Goal: Transaction & Acquisition: Purchase product/service

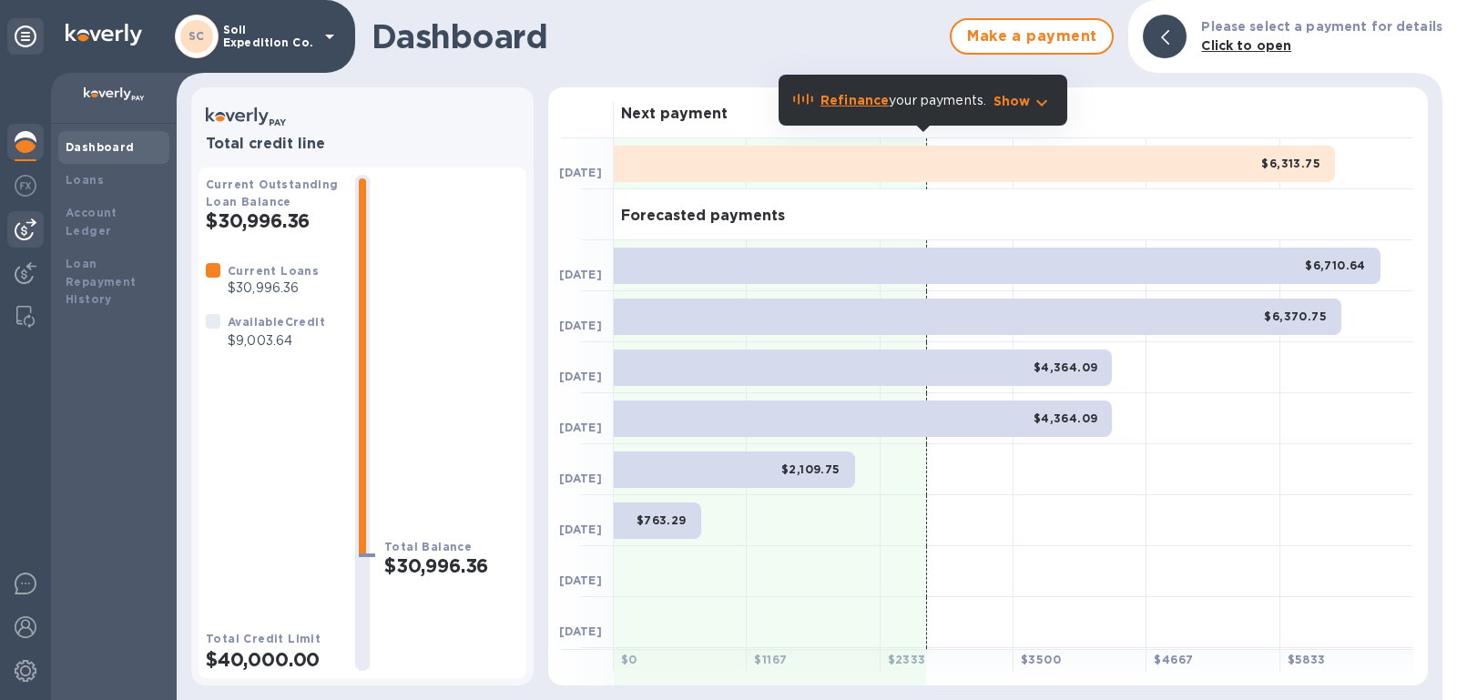
click at [21, 221] on img at bounding box center [26, 230] width 22 height 22
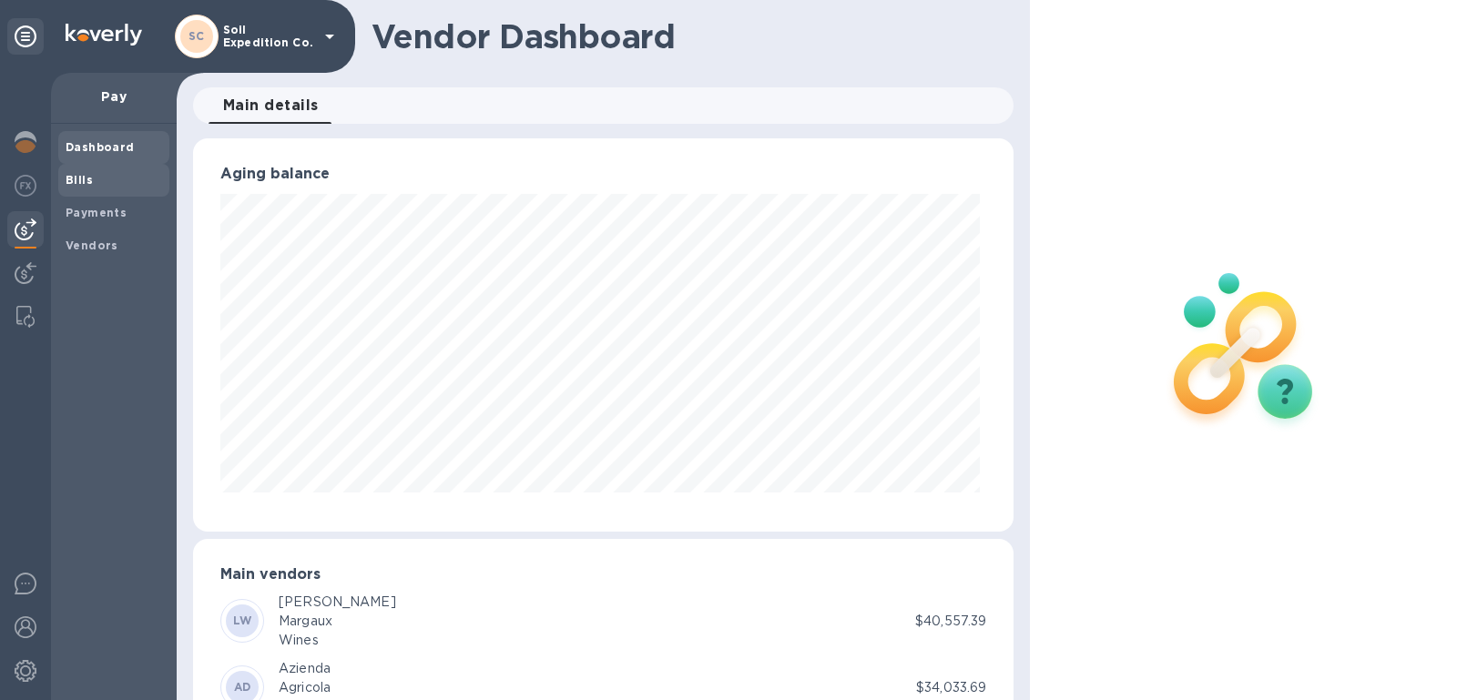
click at [95, 190] on div "Bills" at bounding box center [113, 180] width 111 height 33
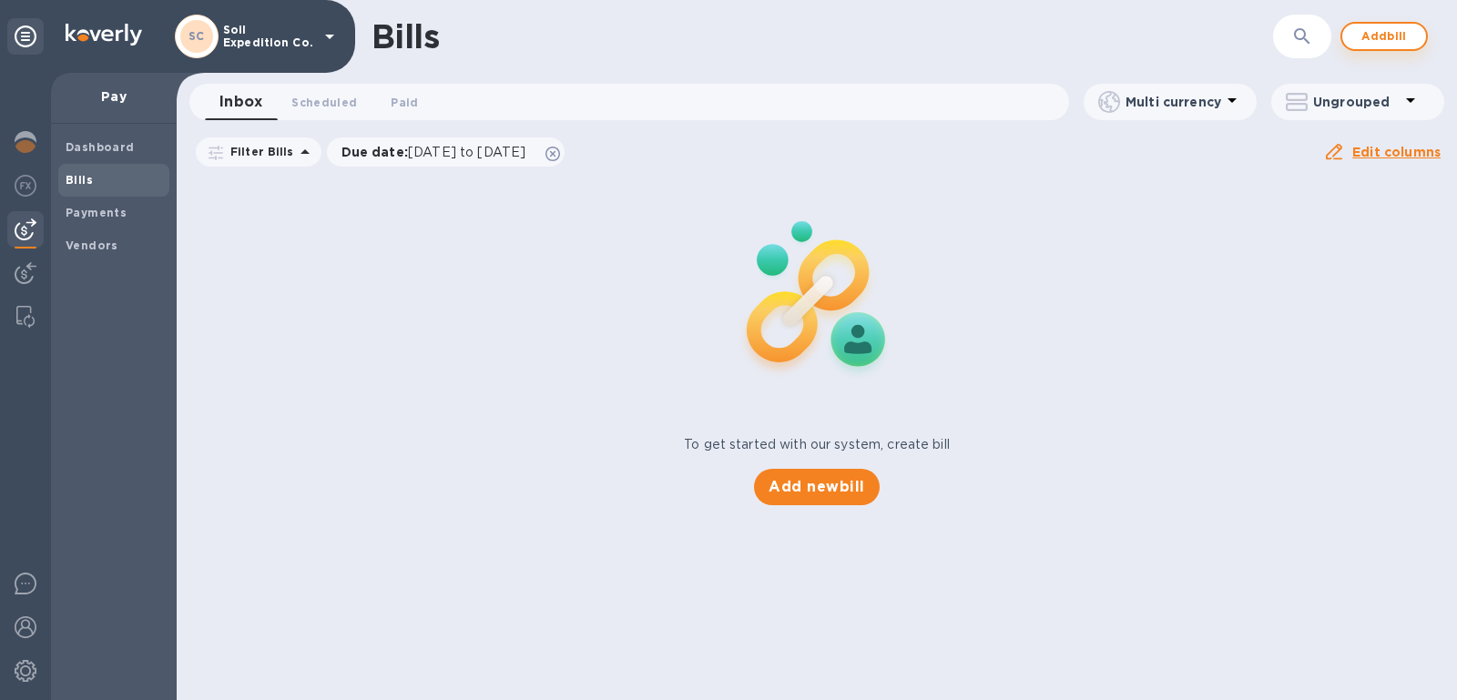
click at [1359, 24] on div "Bills ​ Add bill" at bounding box center [817, 36] width 1280 height 73
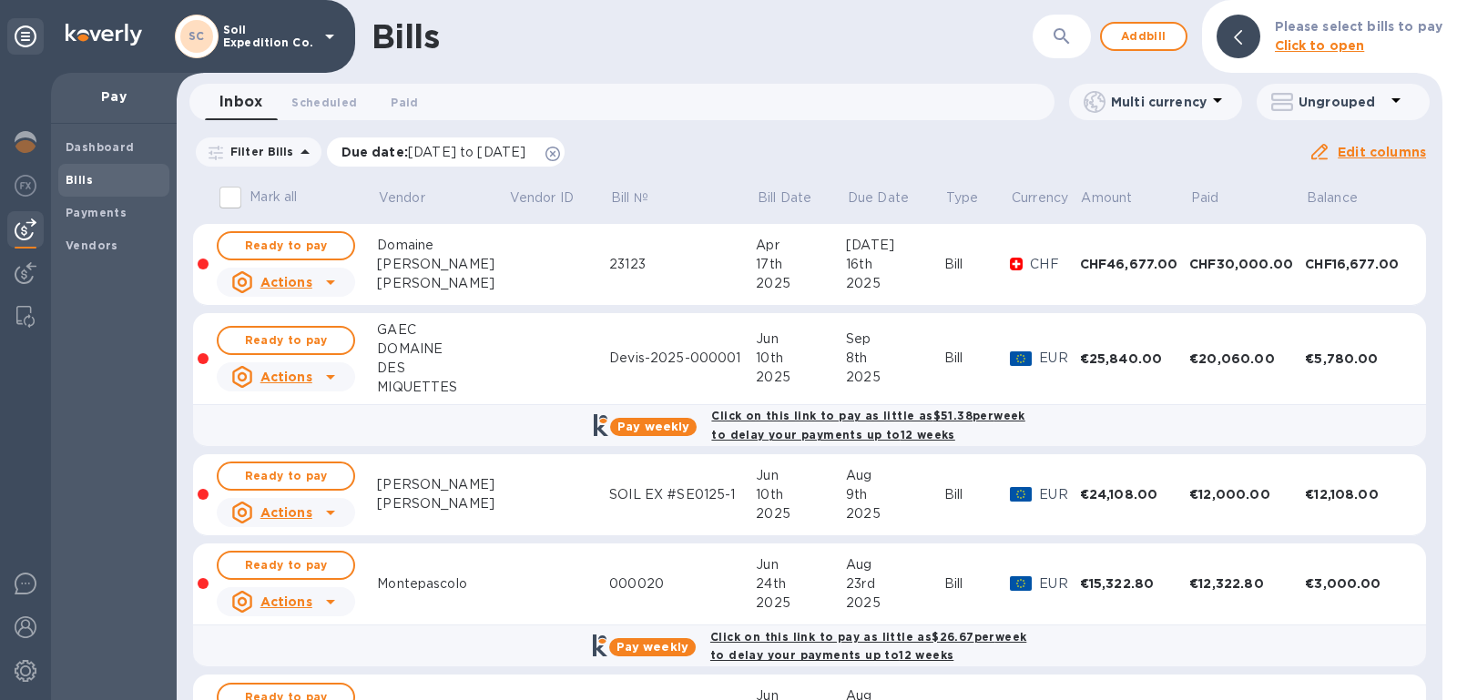
click at [565, 144] on div "Due date : [DATE] to [DATE]" at bounding box center [446, 151] width 239 height 29
click at [565, 162] on div "Due date : [DATE] to [DATE]" at bounding box center [446, 151] width 239 height 29
click at [560, 151] on icon at bounding box center [552, 154] width 15 height 15
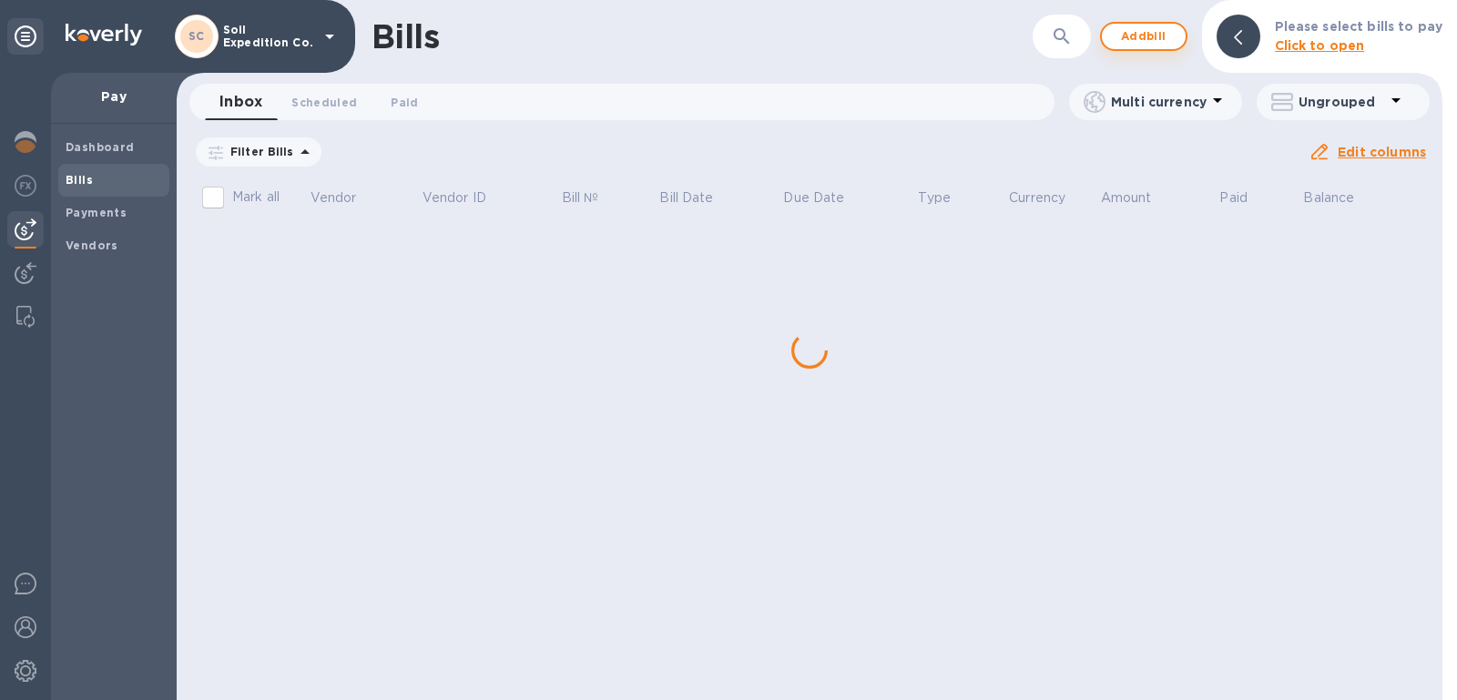
click at [1129, 34] on span "Add bill" at bounding box center [1143, 36] width 55 height 22
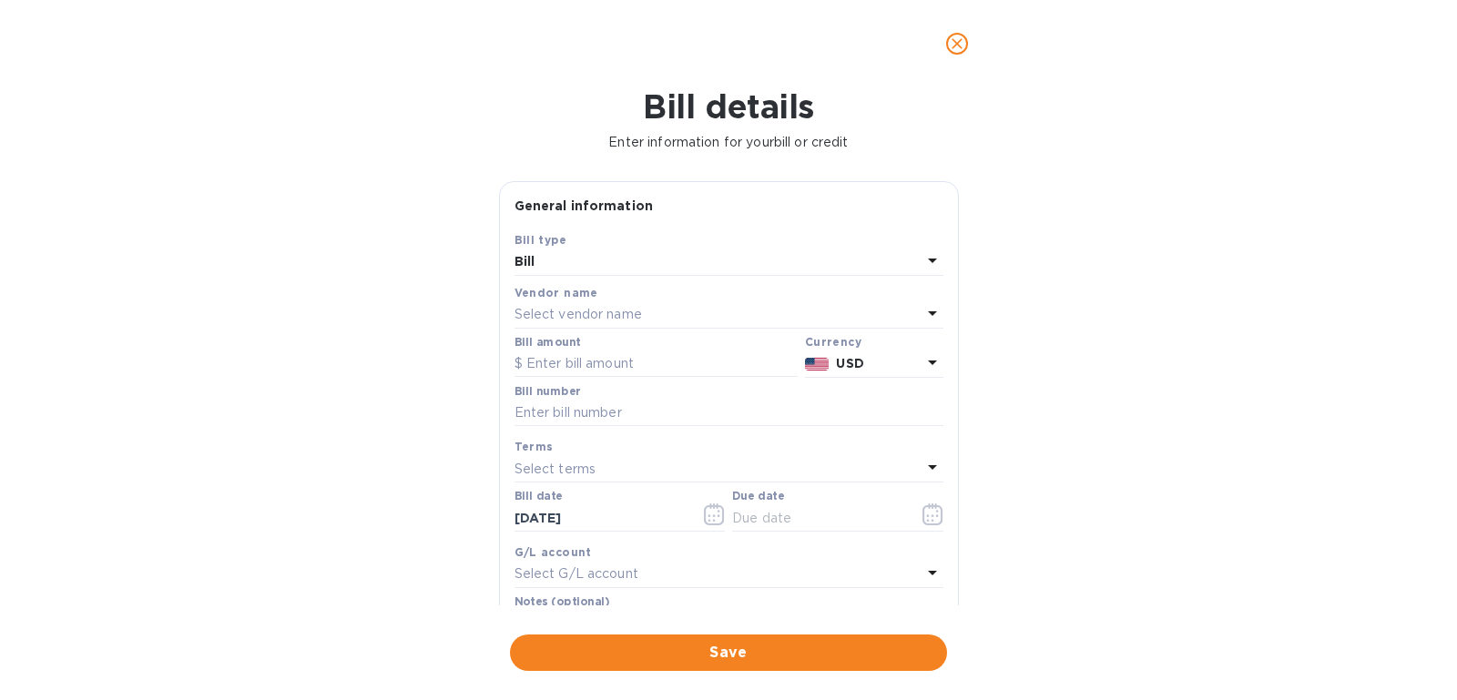
click at [852, 351] on div "USD" at bounding box center [878, 364] width 92 height 26
click at [615, 308] on p "Select vendor name" at bounding box center [577, 314] width 127 height 19
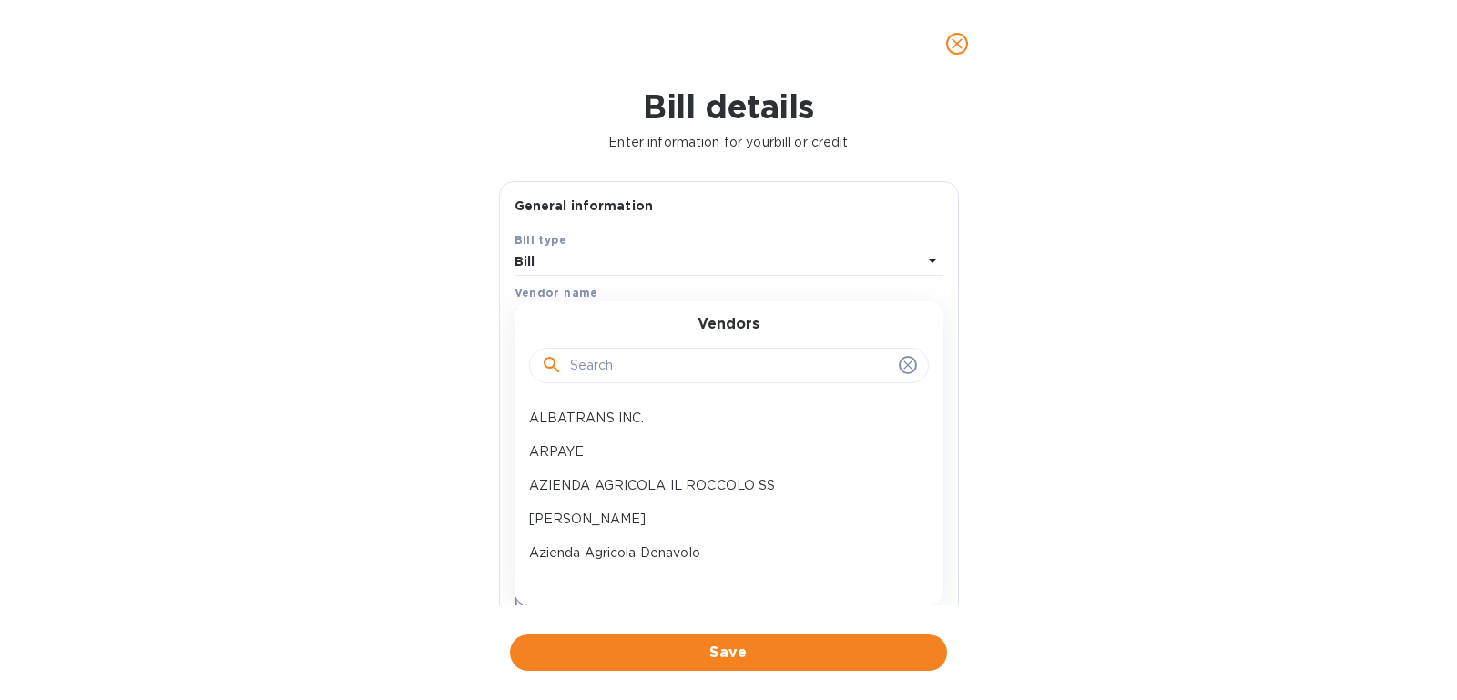
click at [619, 358] on input "text" at bounding box center [730, 365] width 321 height 27
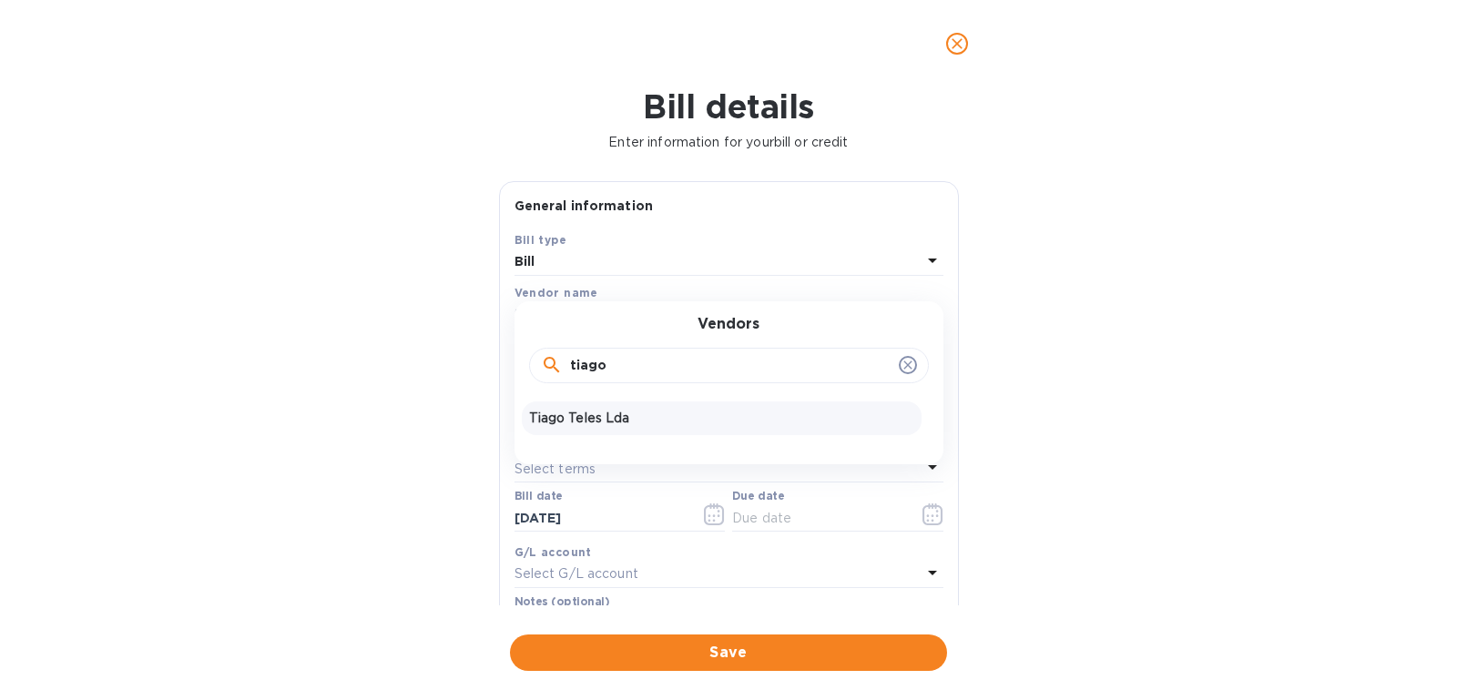
type input "tiago"
click at [573, 428] on div "Tiago Teles Lda" at bounding box center [722, 419] width 400 height 34
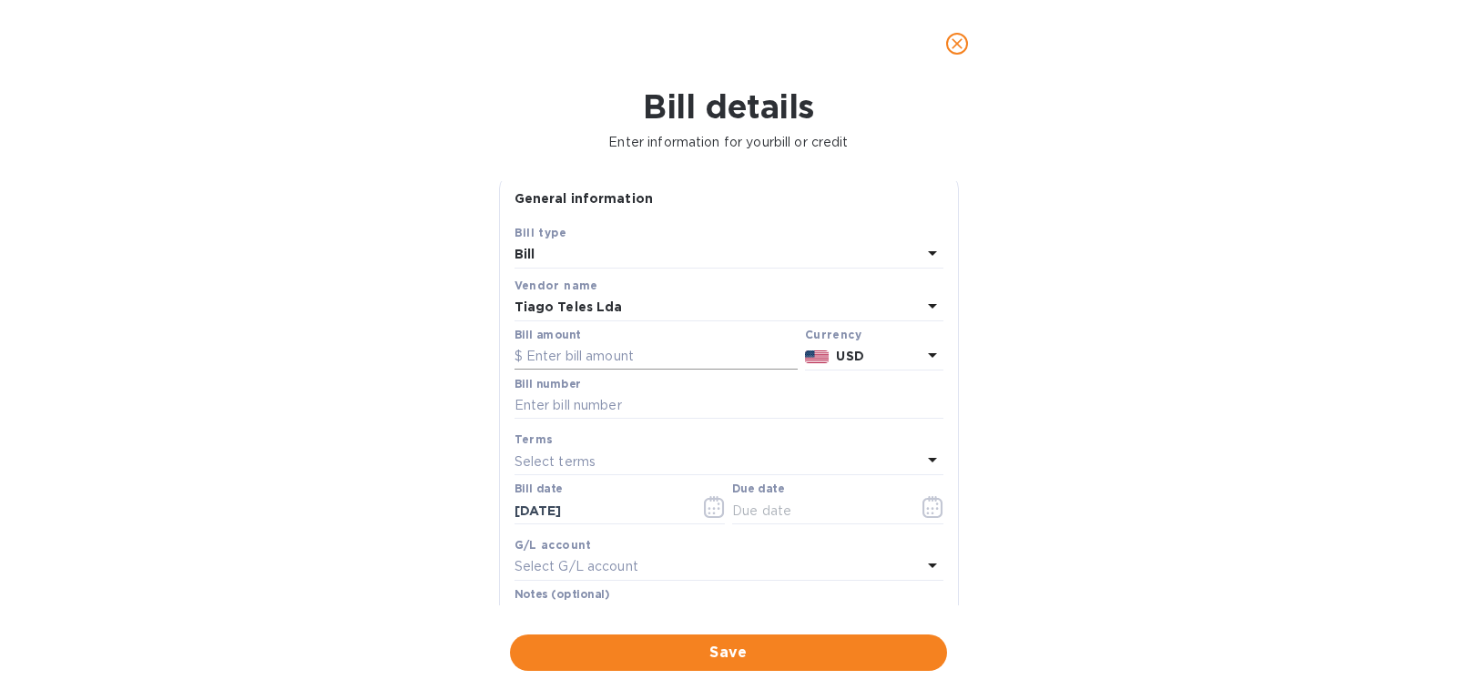
scroll to position [23, 0]
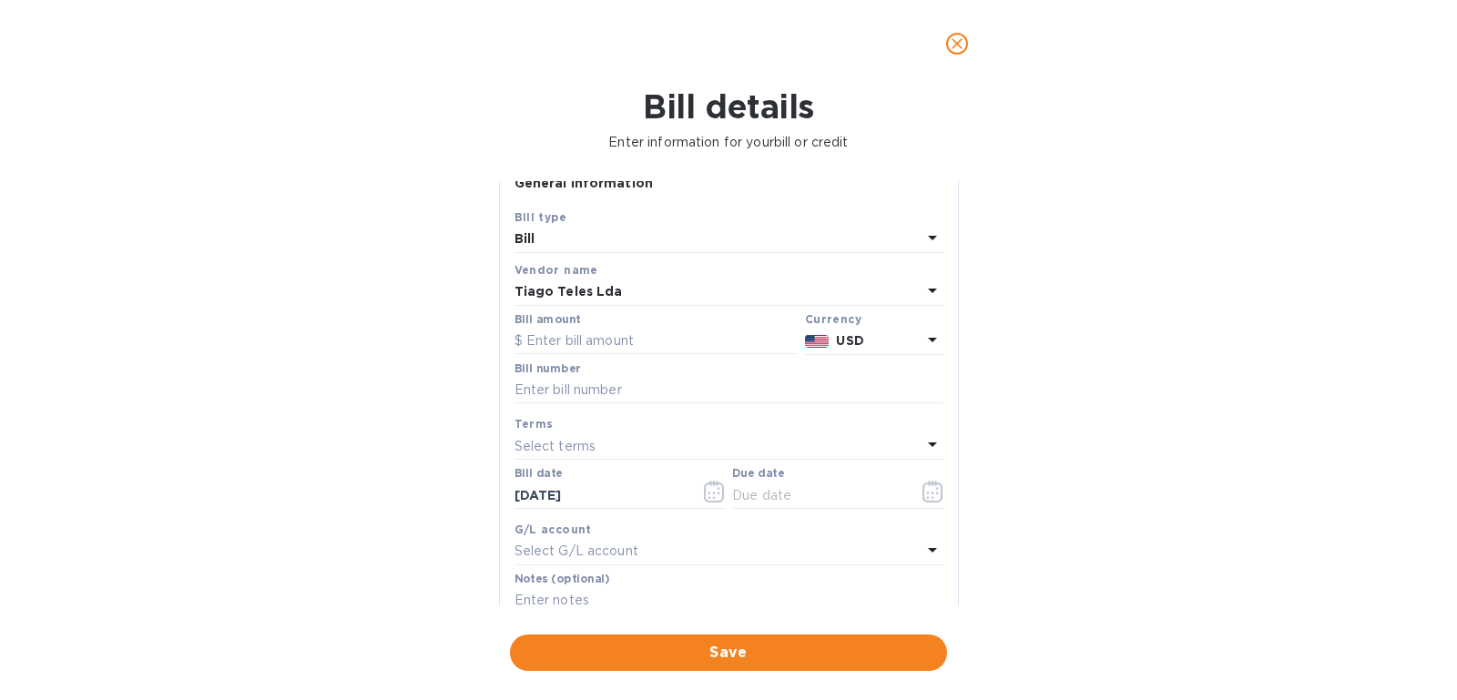
click at [844, 364] on div "Bill number" at bounding box center [728, 383] width 429 height 42
click at [875, 339] on p "USD" at bounding box center [878, 340] width 85 height 19
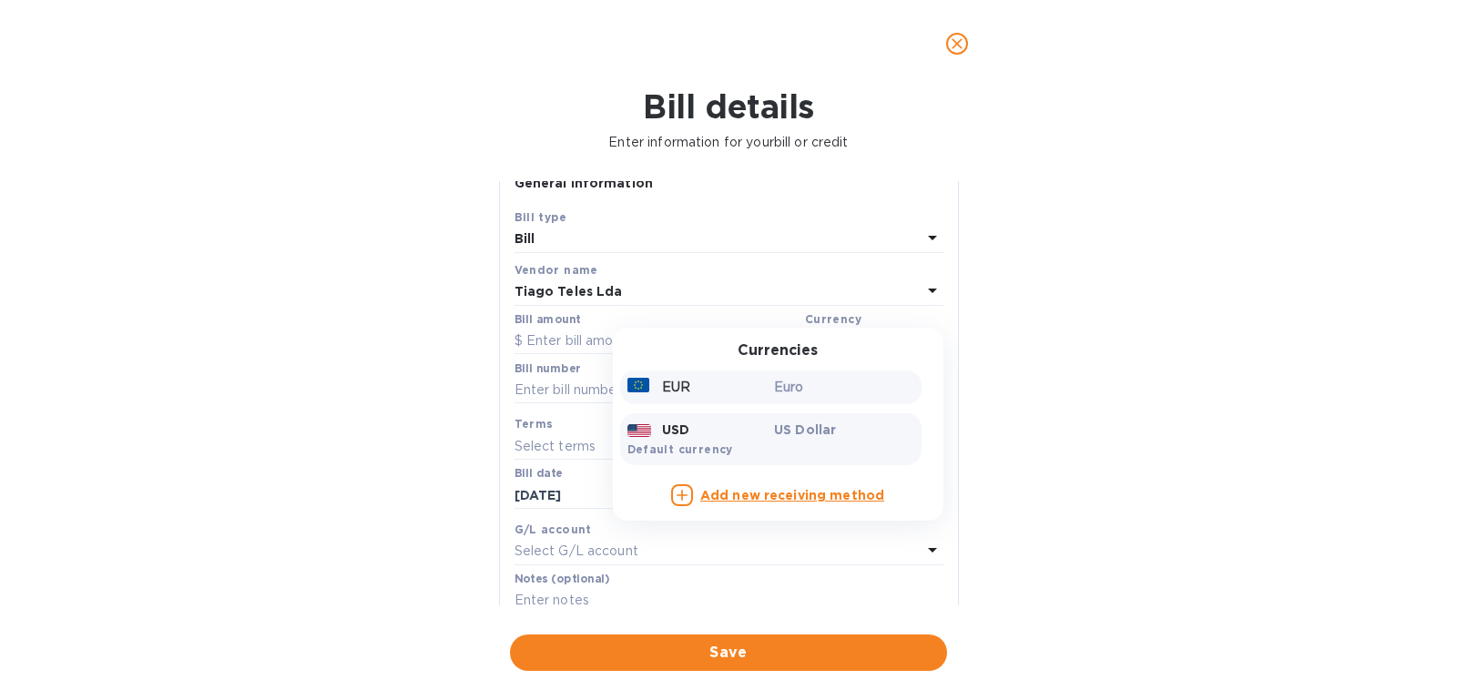
click at [849, 381] on p "Euro" at bounding box center [844, 387] width 140 height 19
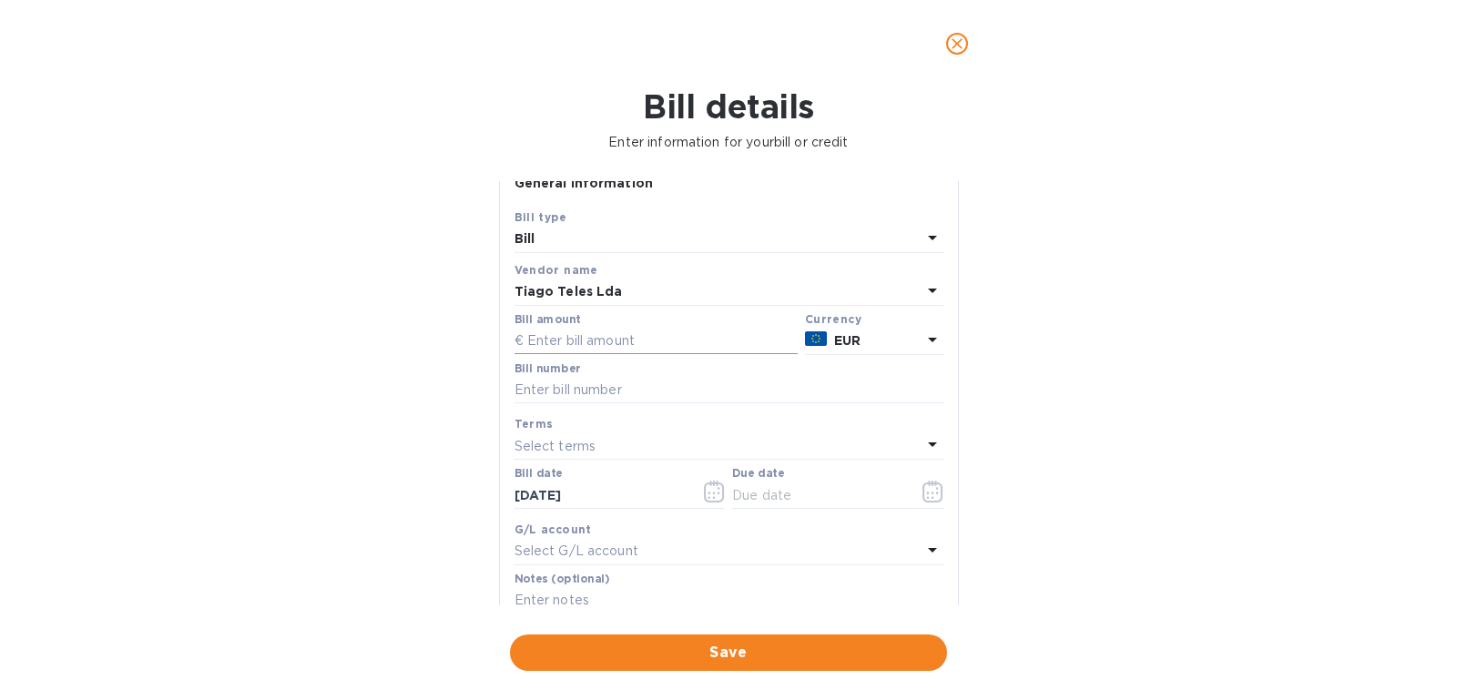
click at [689, 345] on input "text" at bounding box center [655, 341] width 283 height 27
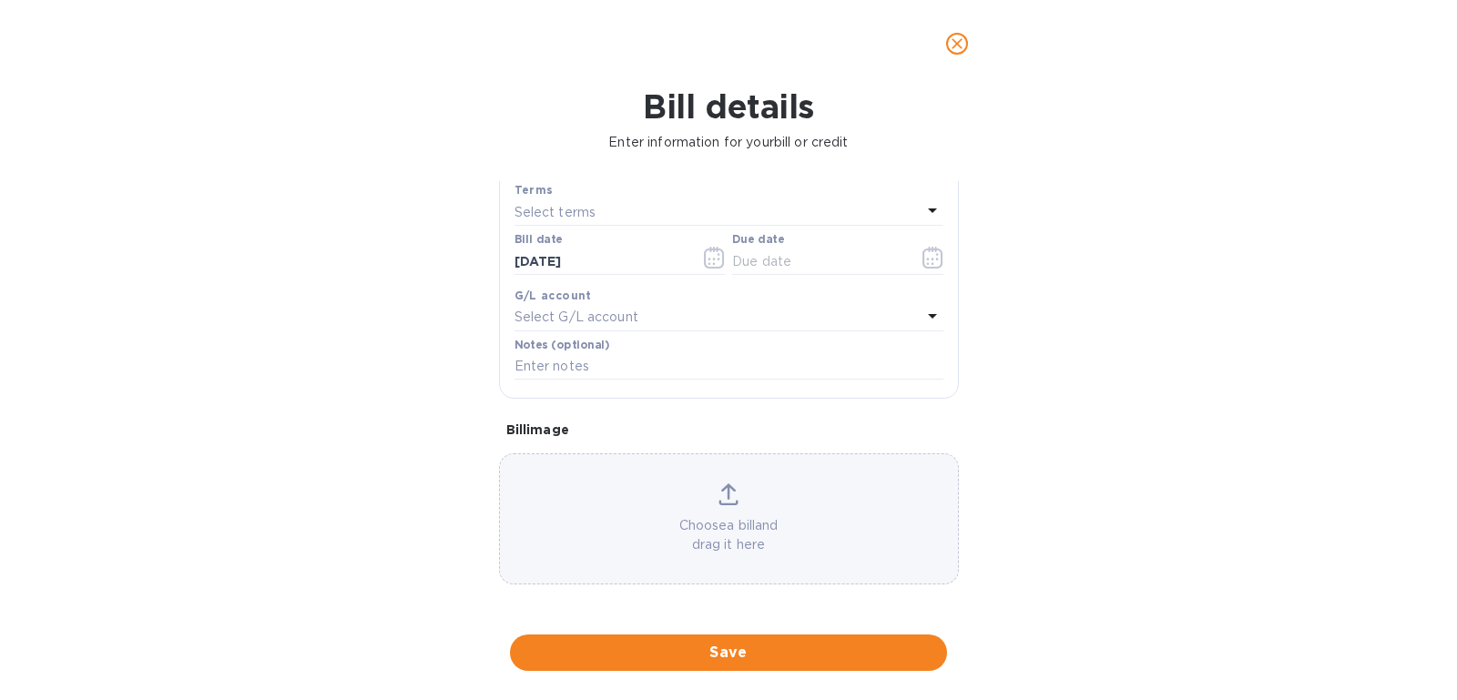
click at [715, 517] on p "Choose a bill and drag it here" at bounding box center [729, 535] width 458 height 38
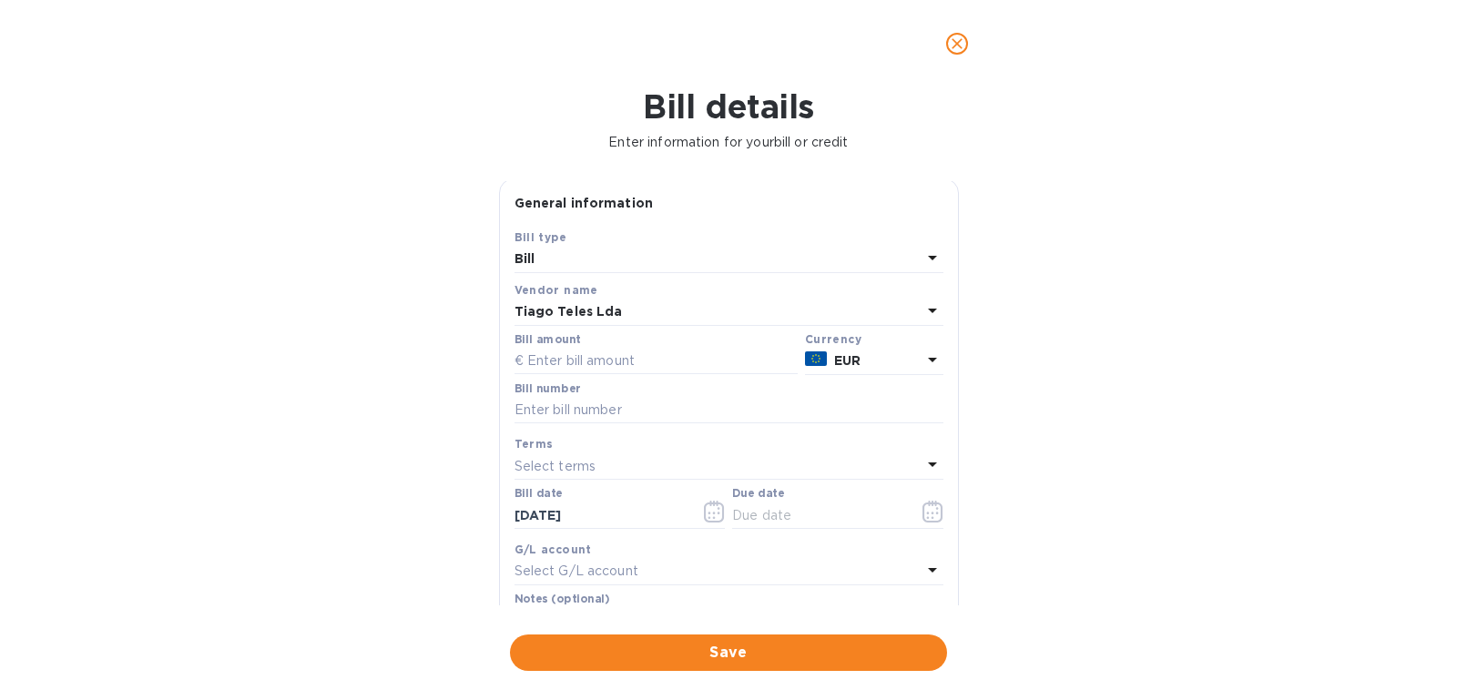
scroll to position [0, 0]
click at [650, 382] on div "Bill number" at bounding box center [729, 408] width 436 height 53
click at [649, 368] on input "text" at bounding box center [655, 364] width 283 height 27
type input "10,558.08"
click at [433, 372] on div "Bill details Enter information for your bill or credit General information Save…" at bounding box center [728, 393] width 1457 height 613
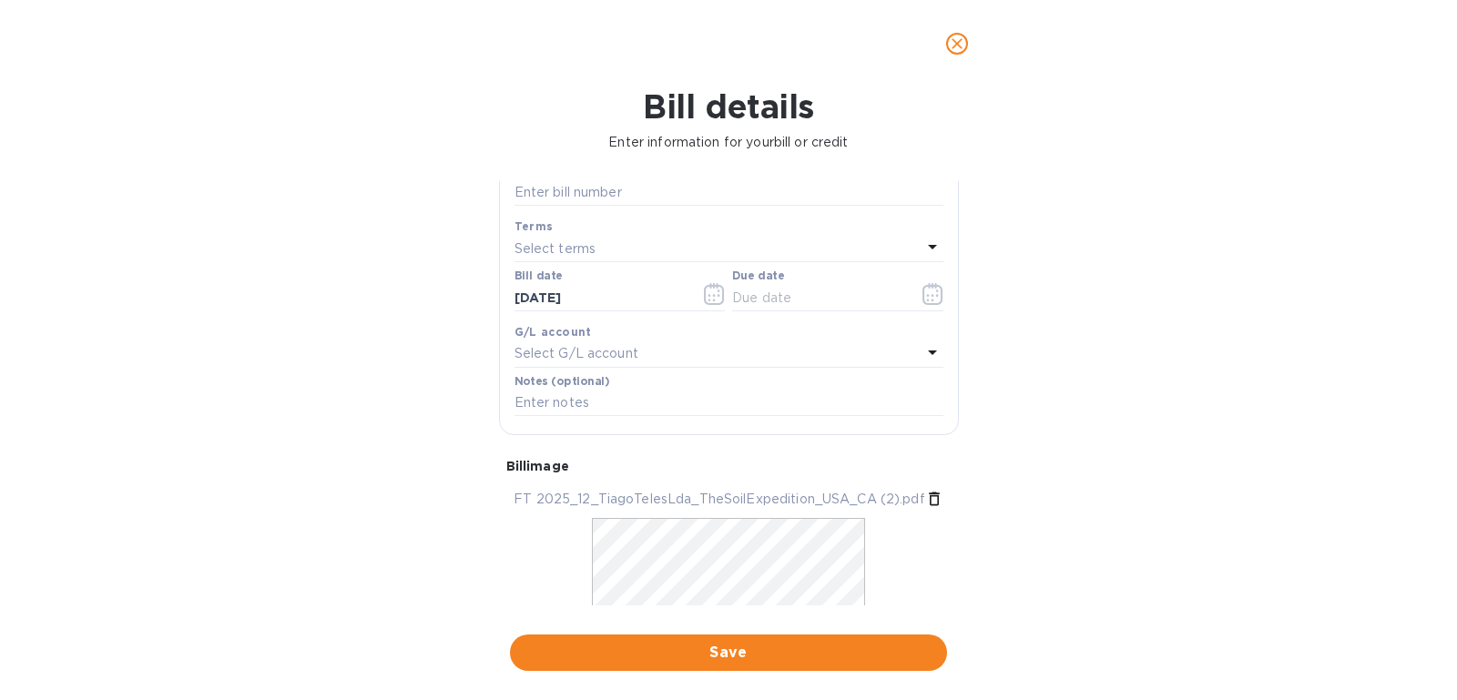
scroll to position [206, 0]
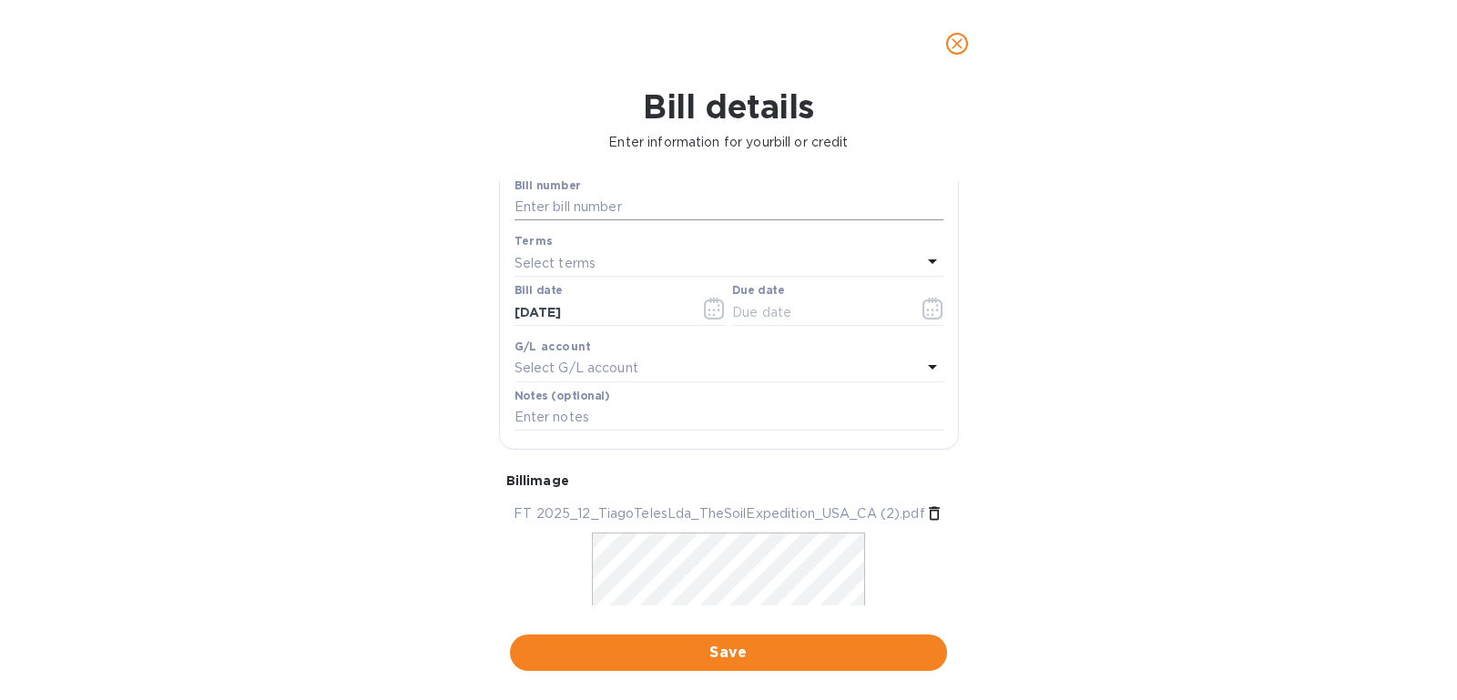
click at [568, 205] on input "text" at bounding box center [728, 207] width 429 height 27
click at [1022, 397] on div "Bill details Enter information for your bill or credit General information Save…" at bounding box center [728, 393] width 1457 height 613
click at [575, 364] on p "Select G/L account" at bounding box center [576, 368] width 124 height 19
click at [575, 270] on p "Select terms" at bounding box center [555, 263] width 82 height 19
click at [444, 294] on div "Bill details Enter information for your bill or credit General information Save…" at bounding box center [728, 393] width 1457 height 613
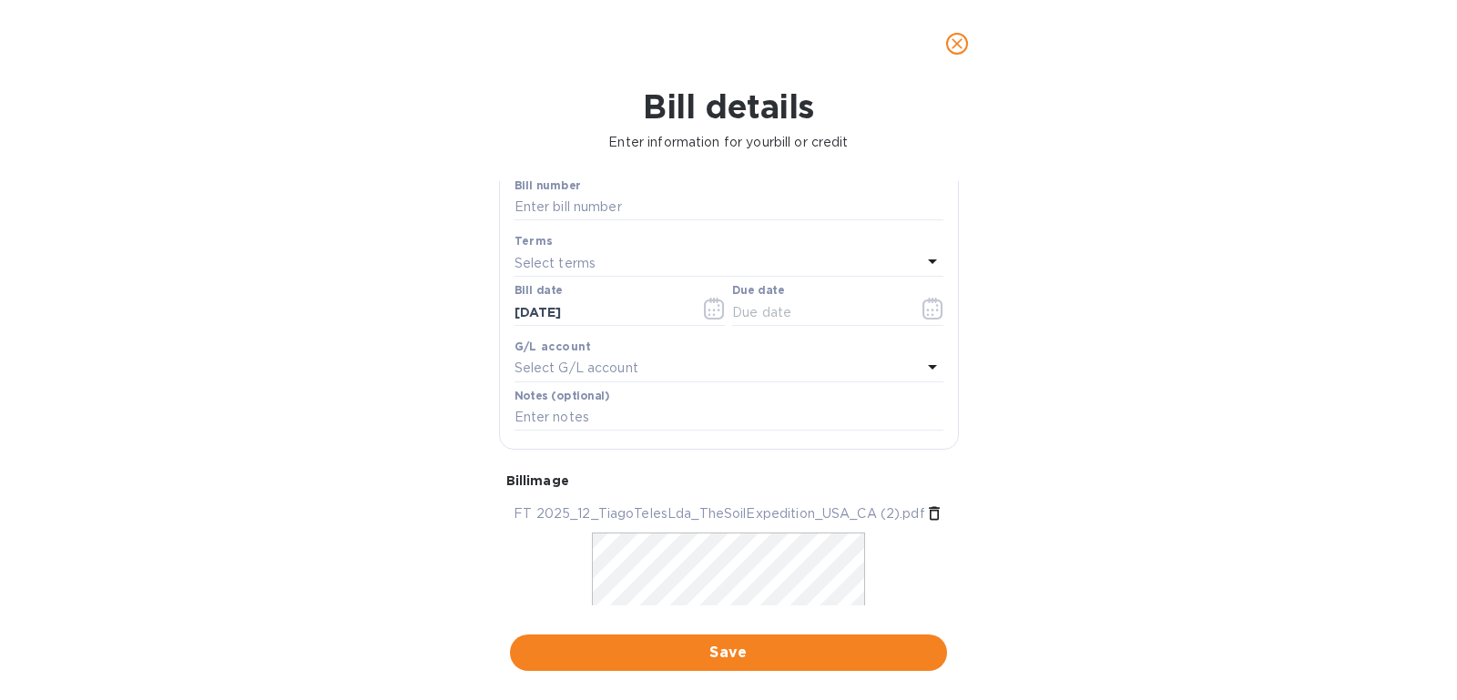
click at [620, 274] on div "Select terms" at bounding box center [717, 262] width 407 height 25
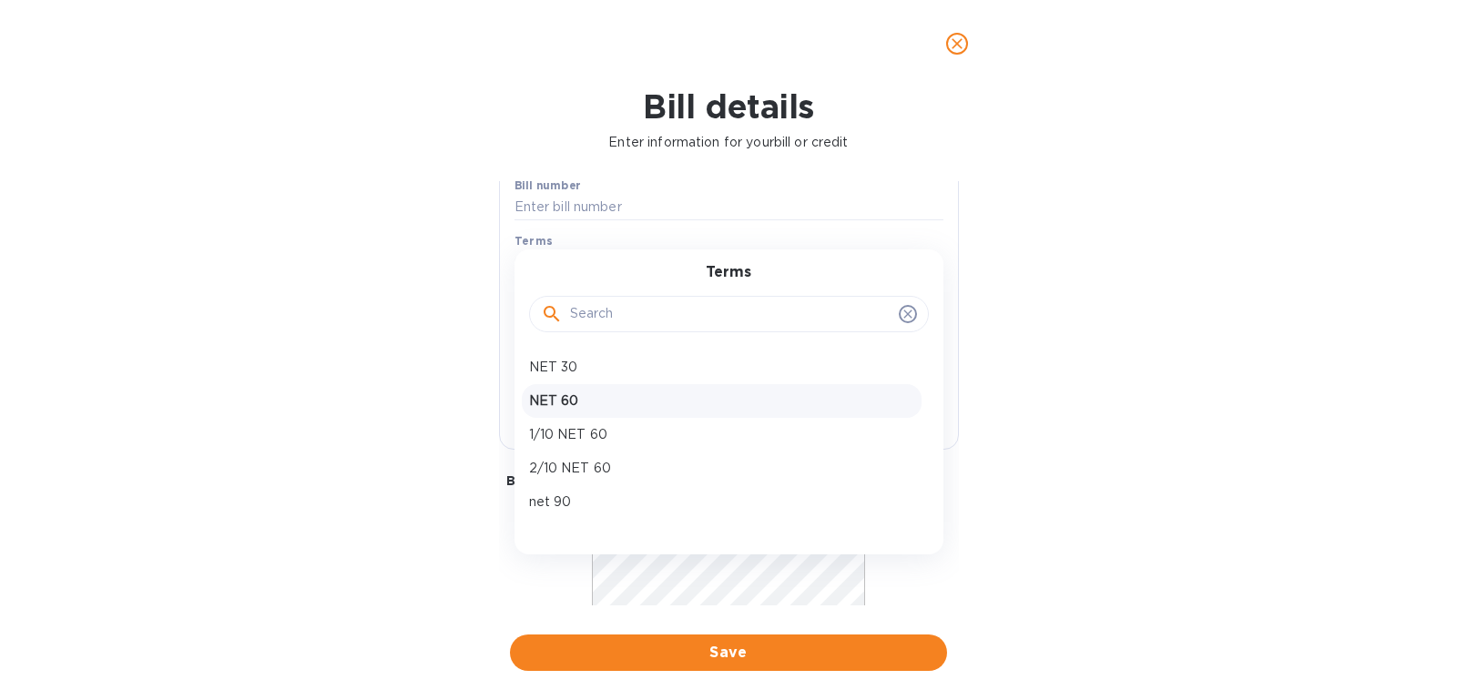
click at [597, 394] on p "NET 60" at bounding box center [721, 401] width 385 height 19
type input "[DATE]"
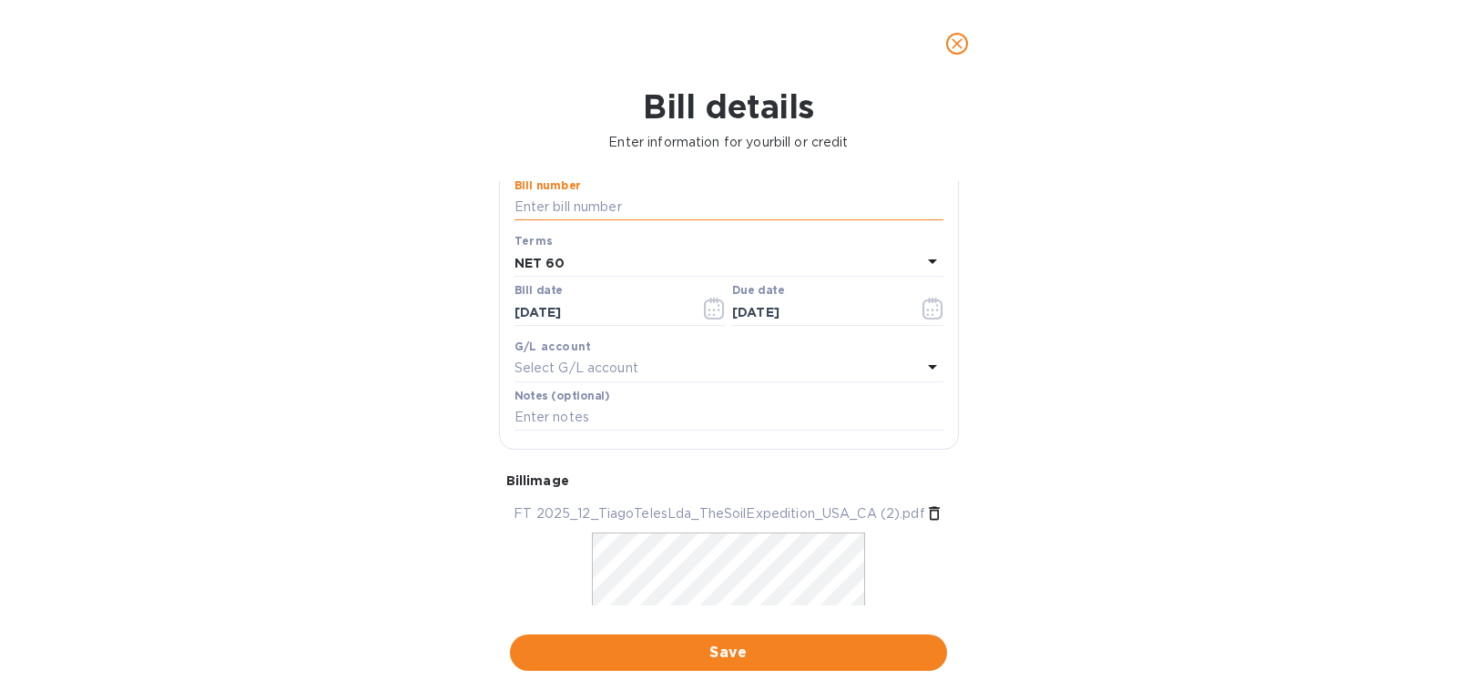
click at [582, 204] on input "text" at bounding box center [728, 207] width 429 height 27
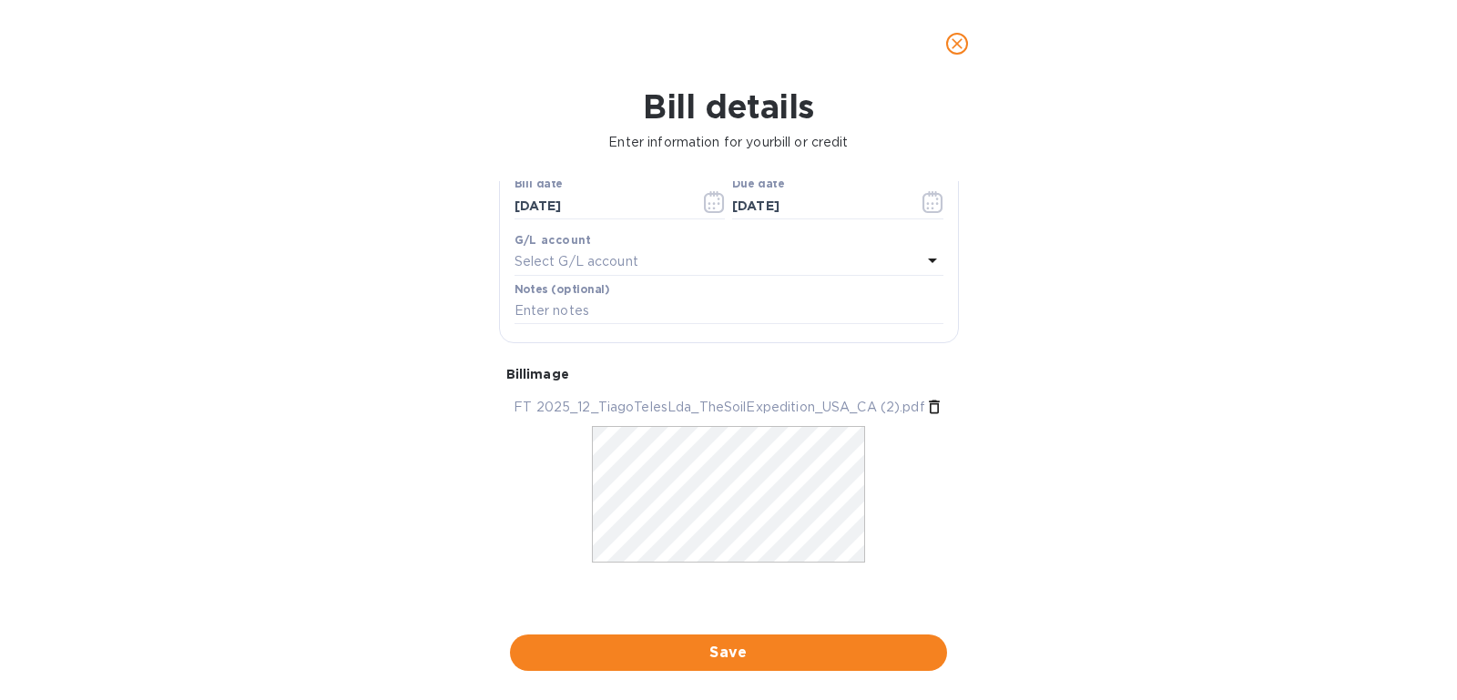
type input "12/2025"
click at [709, 631] on div "Save" at bounding box center [728, 653] width 444 height 44
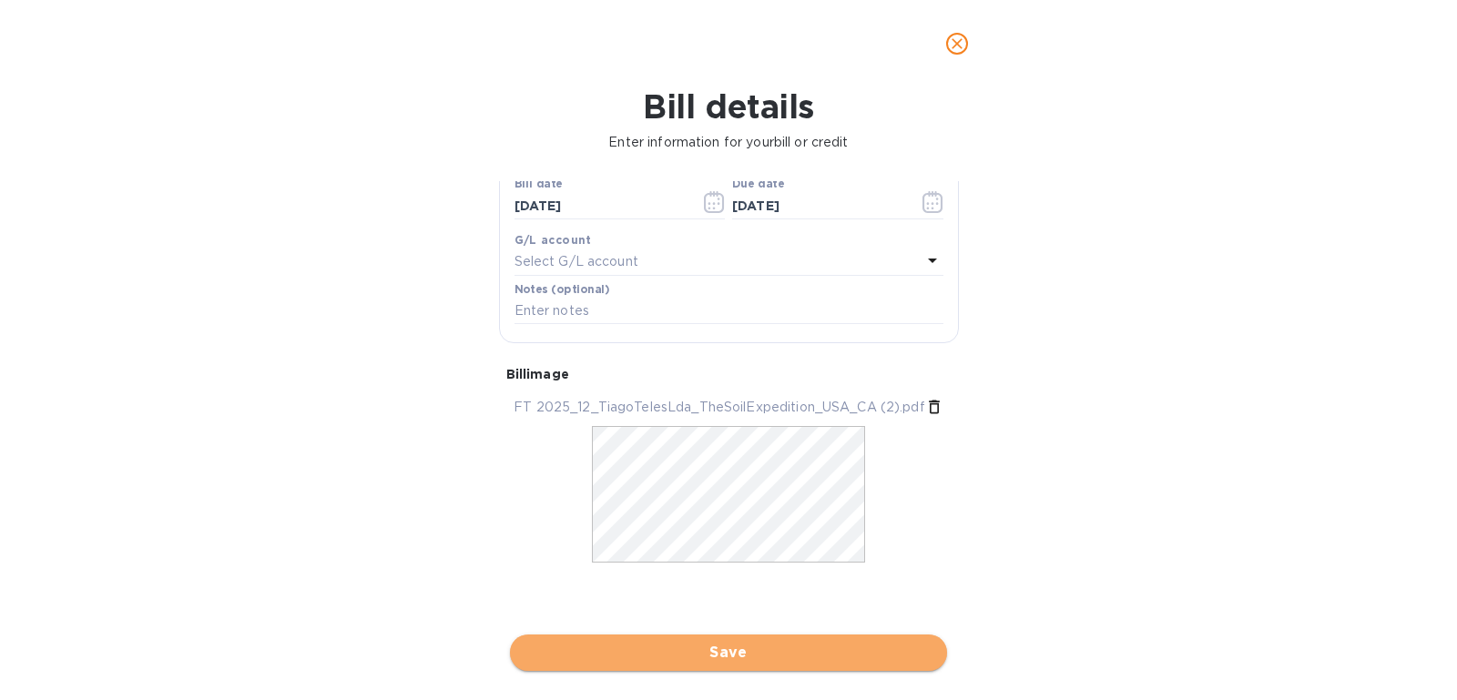
click at [703, 648] on span "Save" at bounding box center [728, 653] width 408 height 22
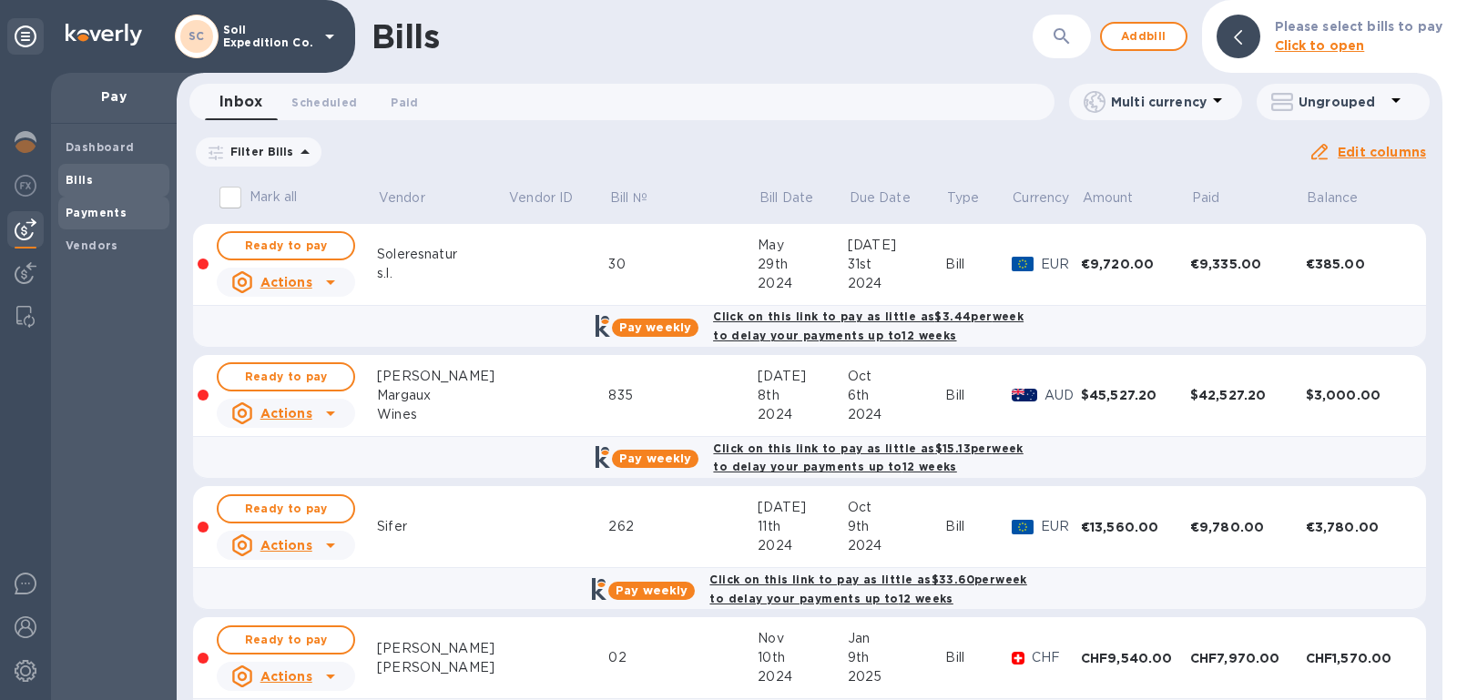
click at [118, 220] on span "Payments" at bounding box center [96, 213] width 61 height 18
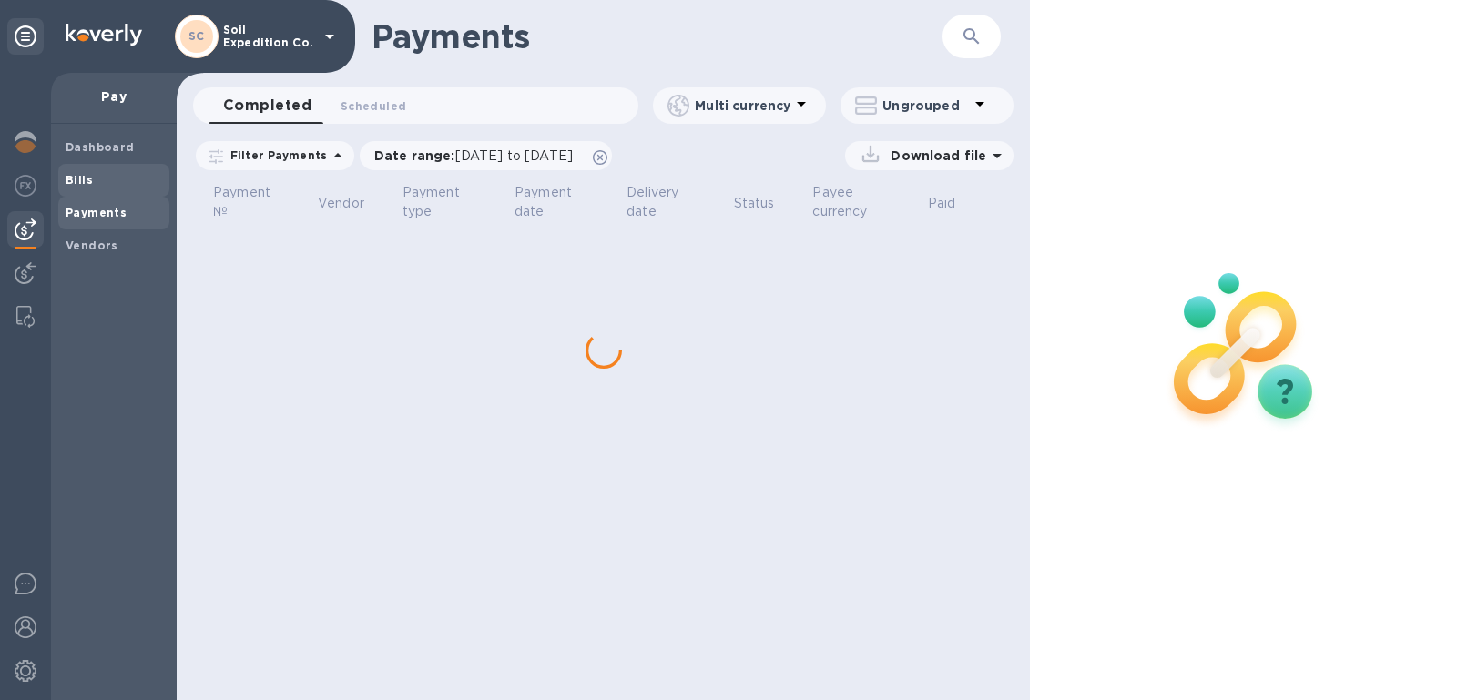
click at [109, 188] on span "Bills" at bounding box center [114, 180] width 97 height 18
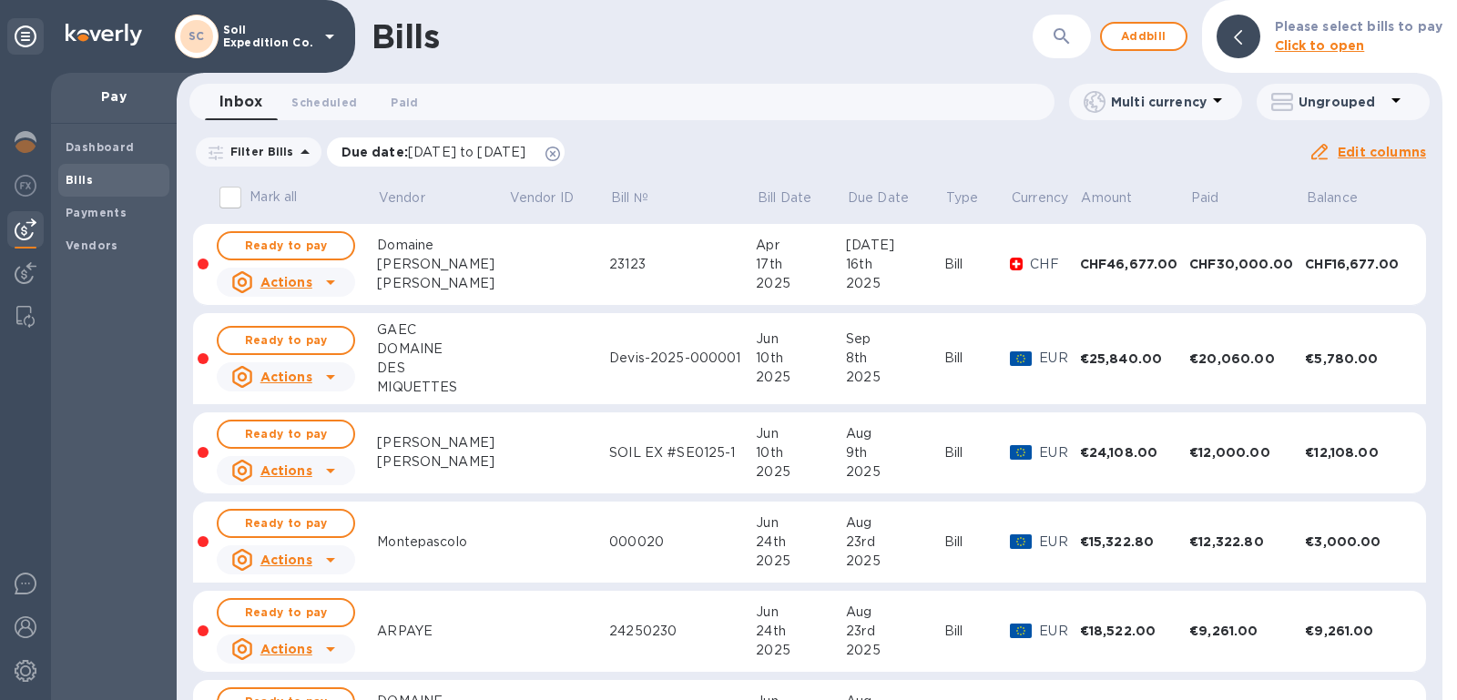
click at [560, 148] on icon at bounding box center [552, 154] width 15 height 15
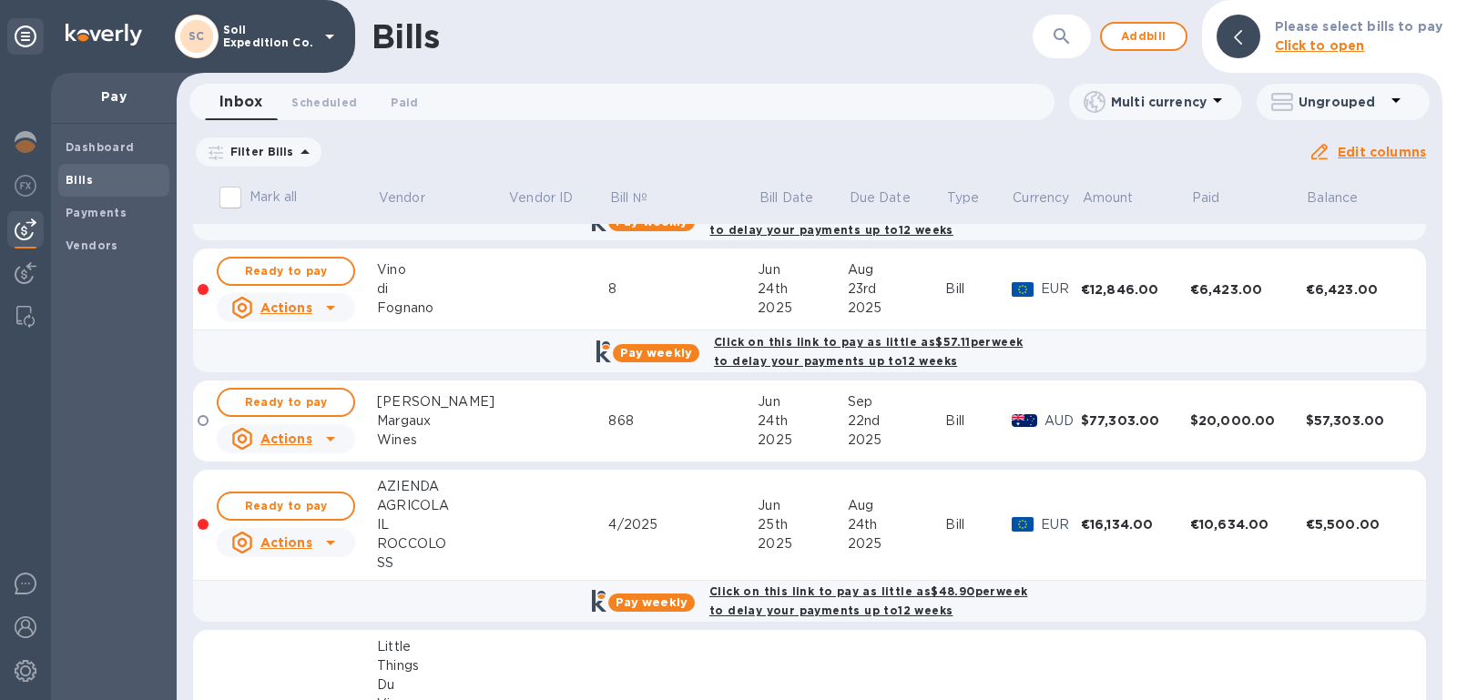
scroll to position [3230, 0]
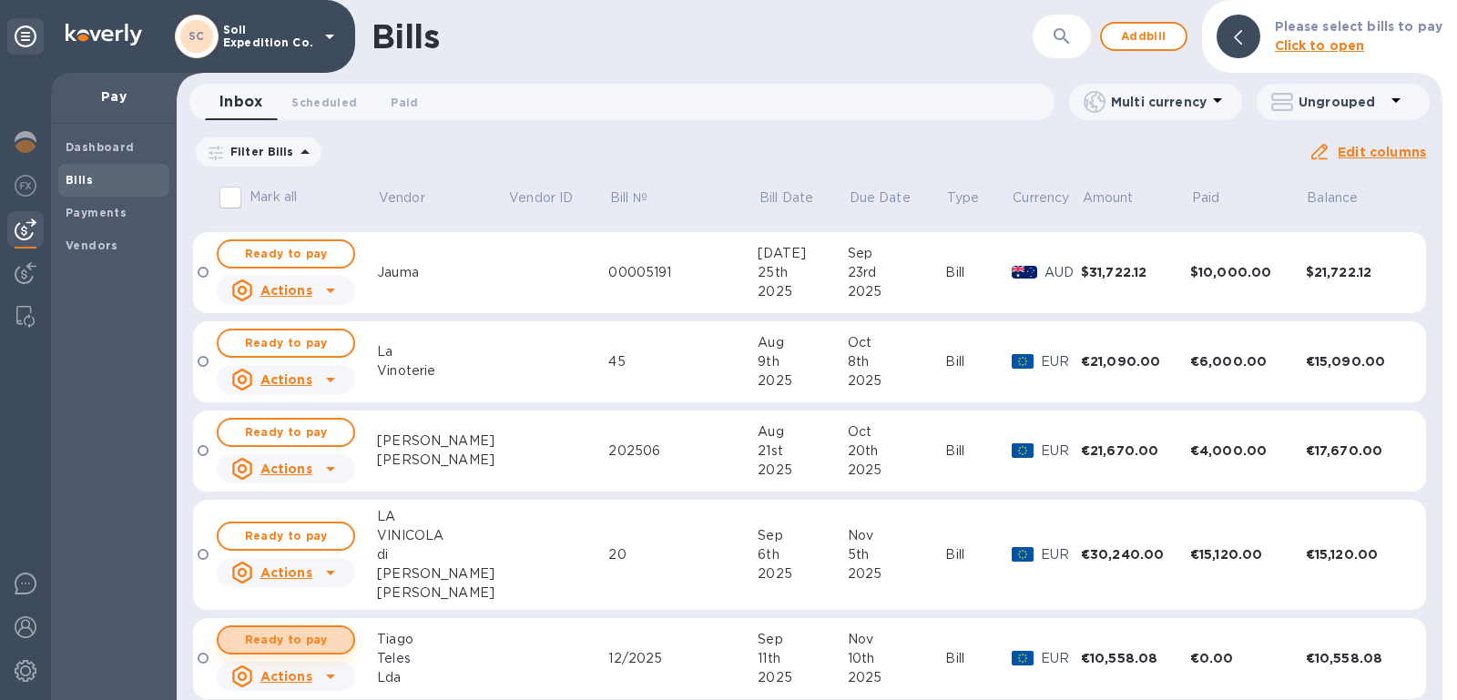
click at [300, 629] on span "Ready to pay" at bounding box center [286, 640] width 106 height 22
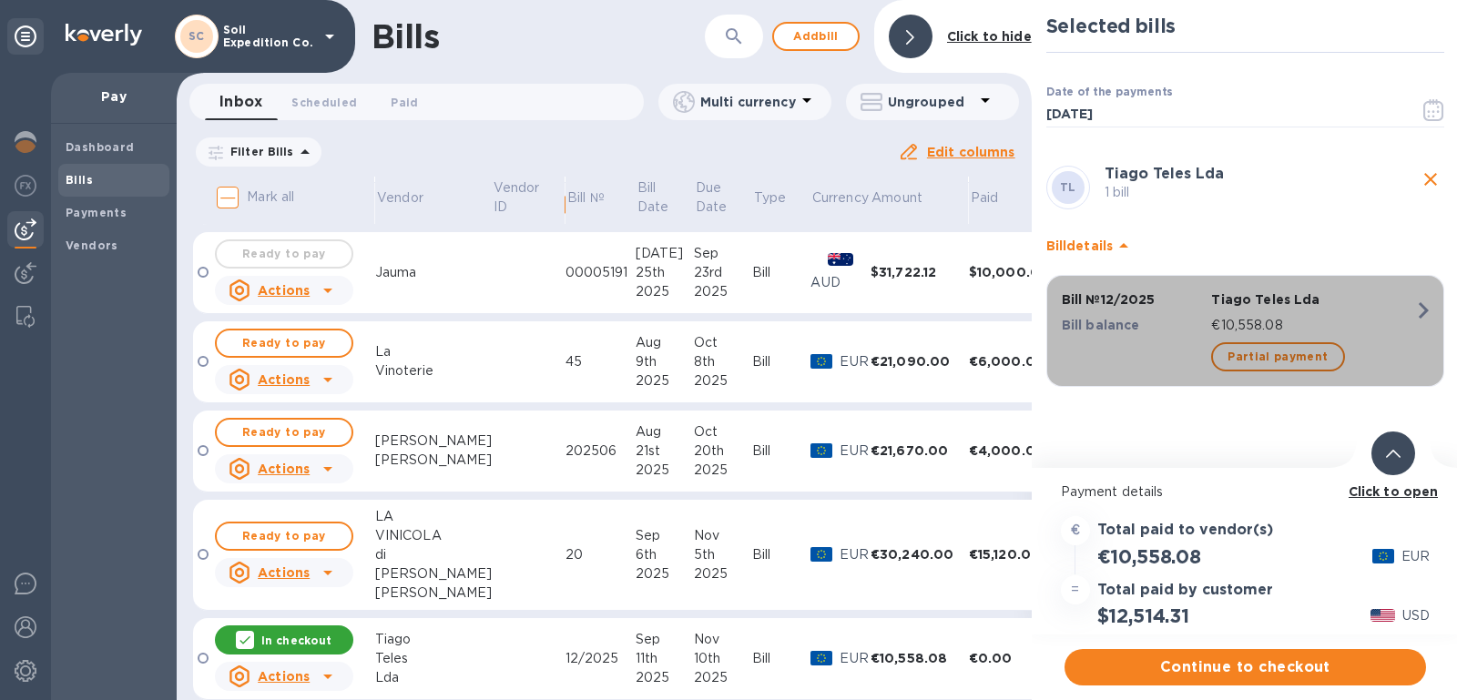
click at [1241, 339] on div "Partial payment" at bounding box center [1312, 357] width 210 height 36
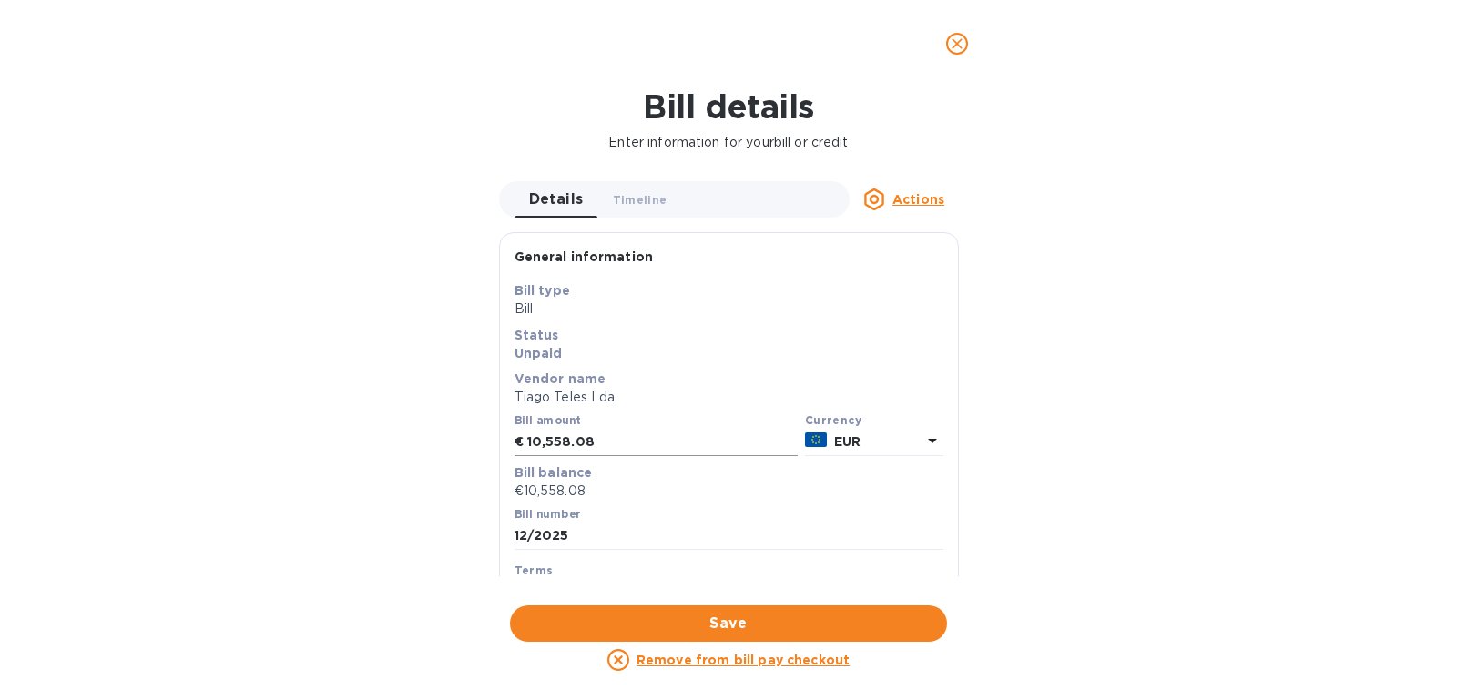
click at [627, 442] on input "10,558.08" at bounding box center [662, 442] width 270 height 27
click at [963, 42] on icon "close" at bounding box center [957, 44] width 18 height 18
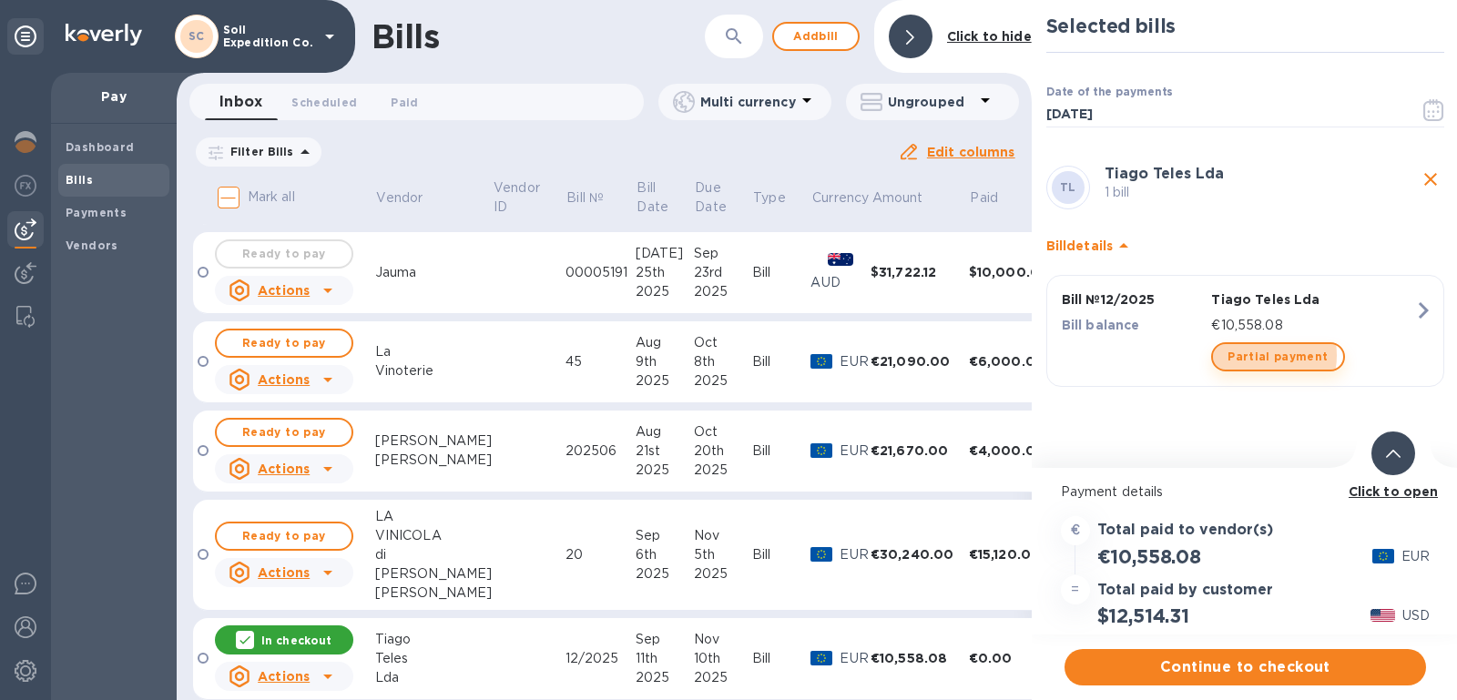
click at [1249, 354] on span "Partial payment" at bounding box center [1277, 357] width 100 height 22
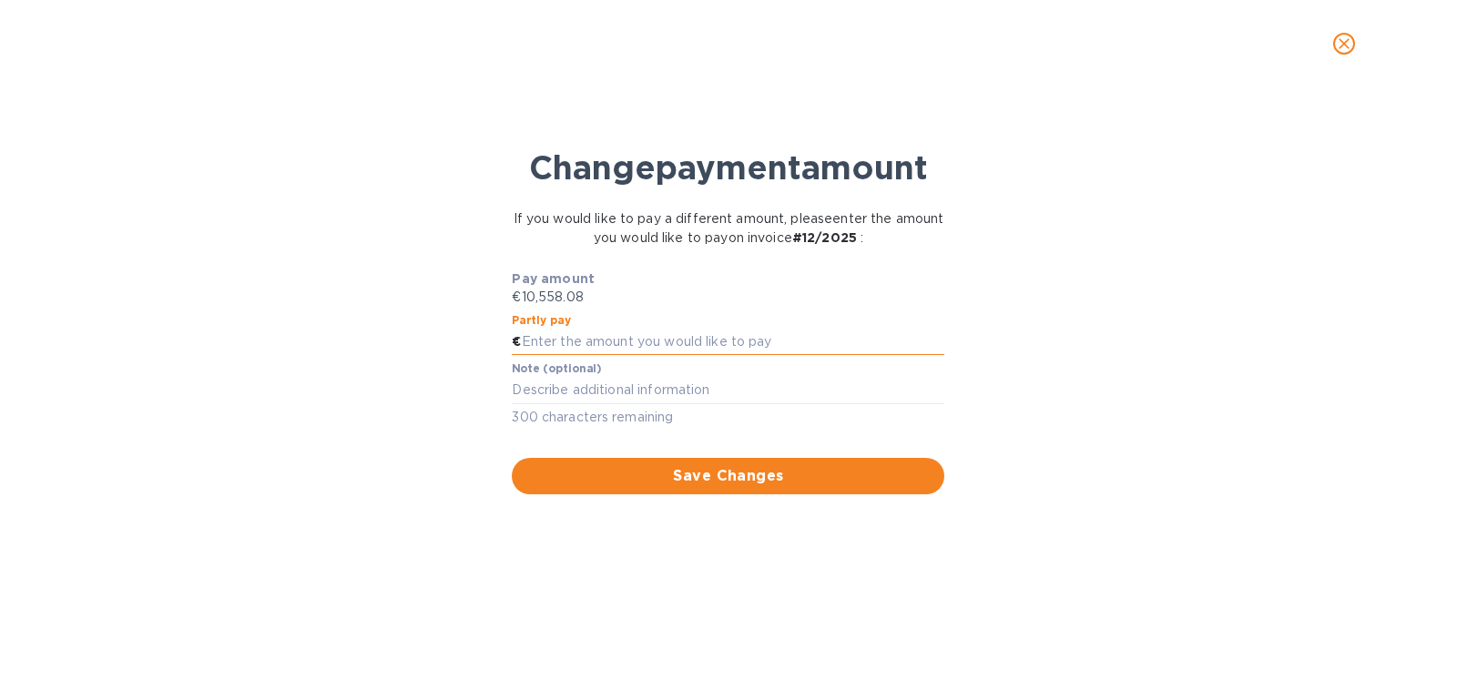
click at [611, 350] on input "text" at bounding box center [733, 342] width 423 height 27
type input "5,000.00"
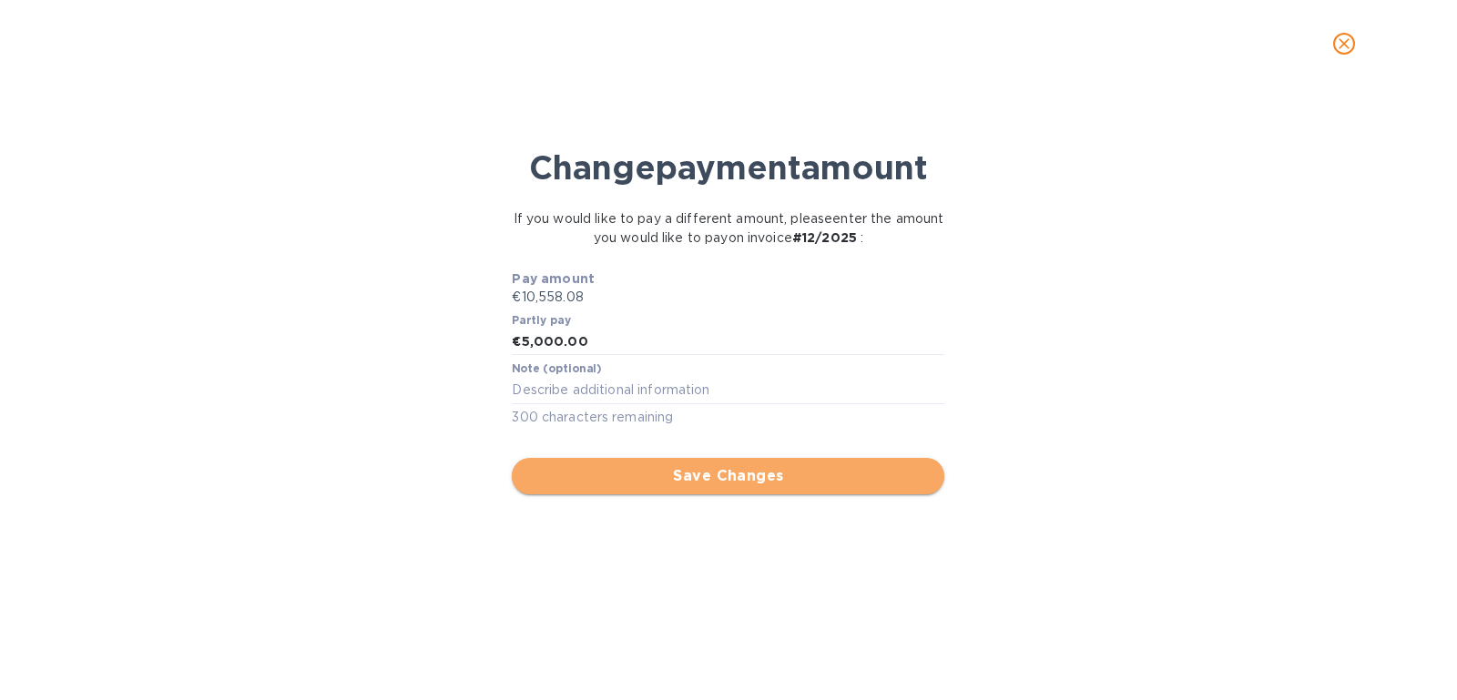
click at [636, 470] on span "Save Changes" at bounding box center [727, 476] width 403 height 22
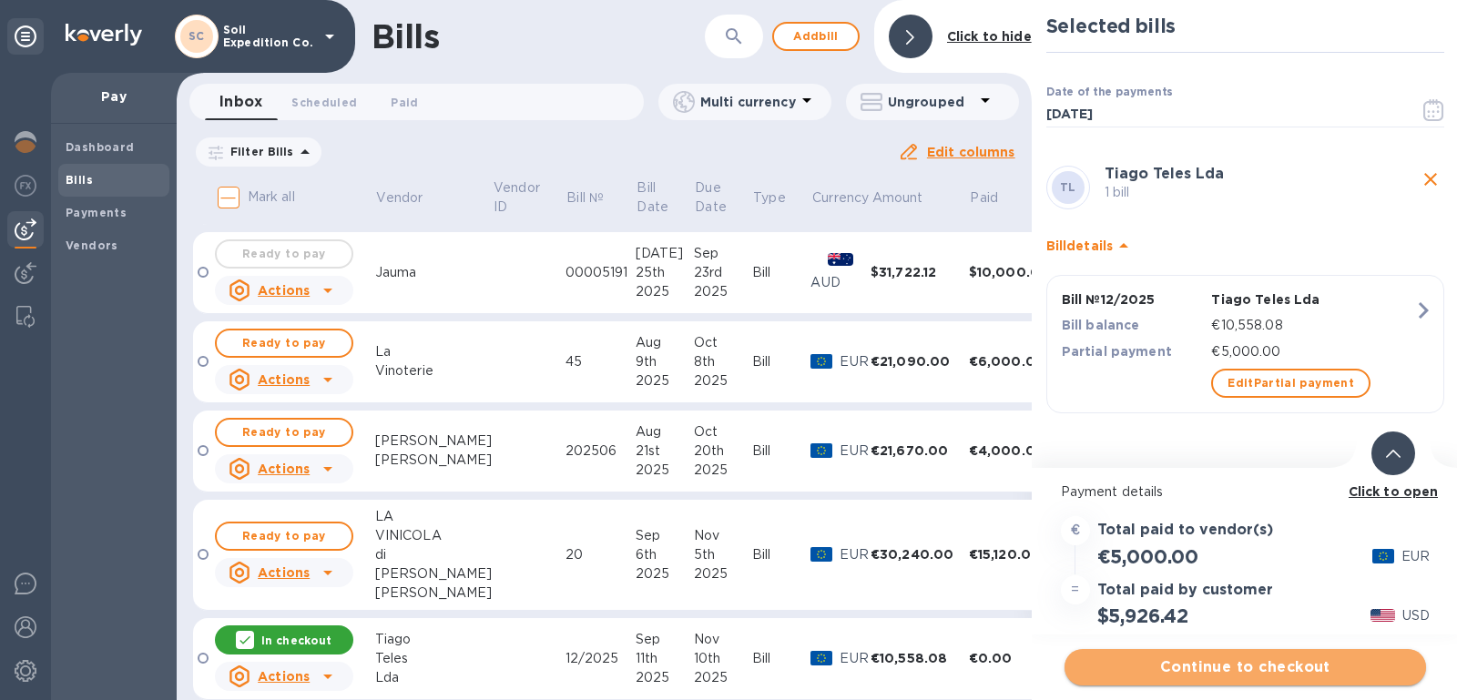
click at [1260, 665] on span "Continue to checkout" at bounding box center [1245, 667] width 332 height 22
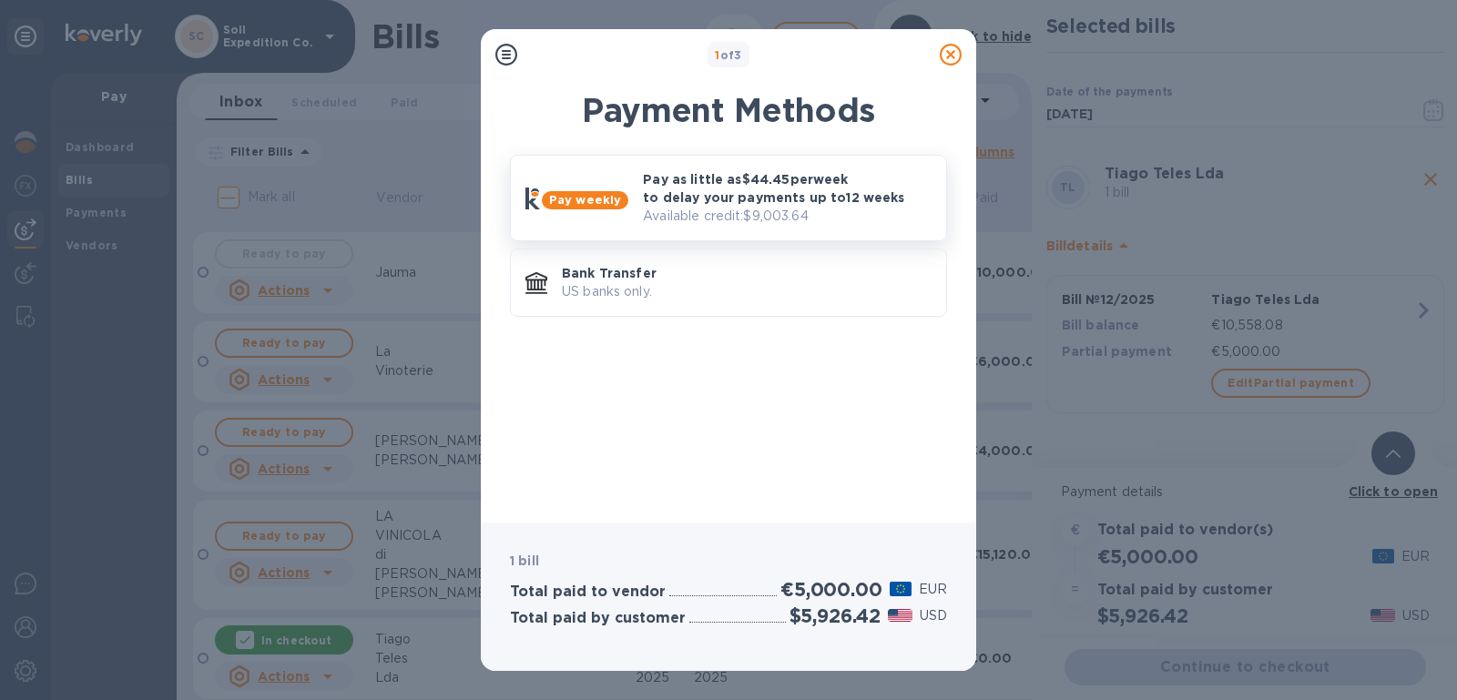
click at [717, 227] on div "Pay as little as $44.45 per week to delay your payments up to 12 weeks Availabl…" at bounding box center [787, 198] width 303 height 70
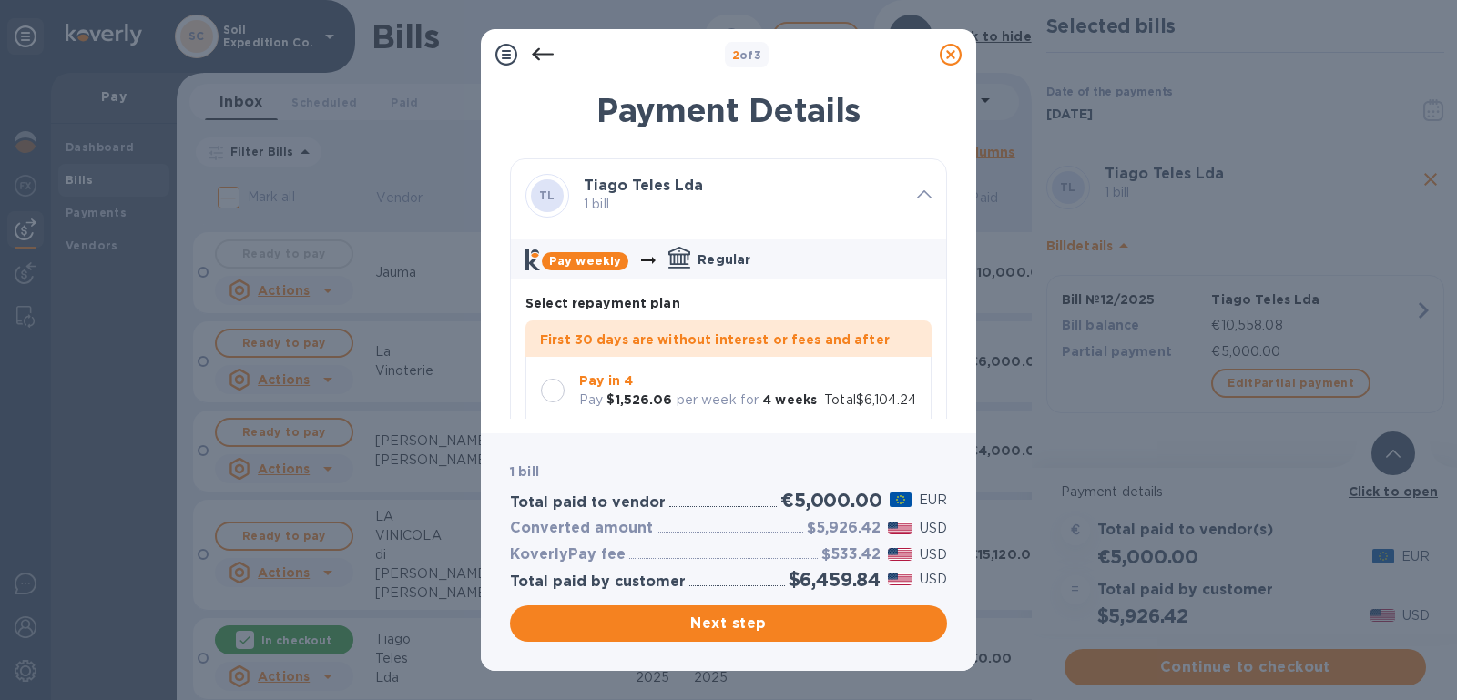
click at [568, 380] on div at bounding box center [553, 390] width 38 height 38
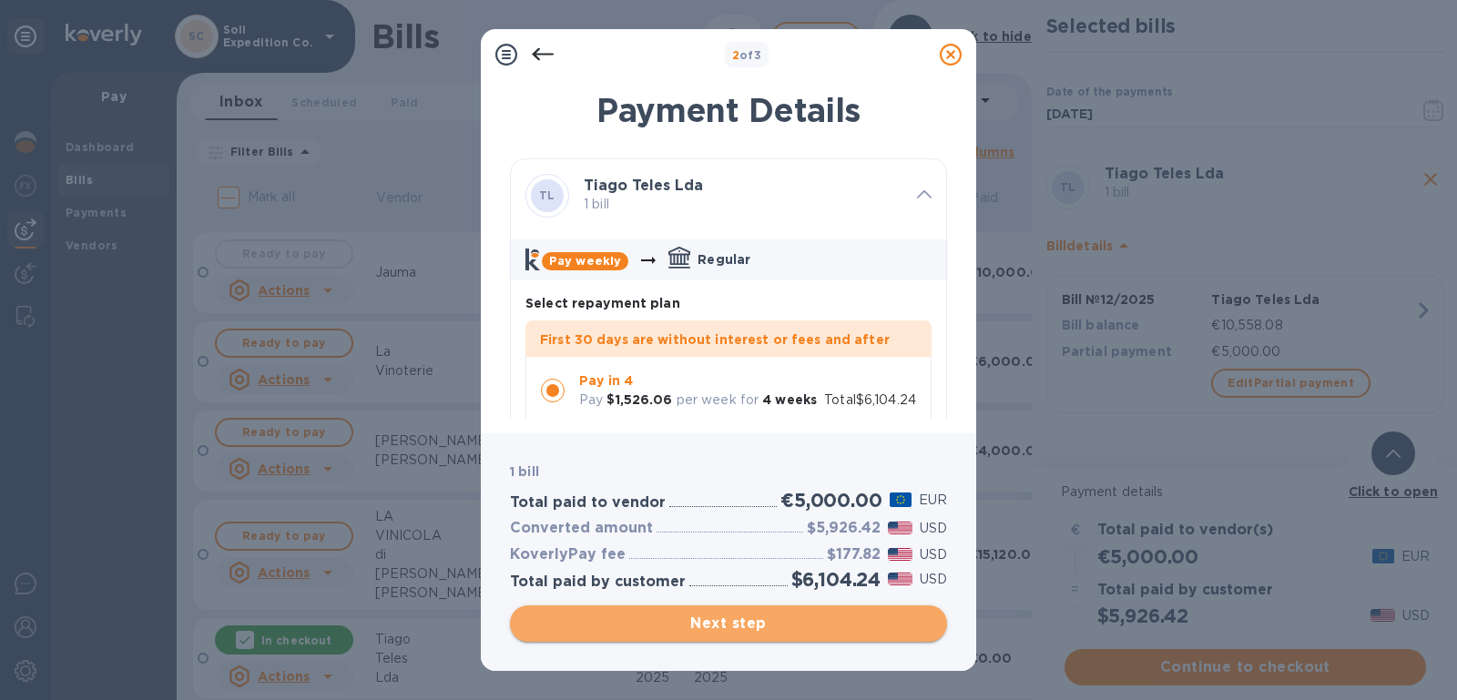
click at [797, 617] on span "Next step" at bounding box center [728, 624] width 408 height 22
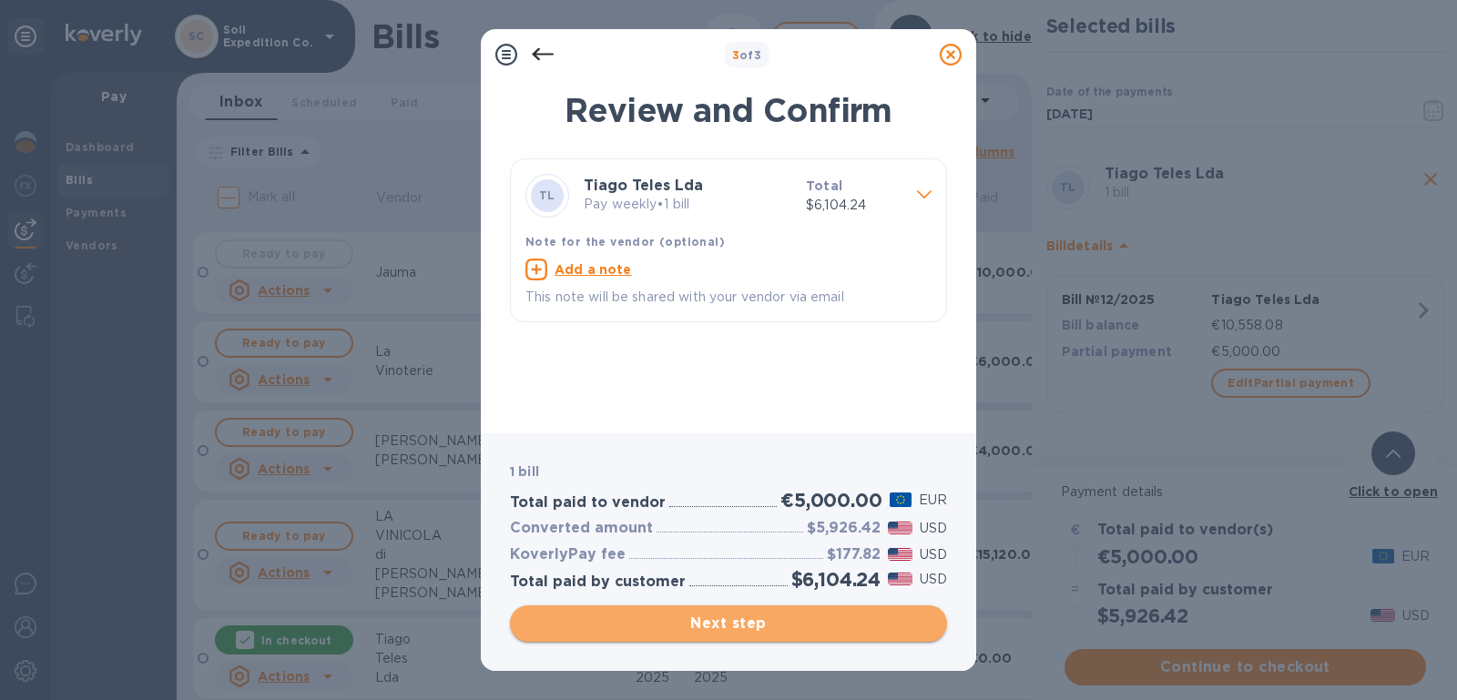
click at [831, 615] on span "Next step" at bounding box center [728, 624] width 408 height 22
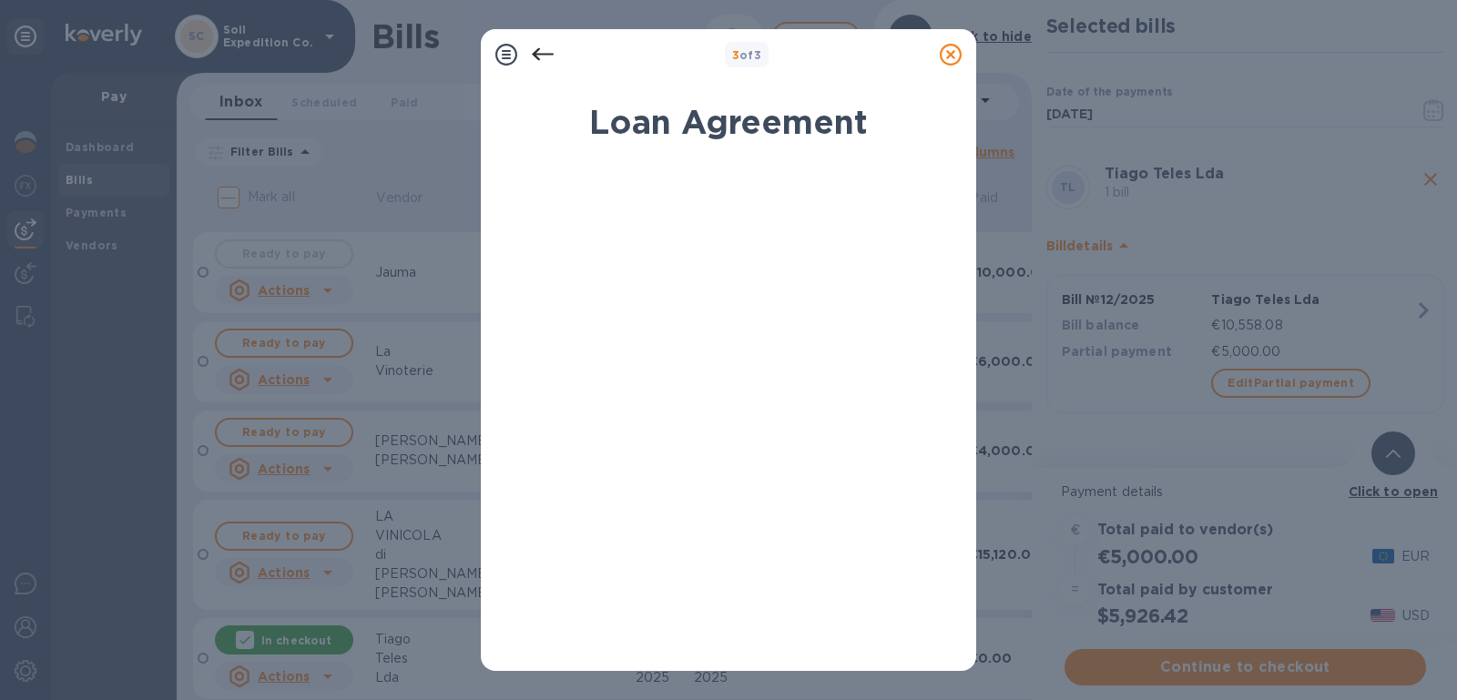
scroll to position [335, 0]
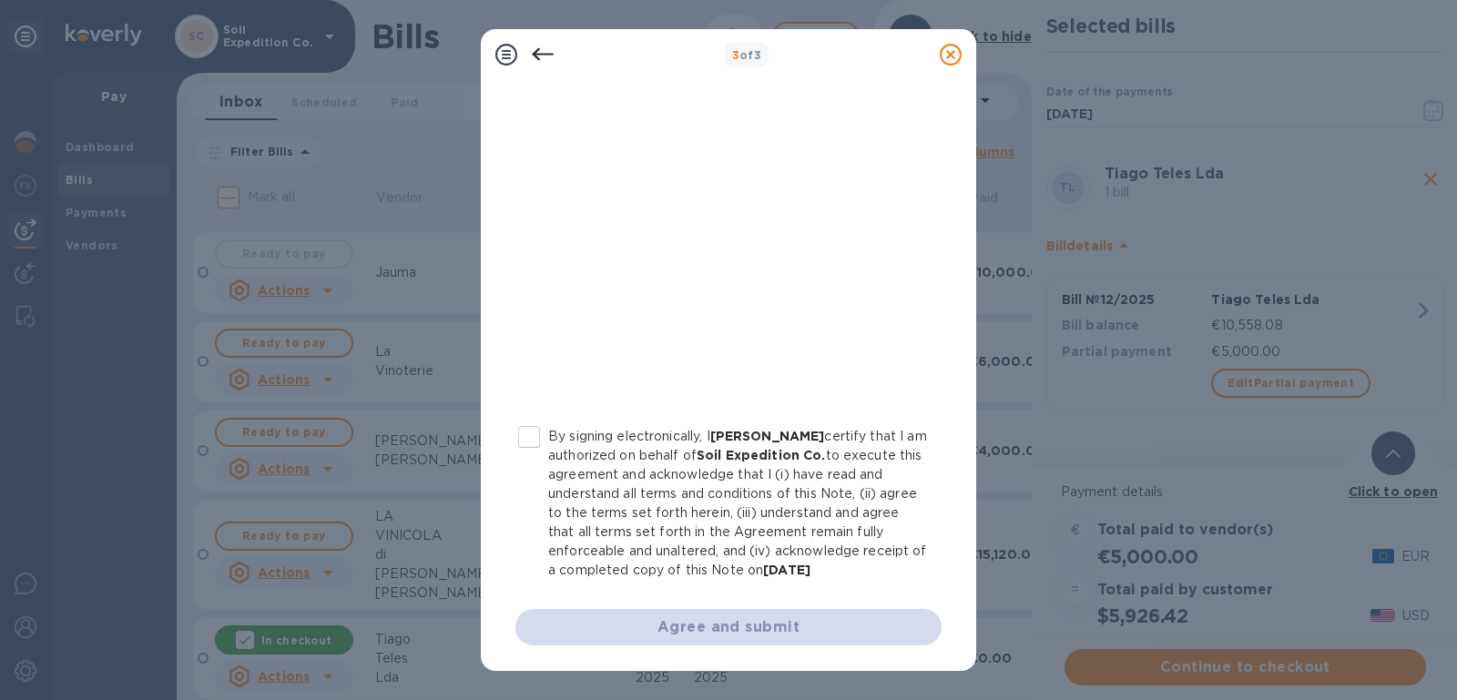
click at [552, 427] on p "By signing electronically, I [PERSON_NAME] certify that I am authorized on beha…" at bounding box center [737, 503] width 379 height 153
click at [548, 418] on input "By signing electronically, I [PERSON_NAME] certify that I am authorized on beha…" at bounding box center [529, 437] width 38 height 38
checkbox input "true"
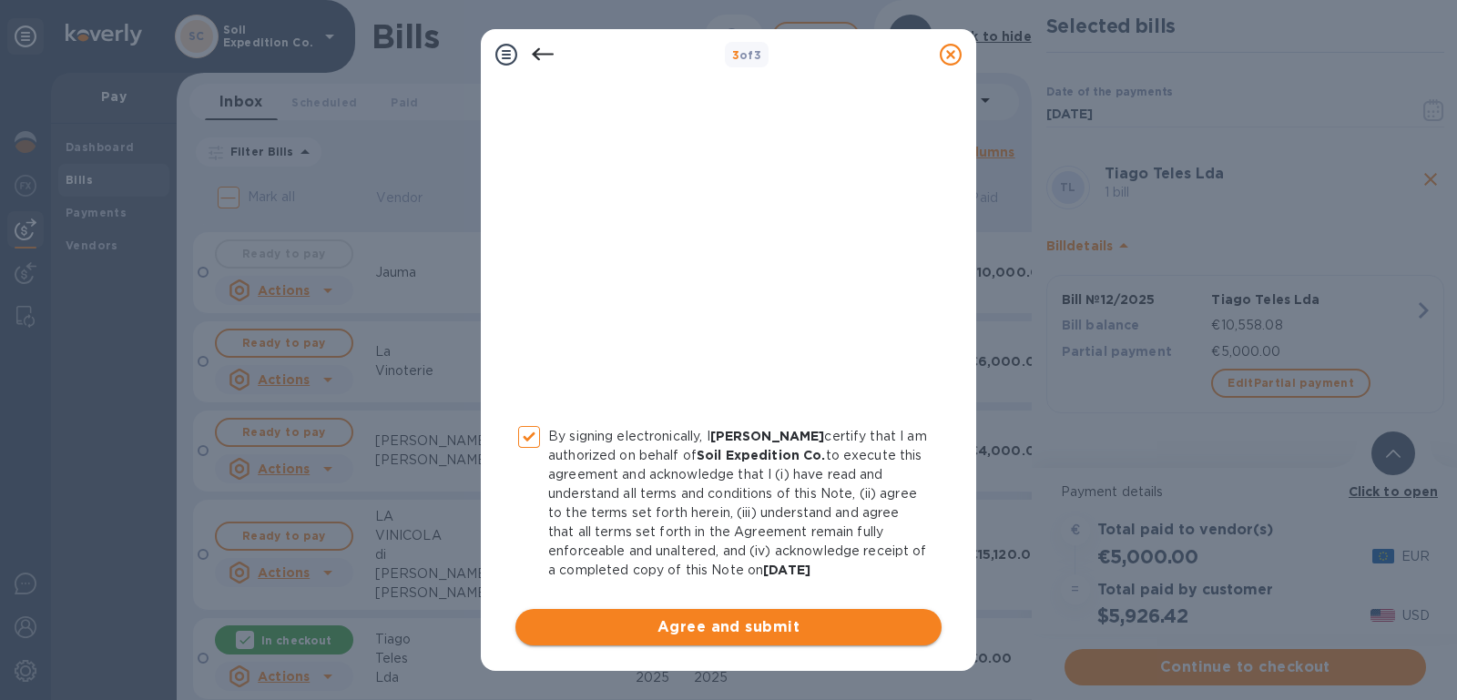
click at [772, 628] on span "Agree and submit" at bounding box center [728, 627] width 397 height 22
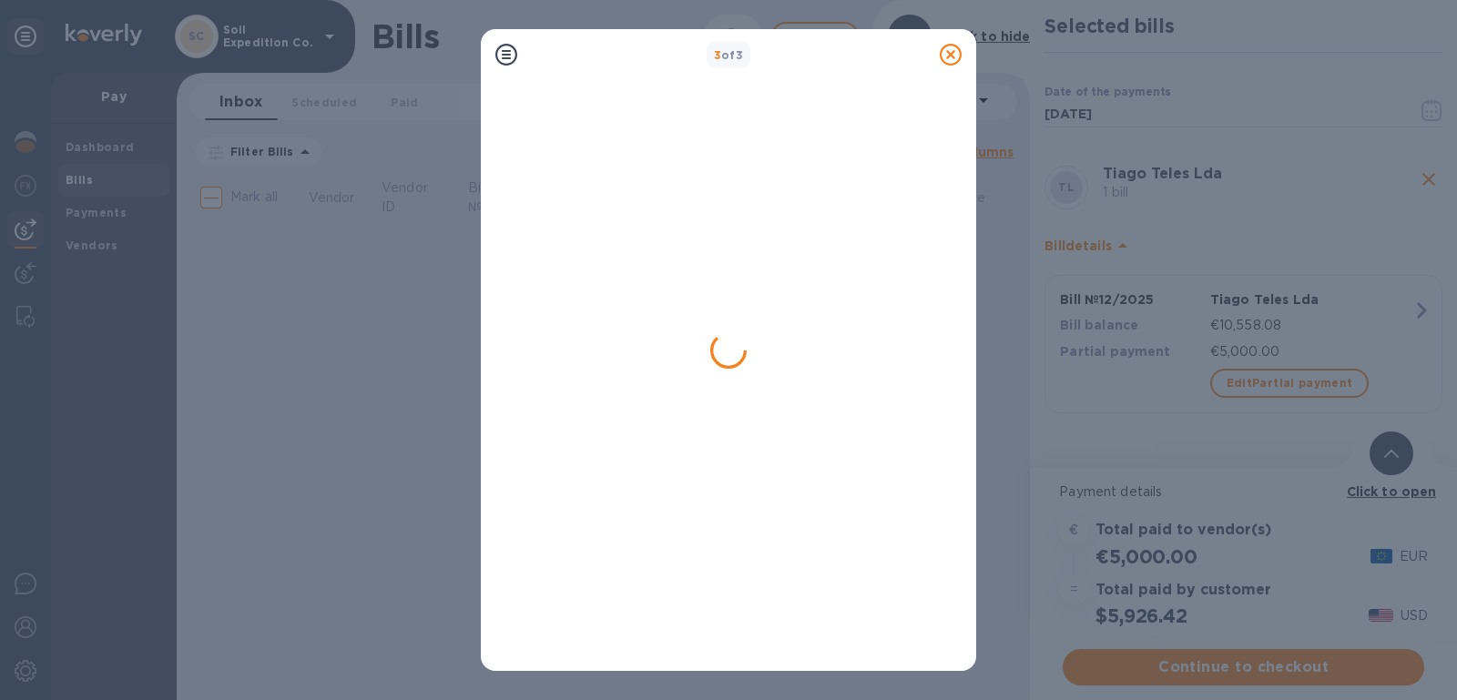
scroll to position [0, 0]
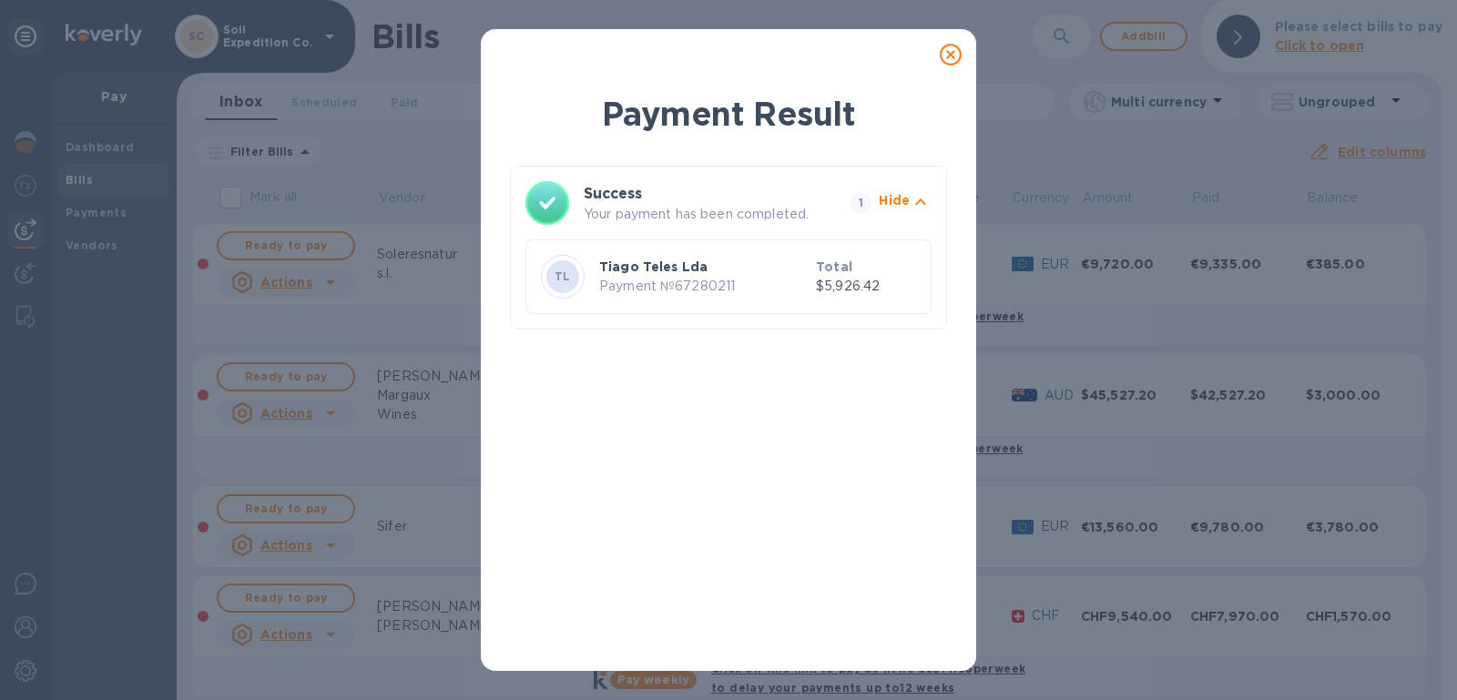
click at [956, 55] on icon at bounding box center [951, 55] width 22 height 22
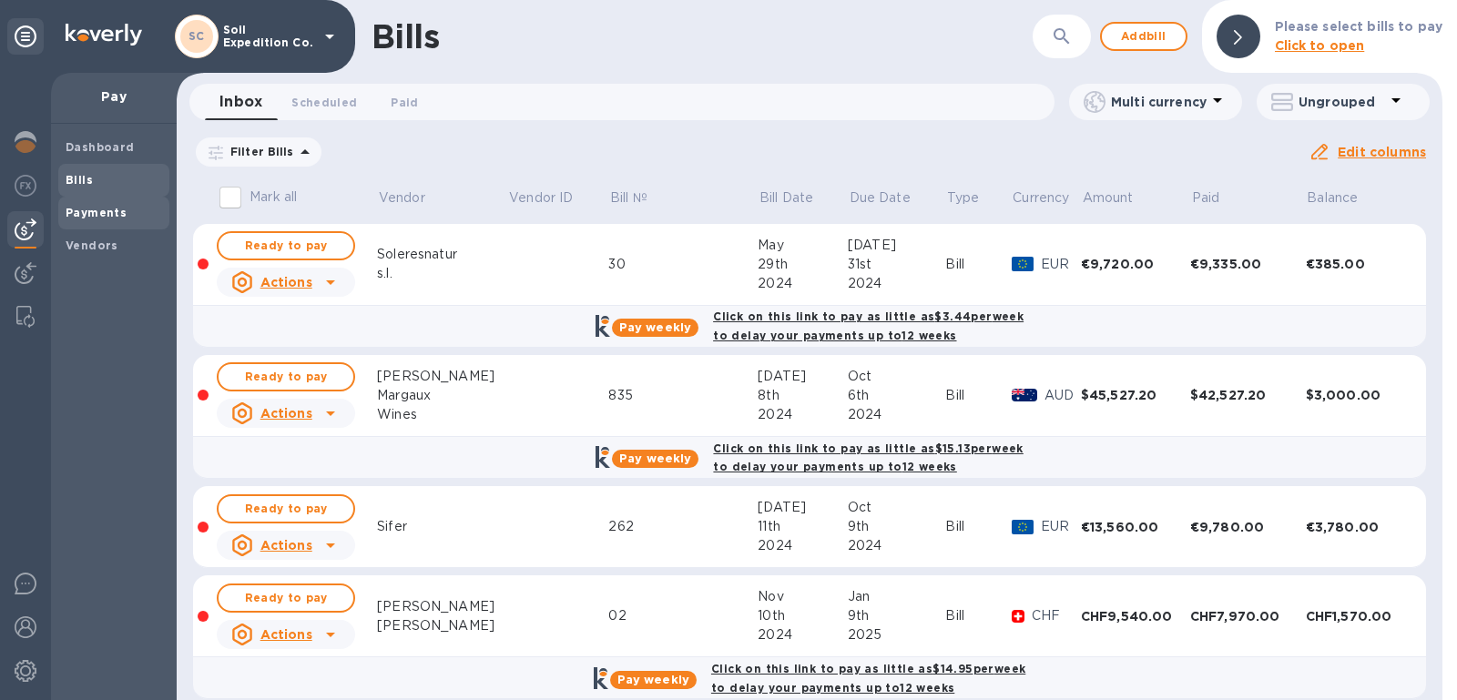
click at [117, 216] on b "Payments" at bounding box center [96, 213] width 61 height 14
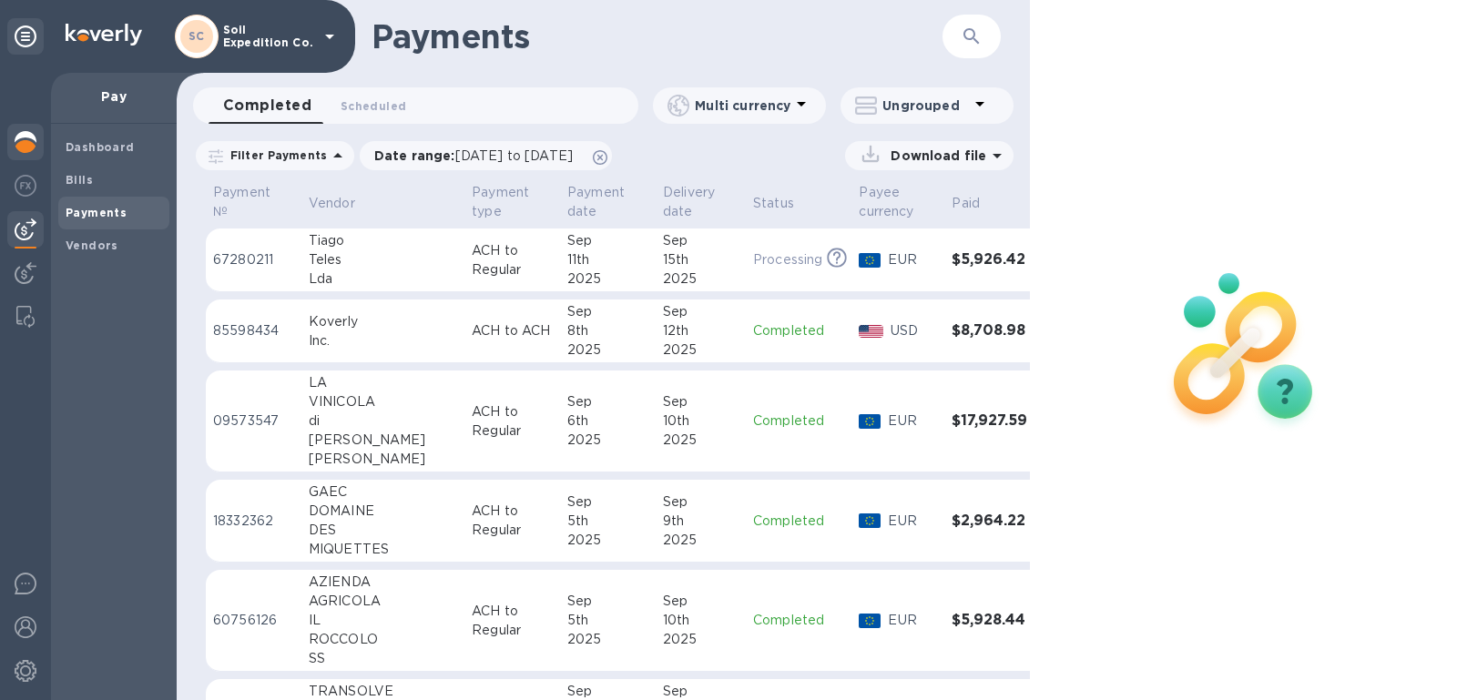
click at [19, 144] on img at bounding box center [26, 142] width 22 height 22
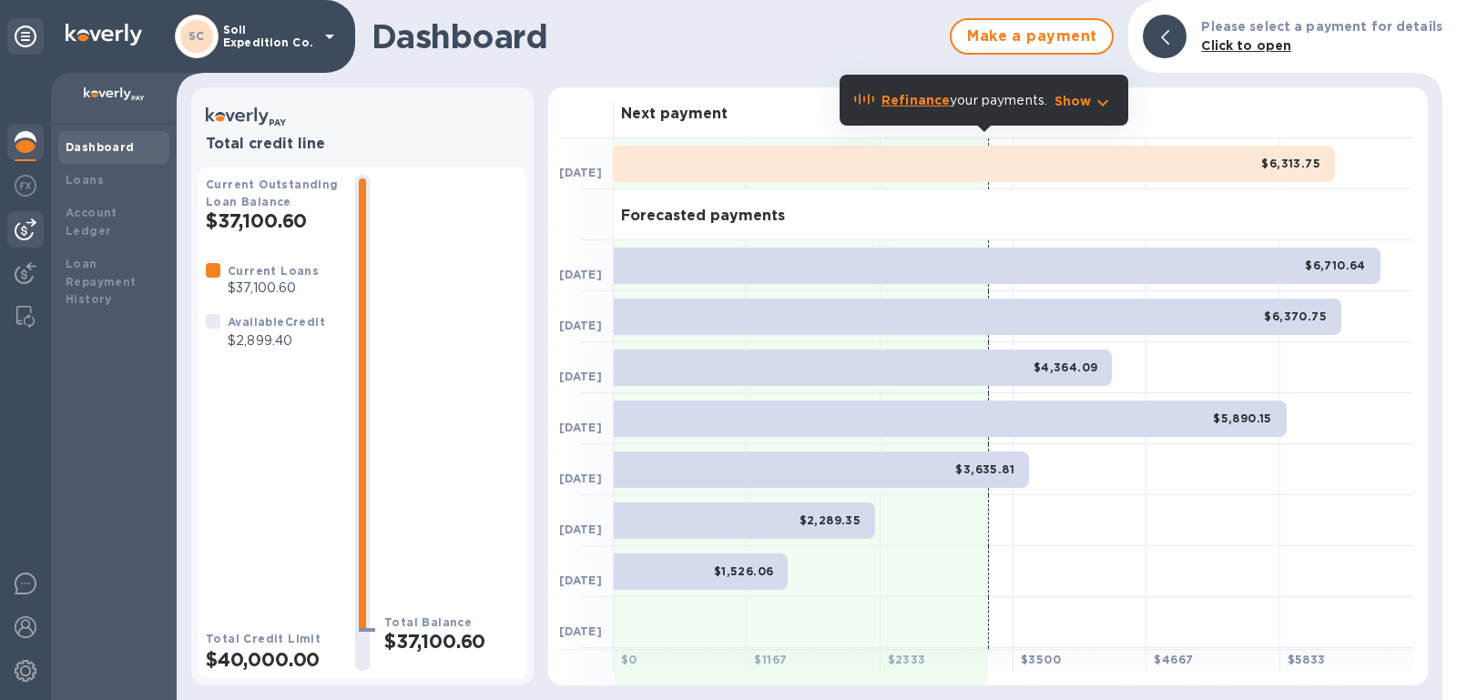
click at [17, 213] on div at bounding box center [25, 229] width 36 height 36
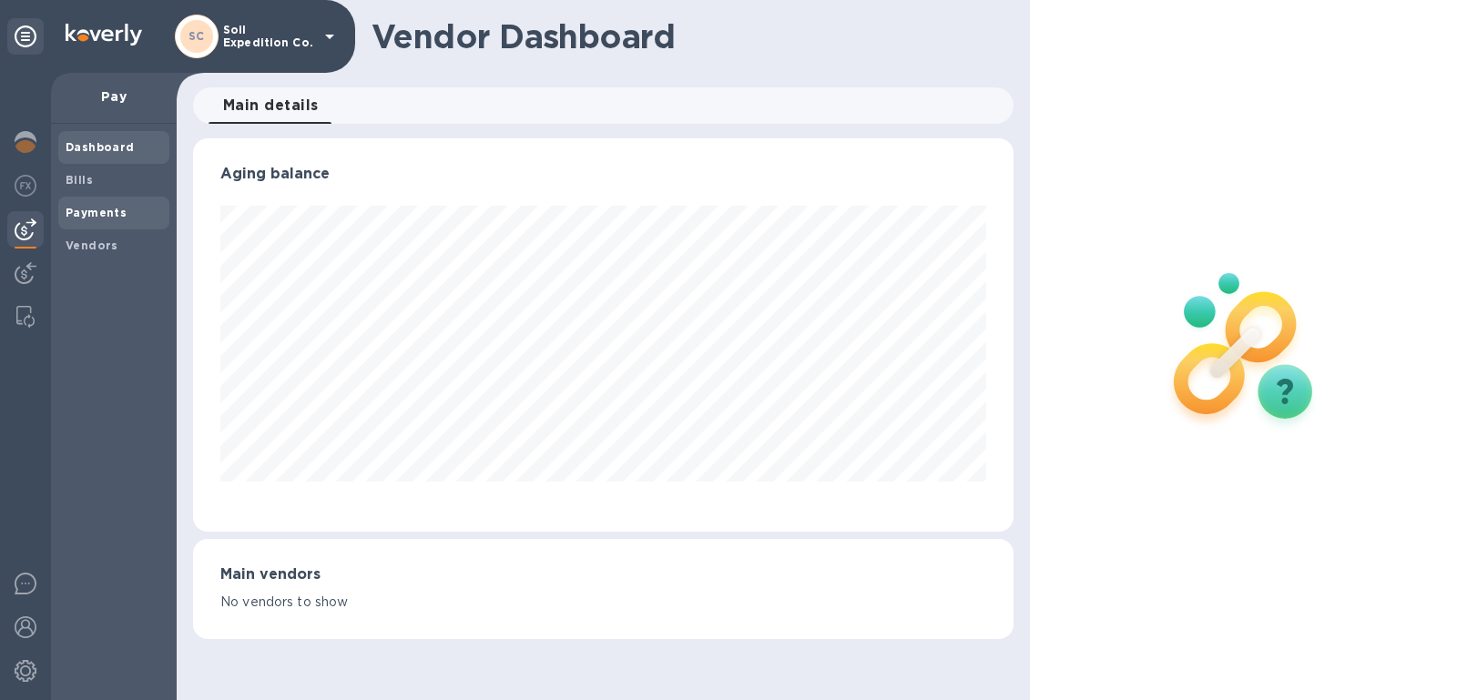
scroll to position [392, 820]
click at [95, 174] on span "Bills" at bounding box center [114, 180] width 97 height 18
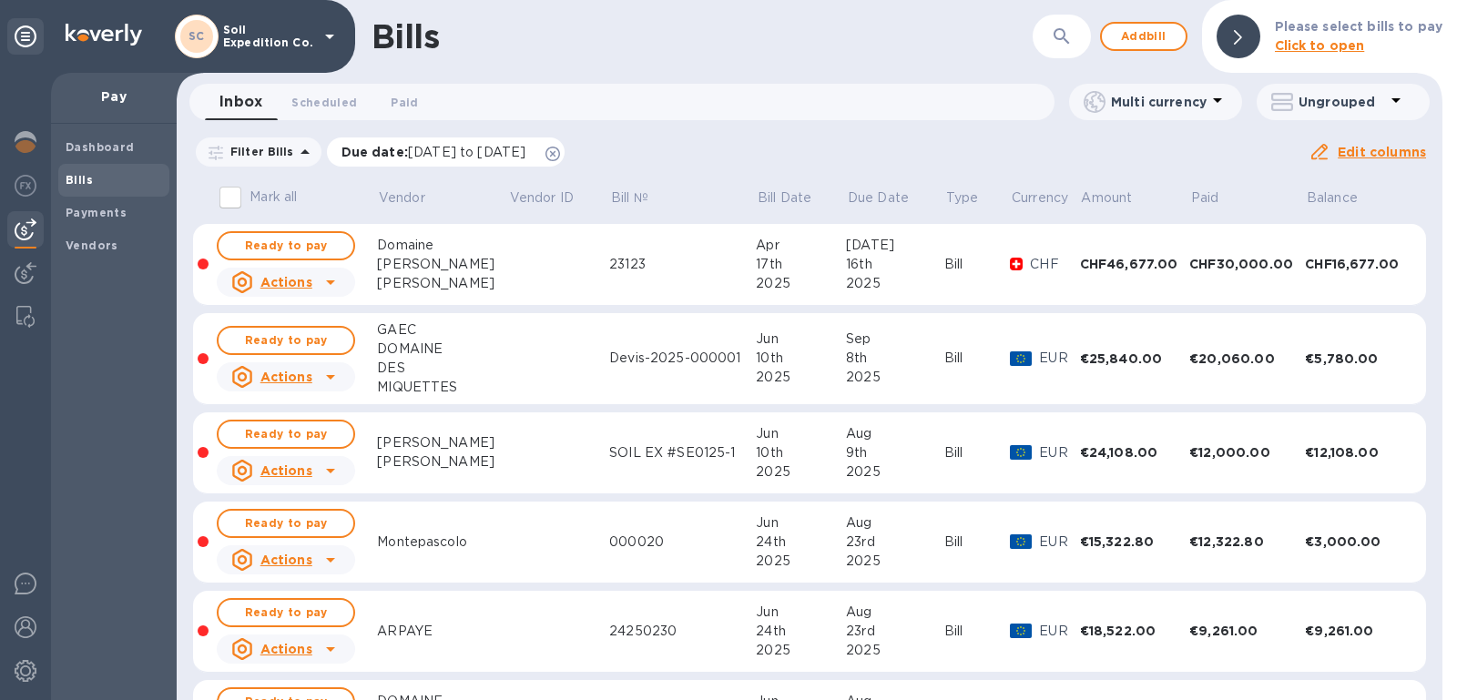
click at [560, 155] on icon at bounding box center [552, 154] width 15 height 15
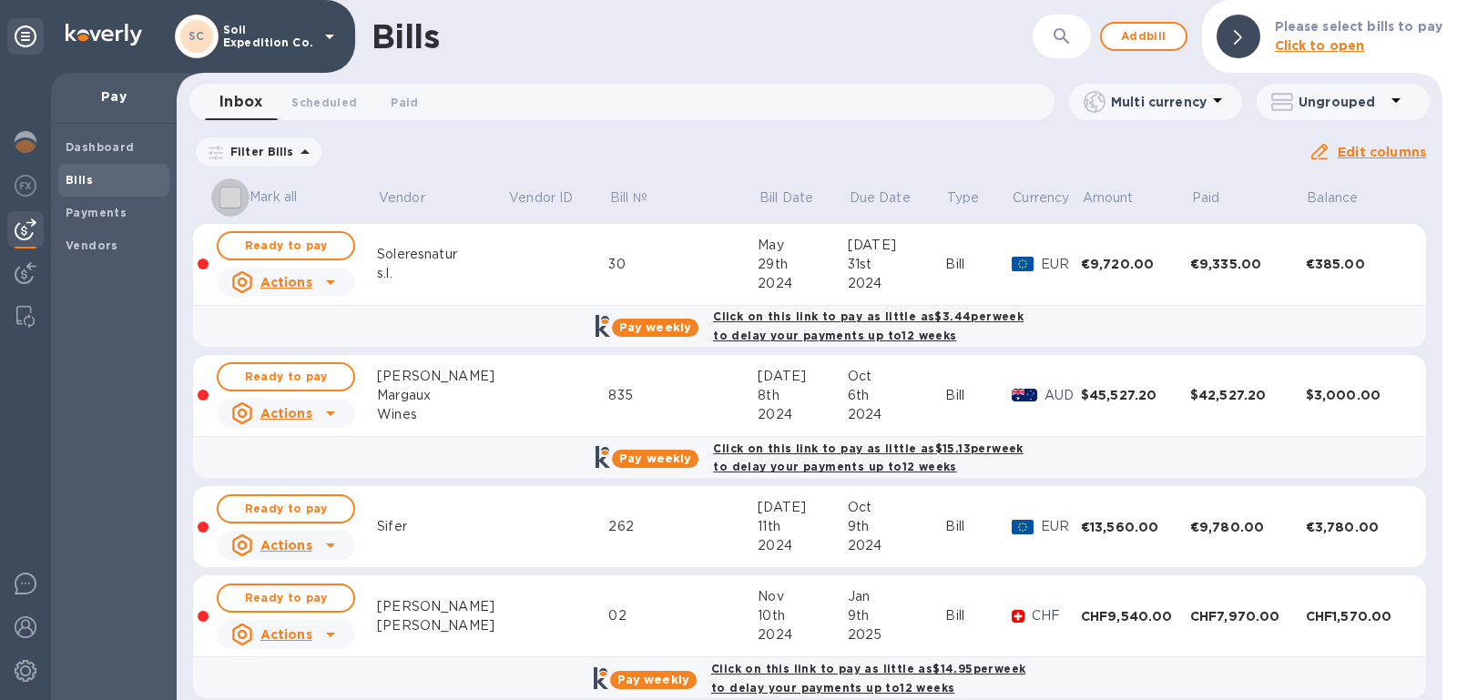
click at [242, 203] on input "Mark all" at bounding box center [230, 197] width 38 height 38
checkbox input "false"
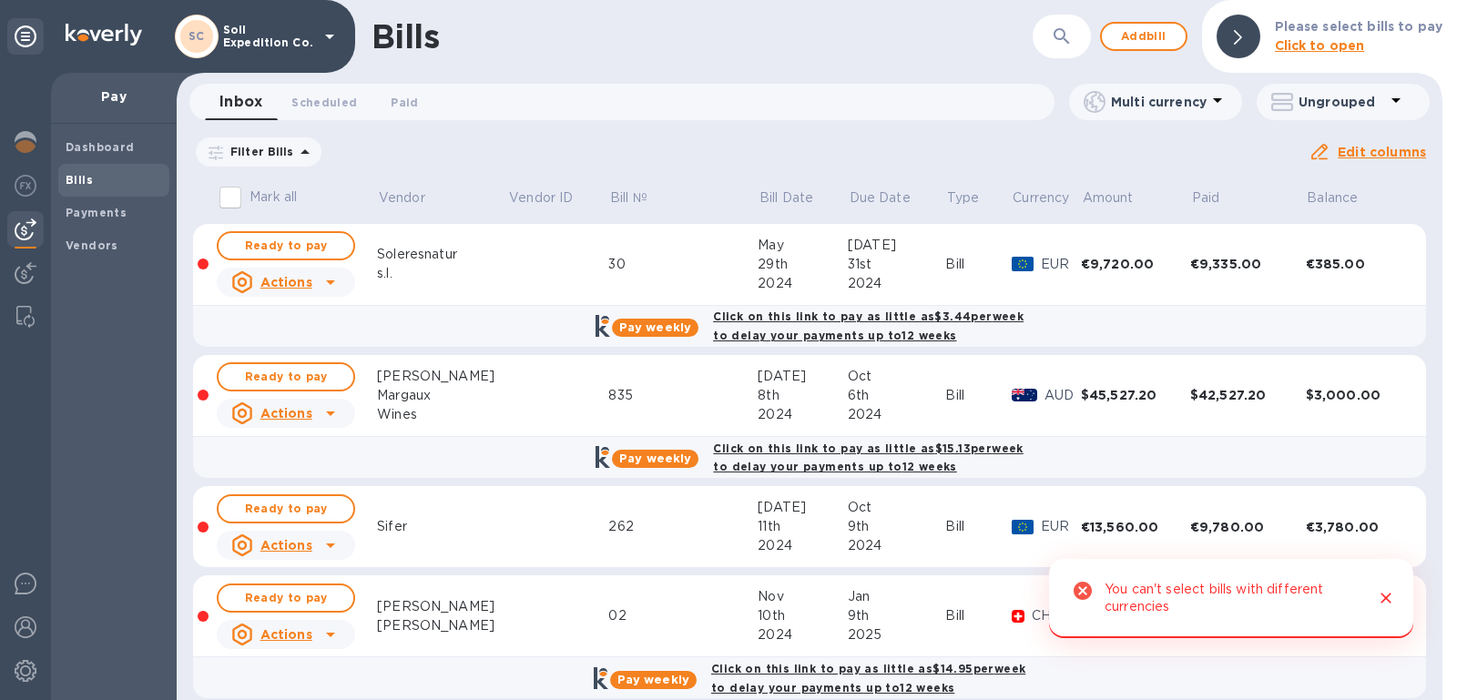
click at [1385, 597] on icon "Close" at bounding box center [1385, 599] width 11 height 11
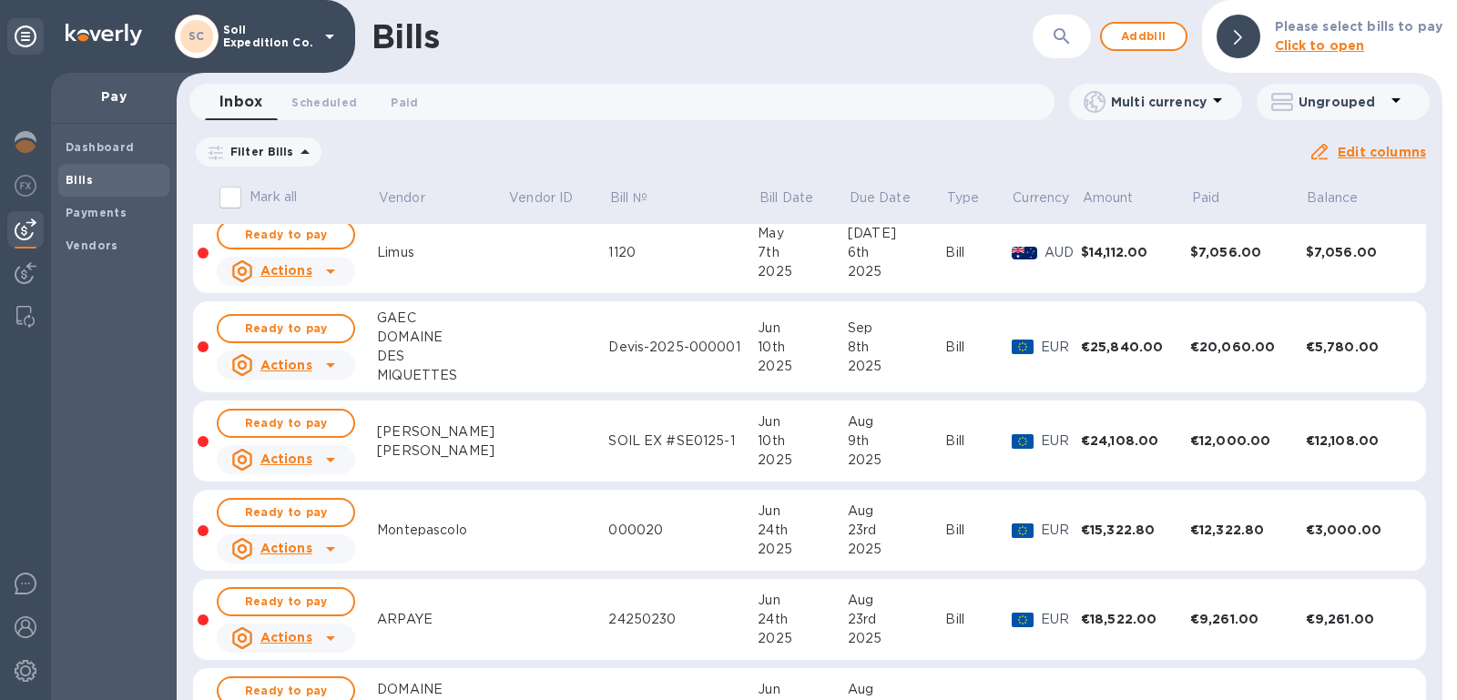
scroll to position [1507, 0]
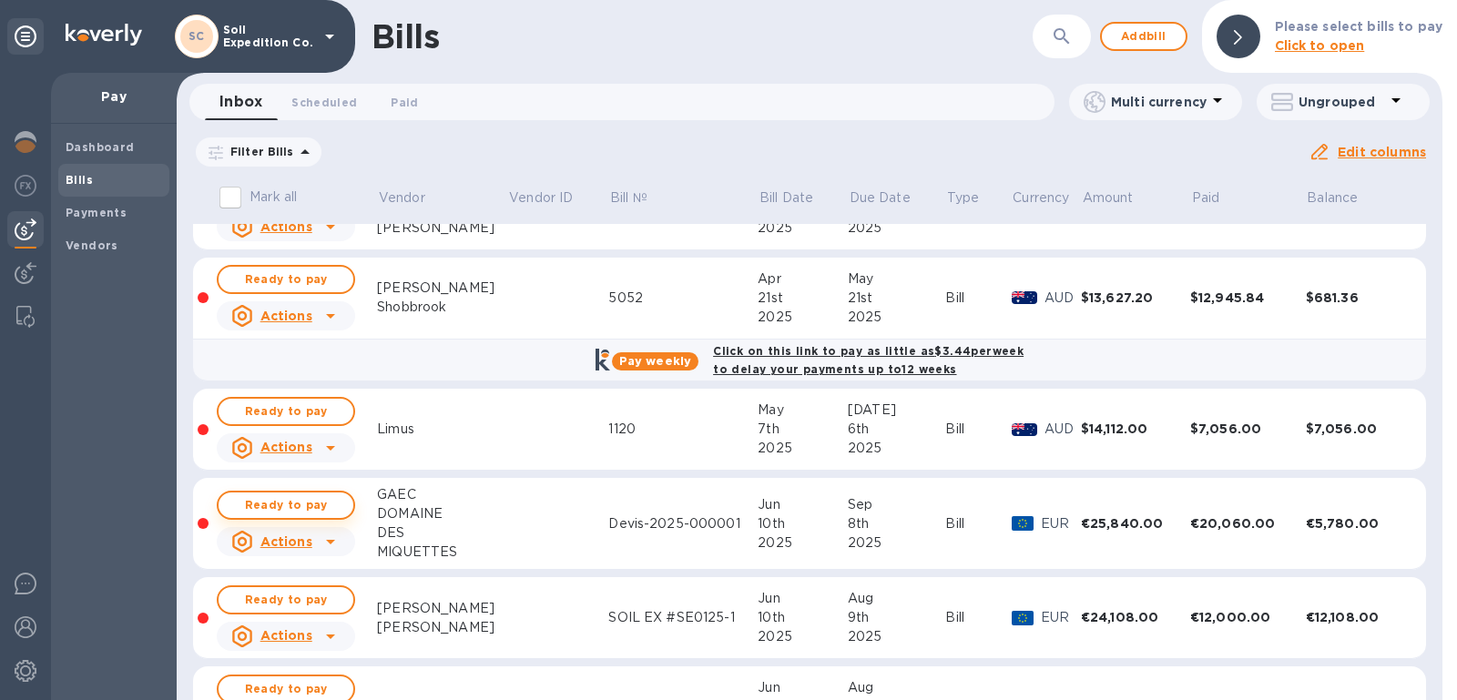
click at [311, 494] on span "Ready to pay" at bounding box center [286, 505] width 106 height 22
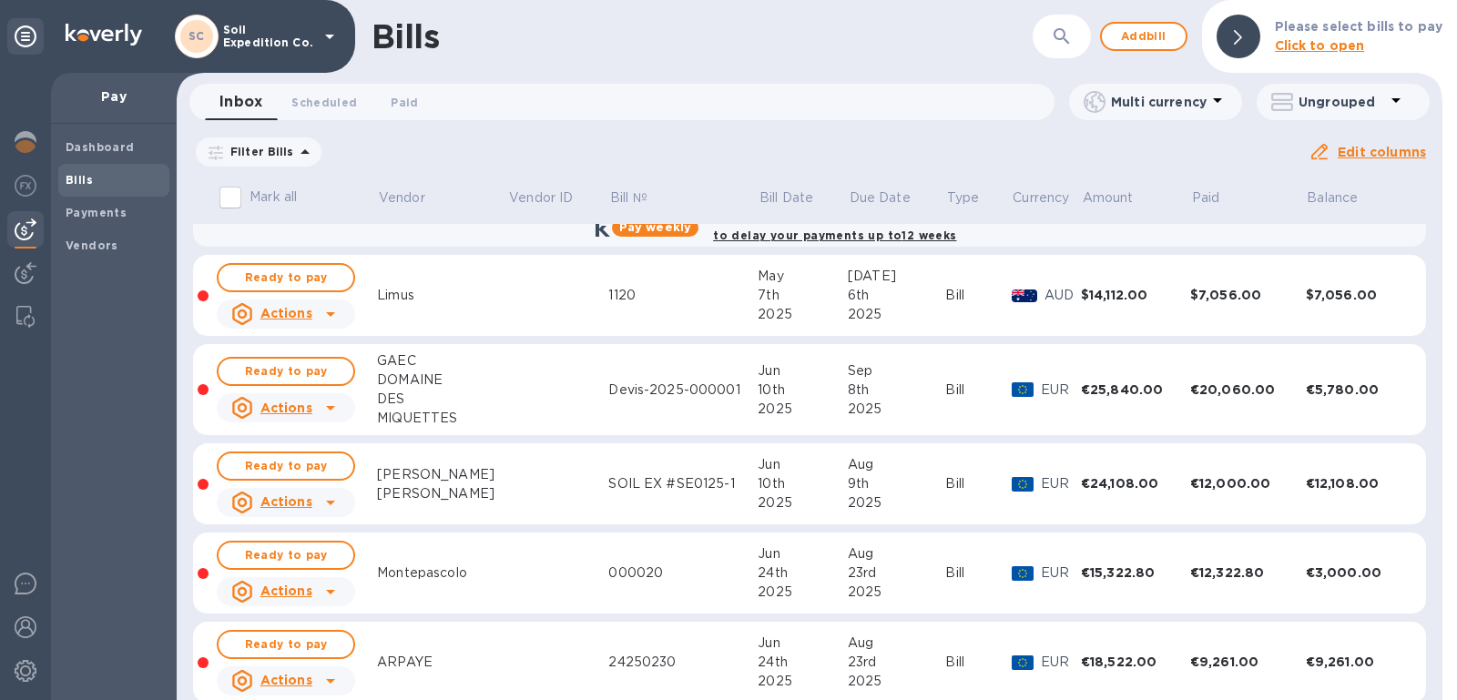
scroll to position [1642, 0]
click at [316, 360] on span "Ready to pay" at bounding box center [286, 371] width 106 height 22
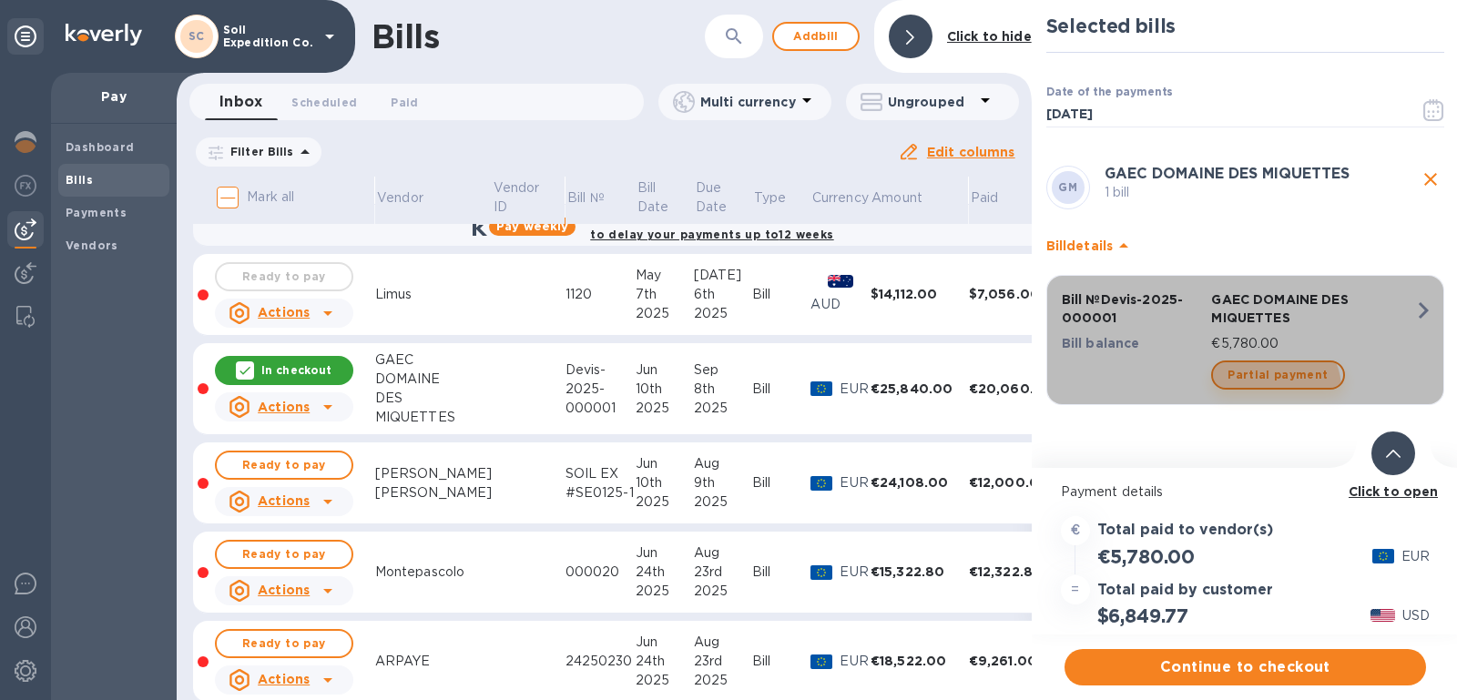
click at [1273, 388] on button "Partial payment" at bounding box center [1277, 375] width 133 height 29
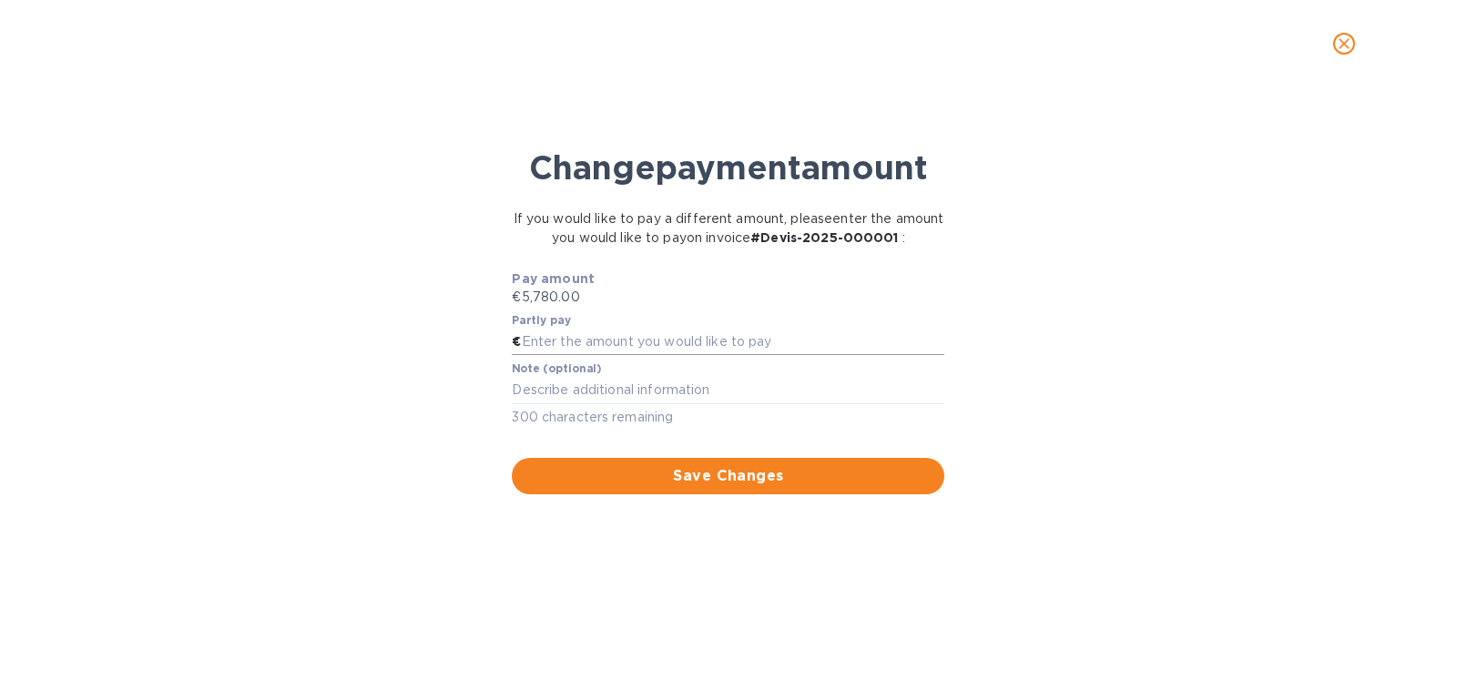
click at [654, 334] on input "text" at bounding box center [733, 342] width 423 height 27
type input "2,500.00"
click at [737, 484] on span "Save Changes" at bounding box center [727, 476] width 403 height 22
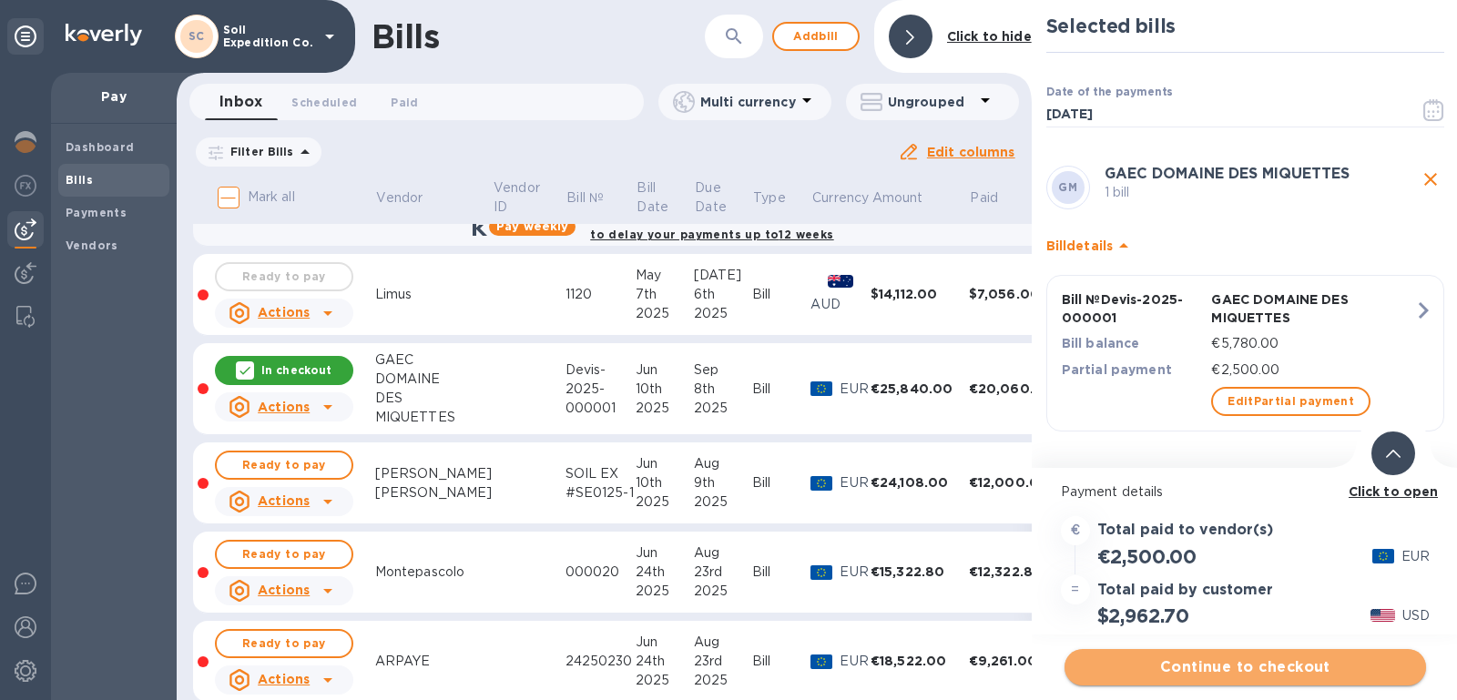
click at [1212, 670] on span "Continue to checkout" at bounding box center [1245, 667] width 332 height 22
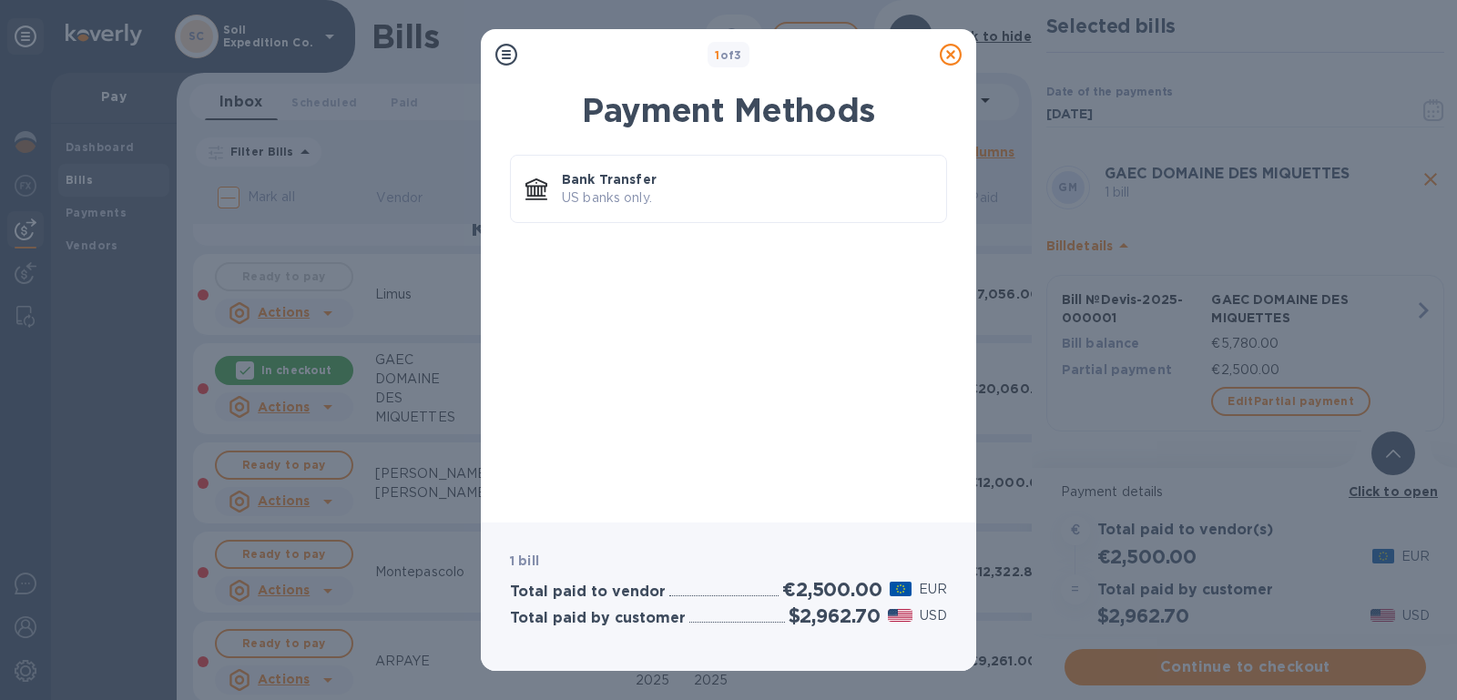
click at [953, 64] on icon at bounding box center [951, 55] width 22 height 22
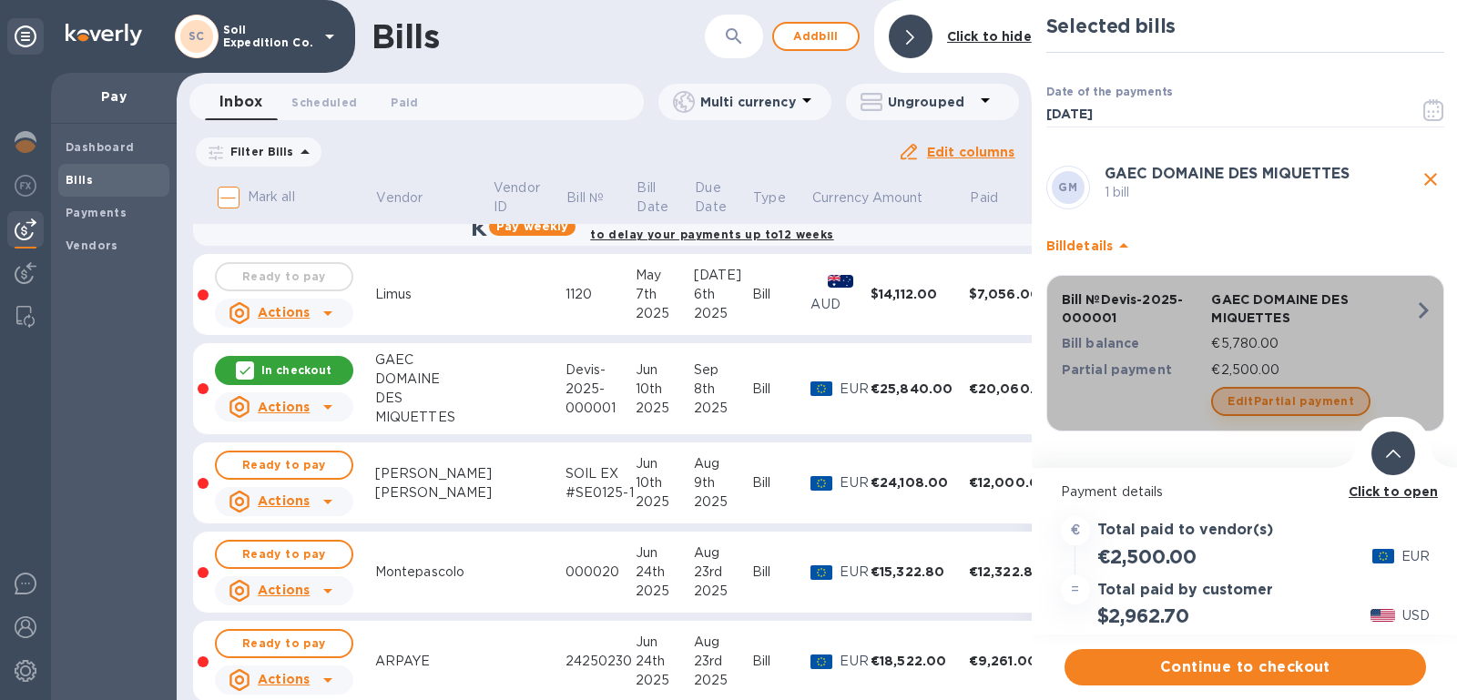
click at [1318, 391] on span "Edit Partial payment" at bounding box center [1290, 402] width 127 height 22
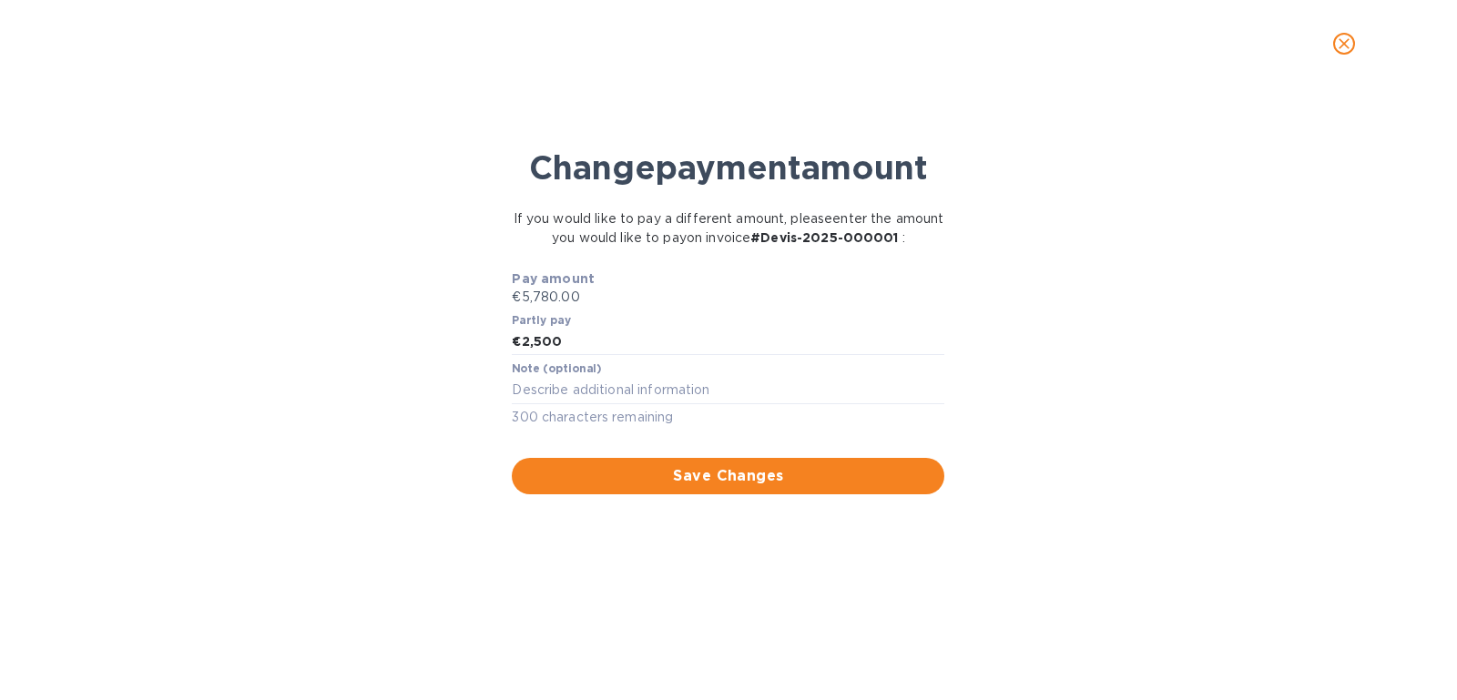
click at [732, 359] on div "Note (optional) x 300 characters remaining" at bounding box center [728, 395] width 440 height 73
click at [717, 341] on input "2,500" at bounding box center [733, 342] width 423 height 27
type input "2,400.00"
click at [642, 474] on span "Save Changes" at bounding box center [727, 476] width 403 height 22
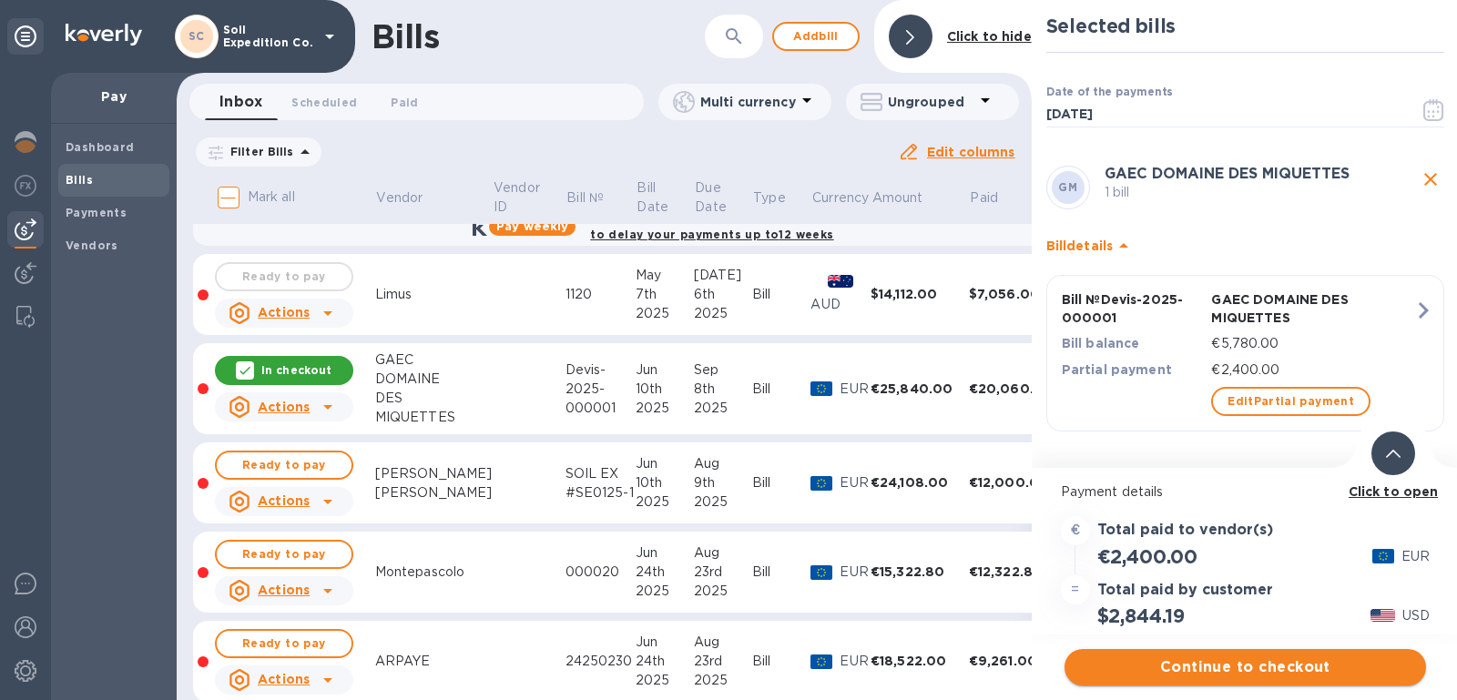
click at [1236, 675] on span "Continue to checkout" at bounding box center [1245, 667] width 332 height 22
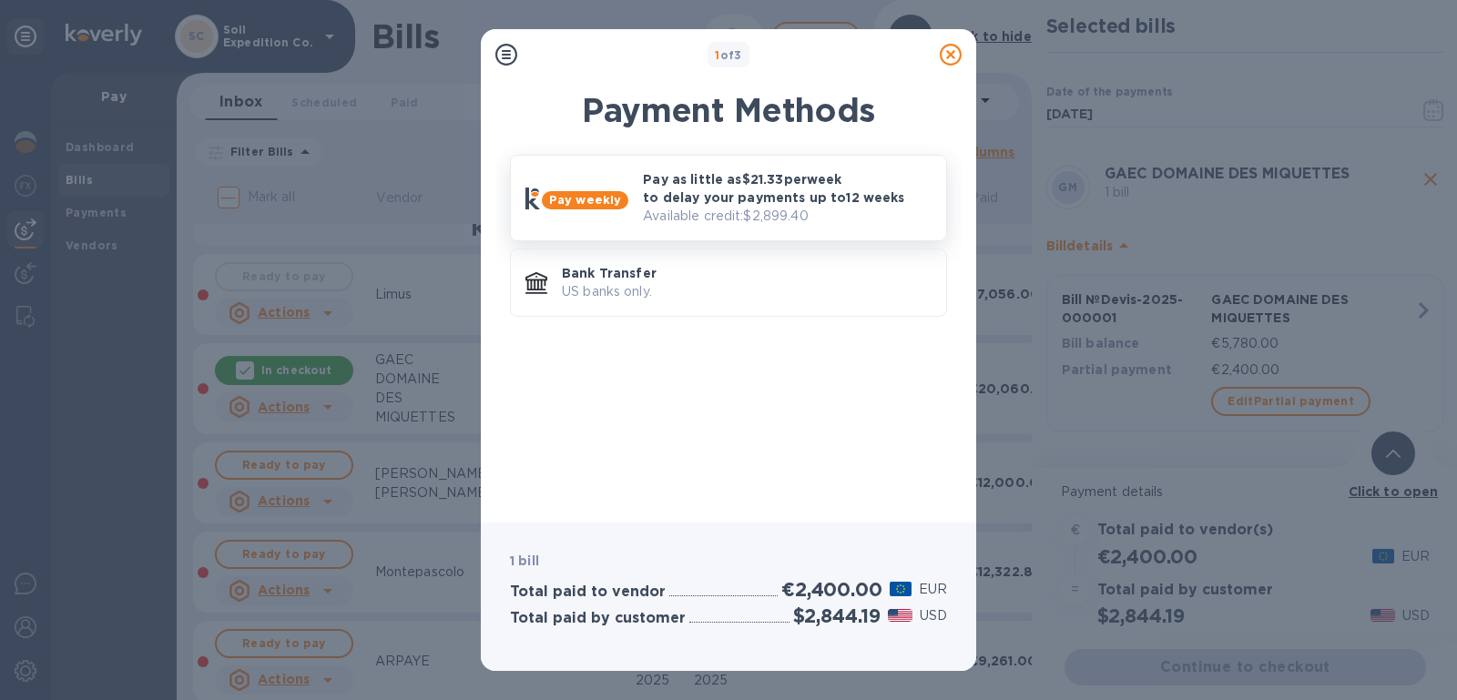
click at [697, 213] on p "Available credit: $2,899.40" at bounding box center [787, 216] width 289 height 19
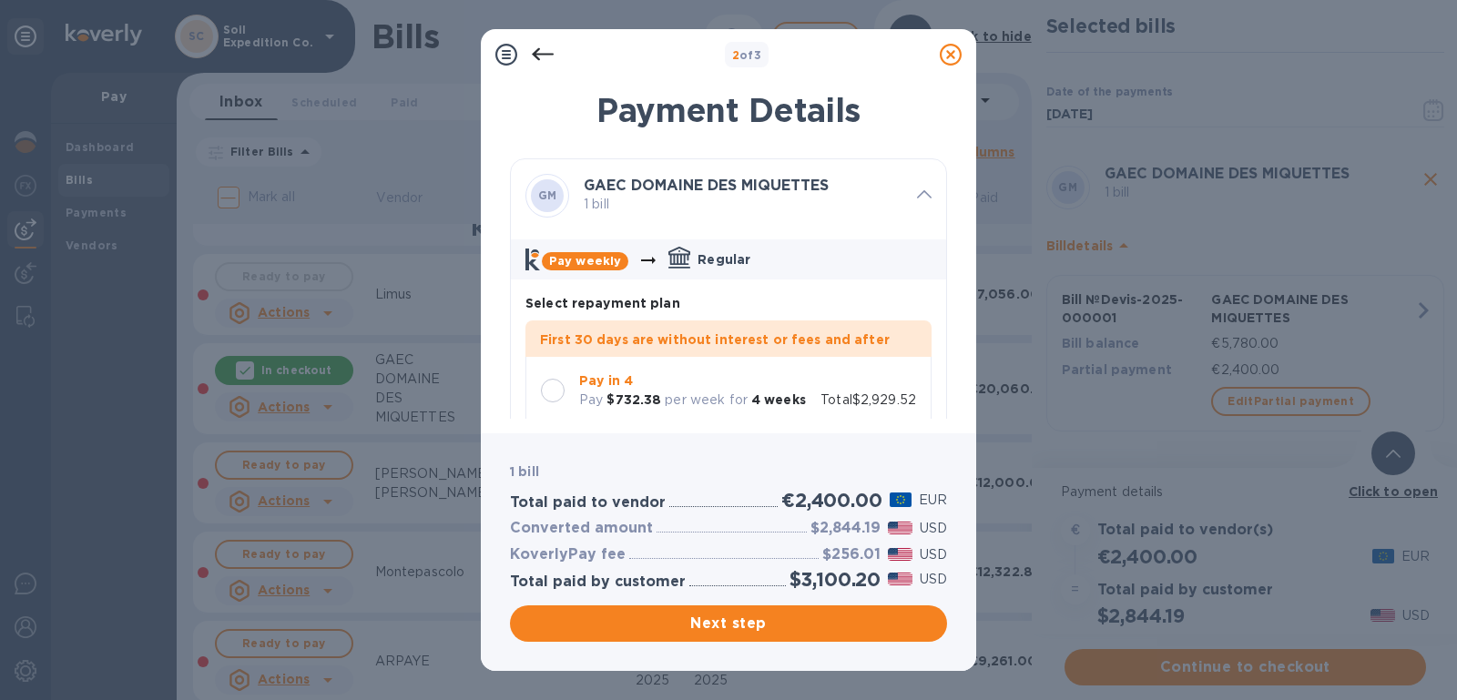
click at [538, 379] on div at bounding box center [553, 390] width 38 height 38
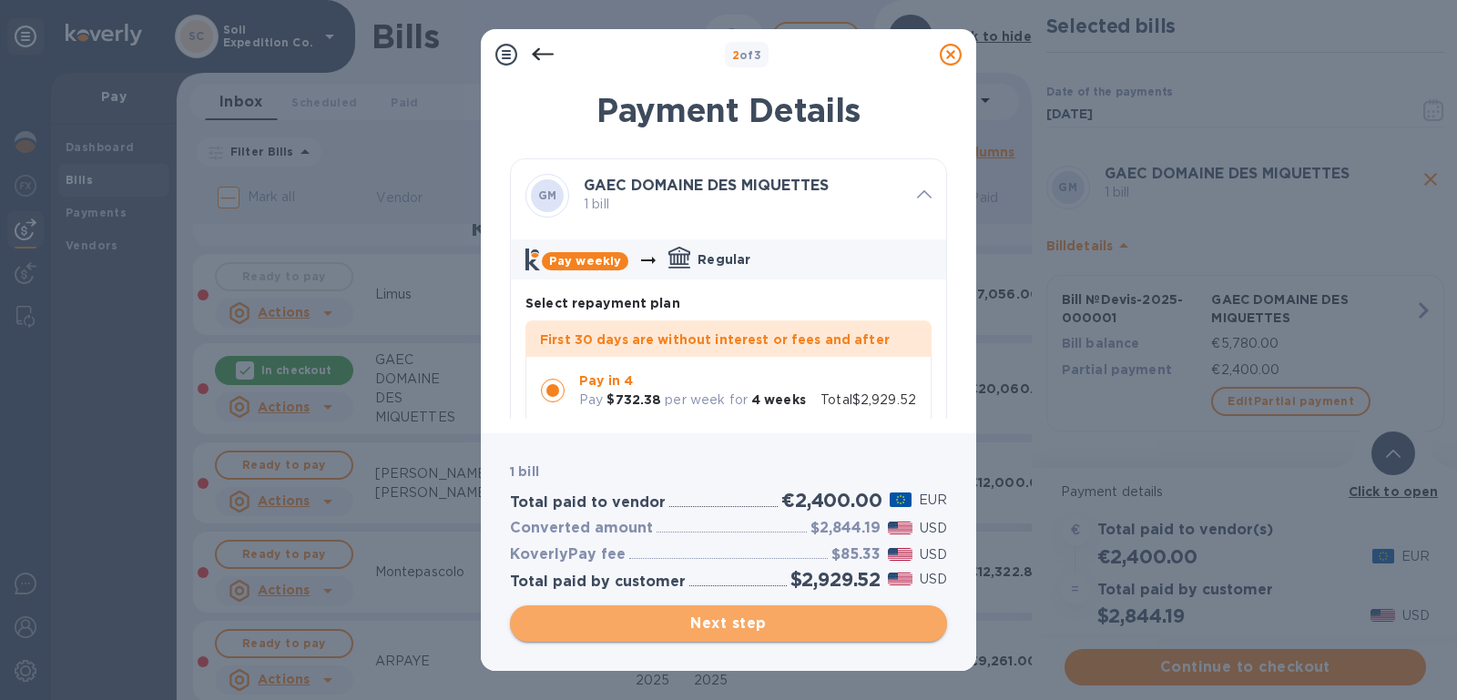
click at [727, 621] on span "Next step" at bounding box center [728, 624] width 408 height 22
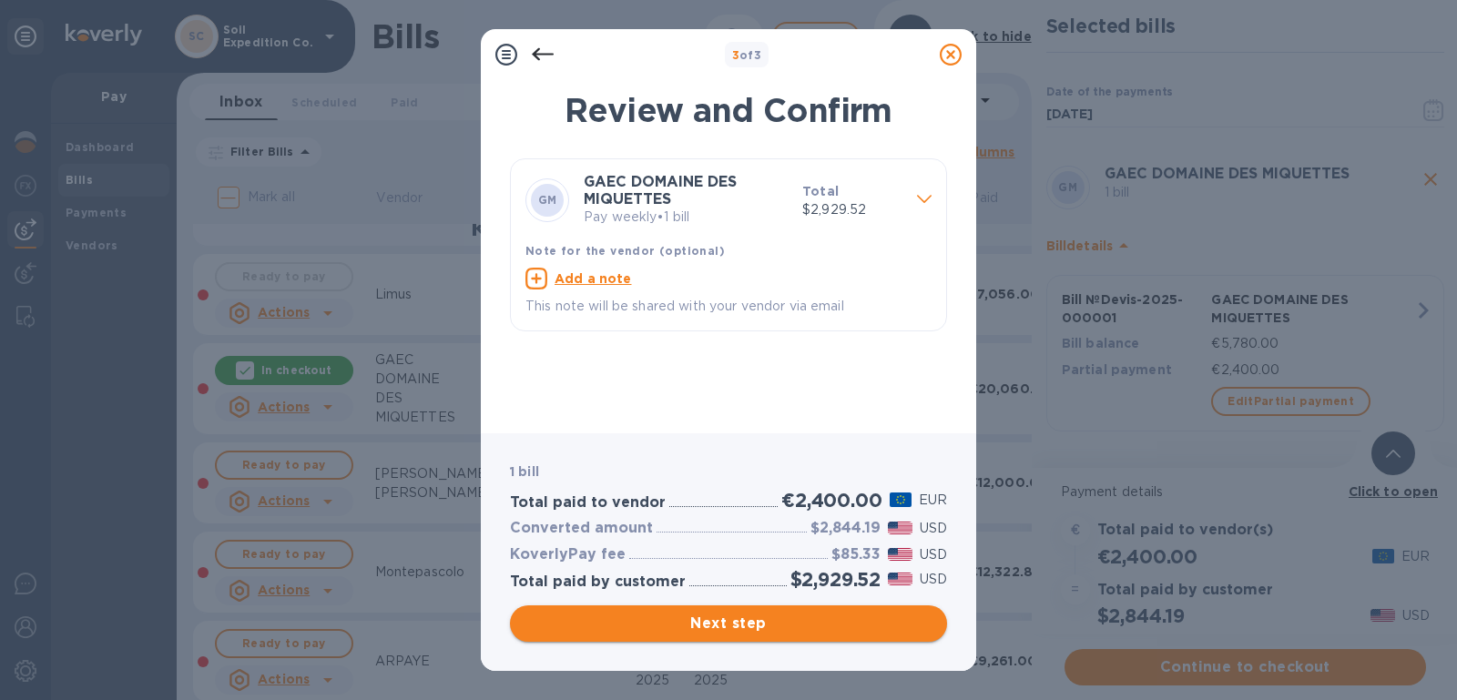
click at [748, 626] on span "Next step" at bounding box center [728, 624] width 408 height 22
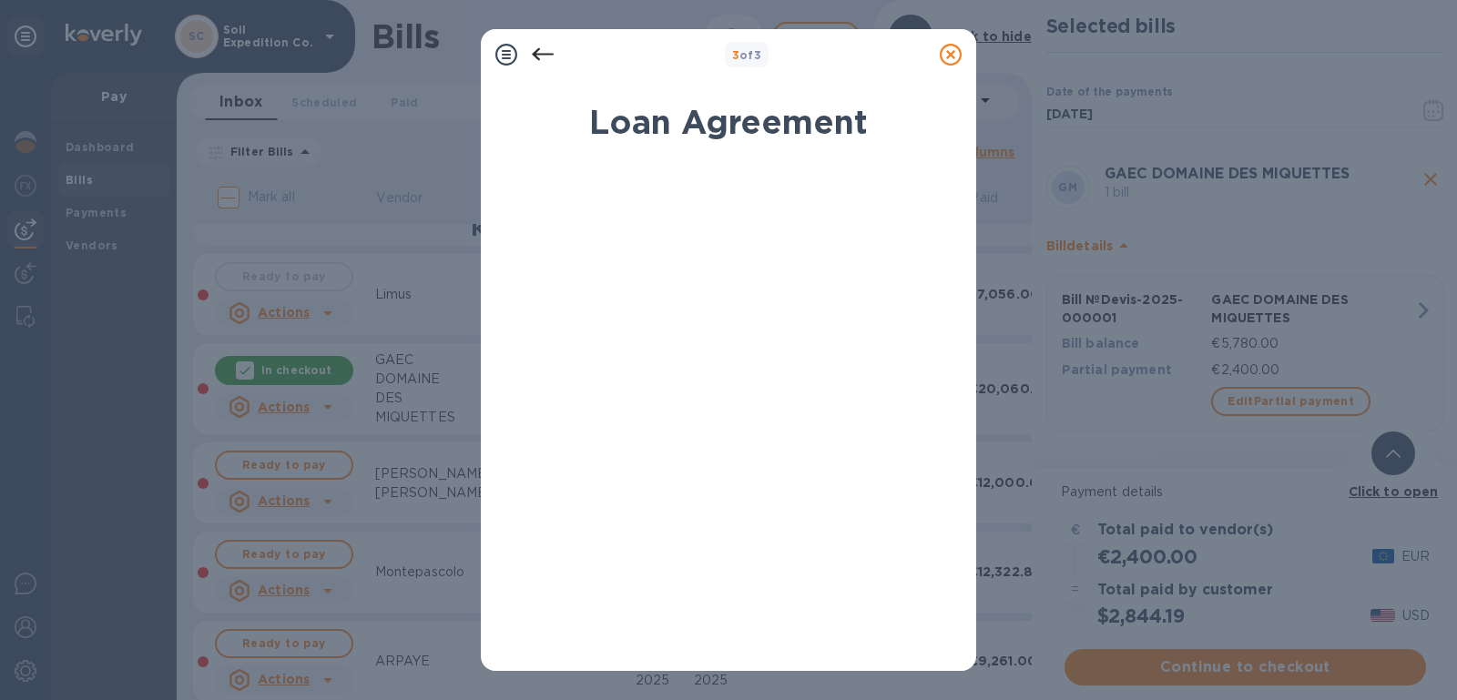
scroll to position [335, 0]
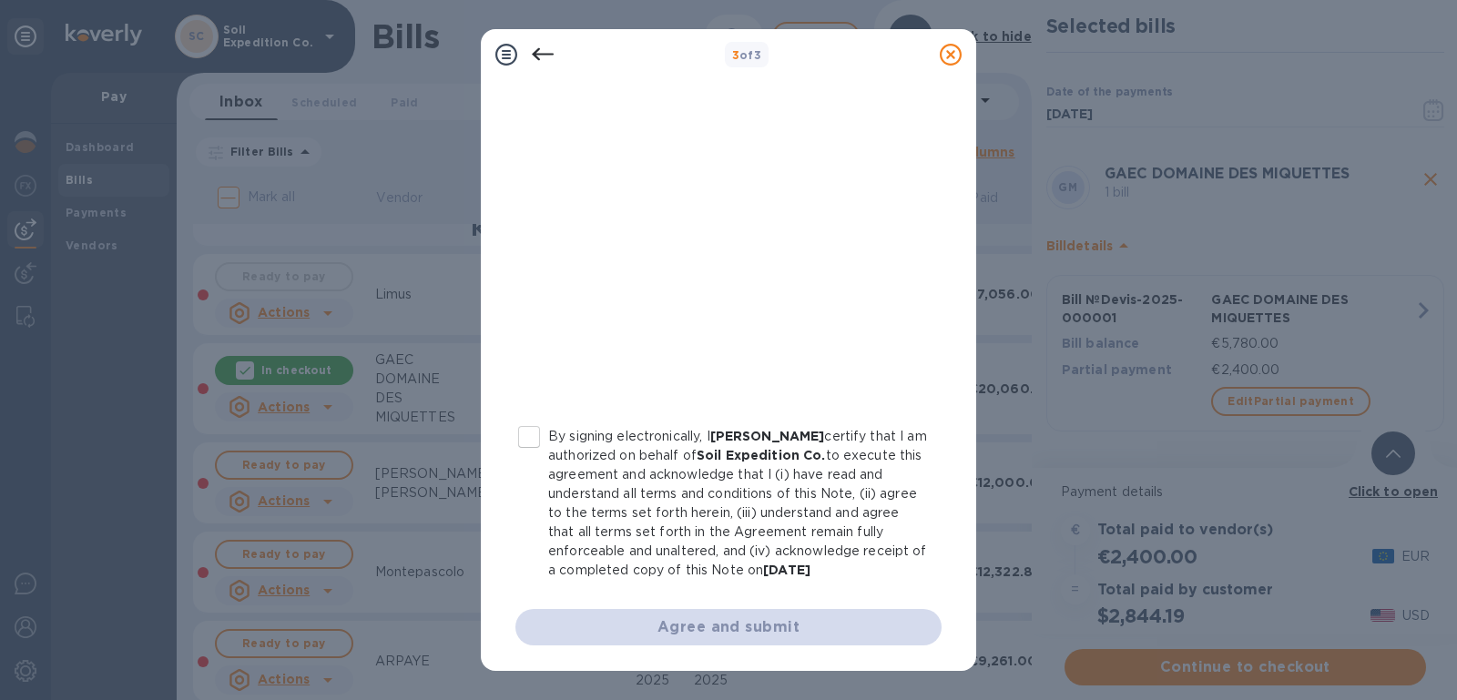
click at [540, 423] on input "By signing electronically, I [PERSON_NAME] certify that I am authorized on beha…" at bounding box center [529, 437] width 38 height 38
checkbox input "true"
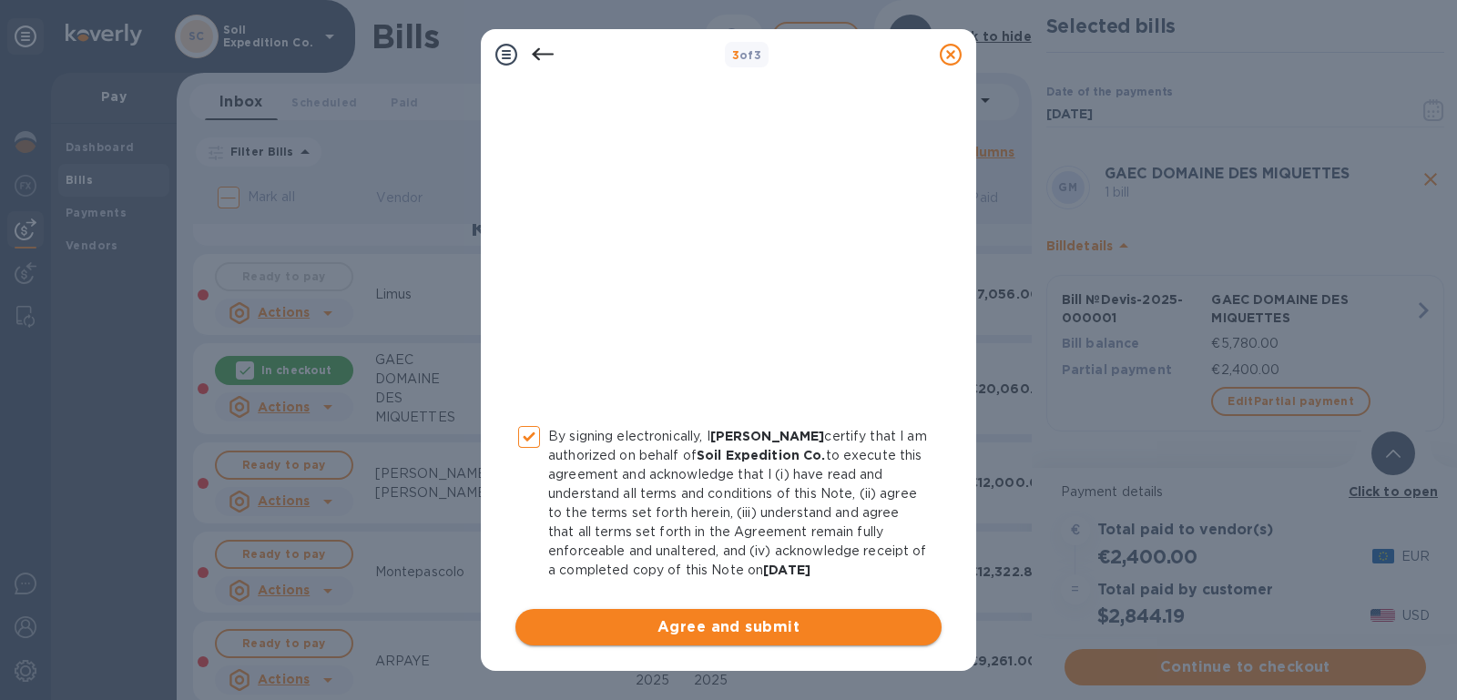
click at [768, 626] on span "Agree and submit" at bounding box center [728, 627] width 397 height 22
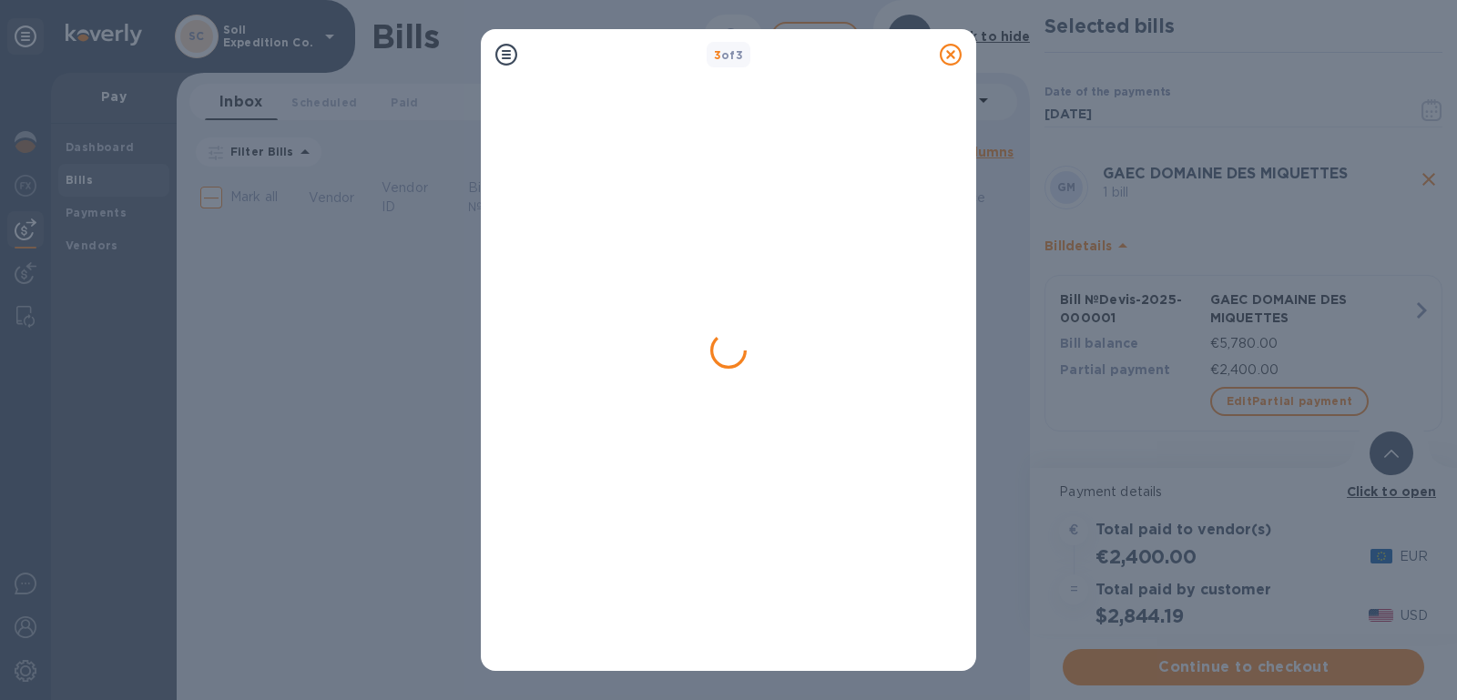
scroll to position [0, 0]
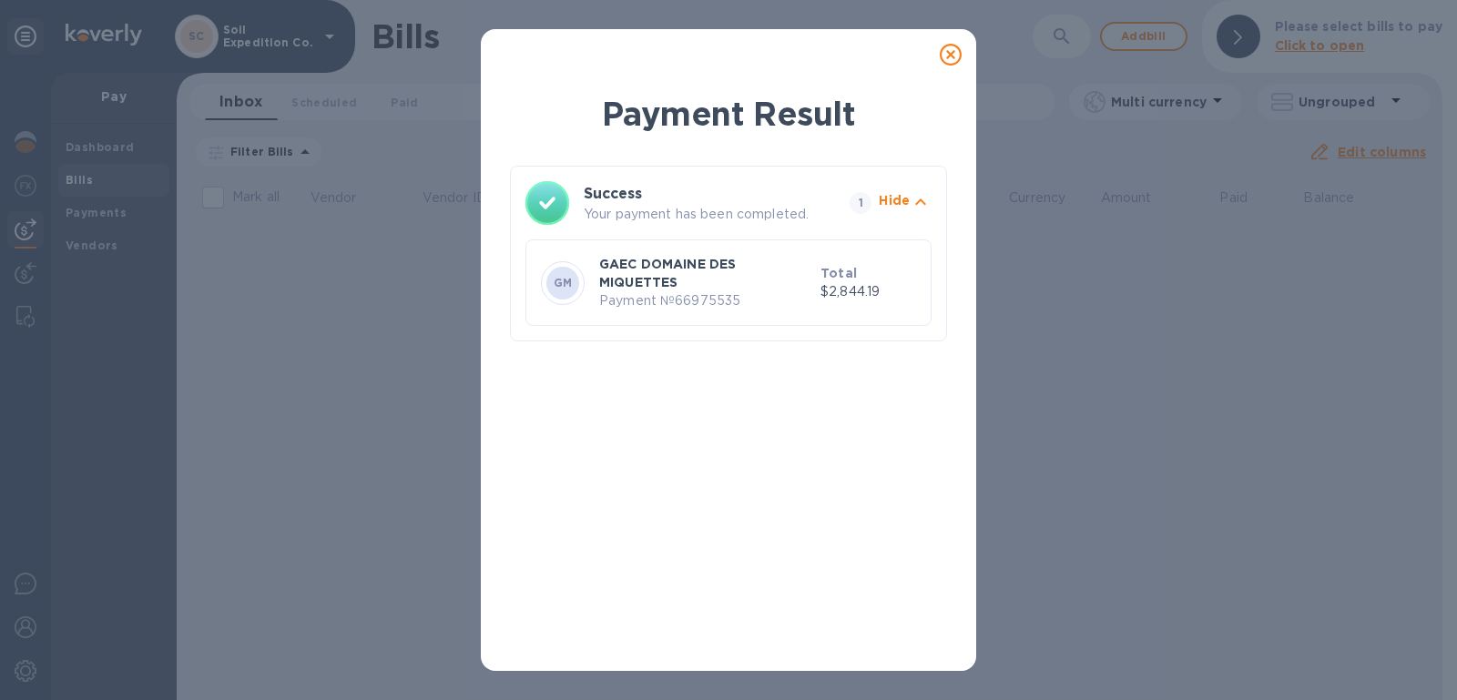
click at [953, 51] on icon at bounding box center [951, 55] width 22 height 22
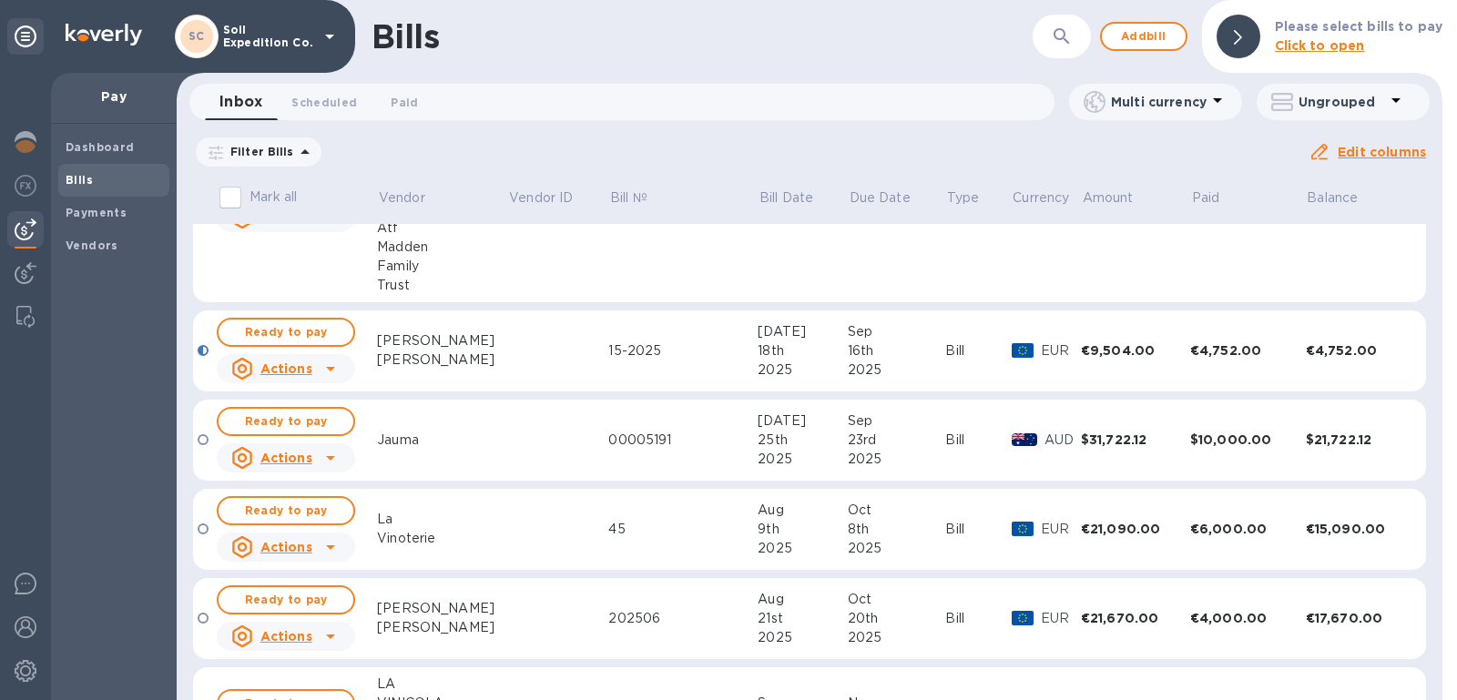
scroll to position [2535, 0]
